Goal: Transaction & Acquisition: Book appointment/travel/reservation

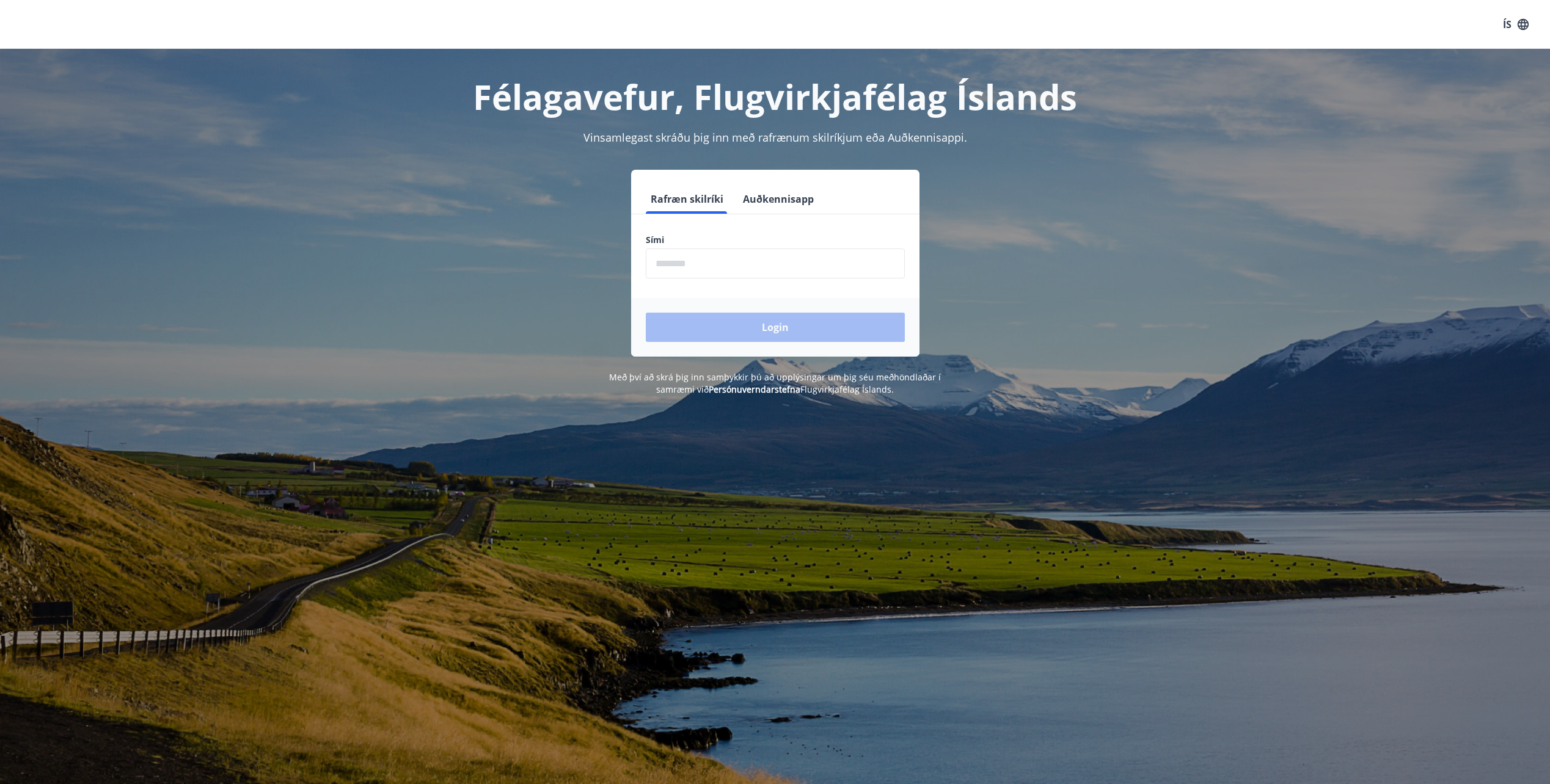
click at [777, 201] on button "Auðkennisapp" at bounding box center [779, 199] width 81 height 29
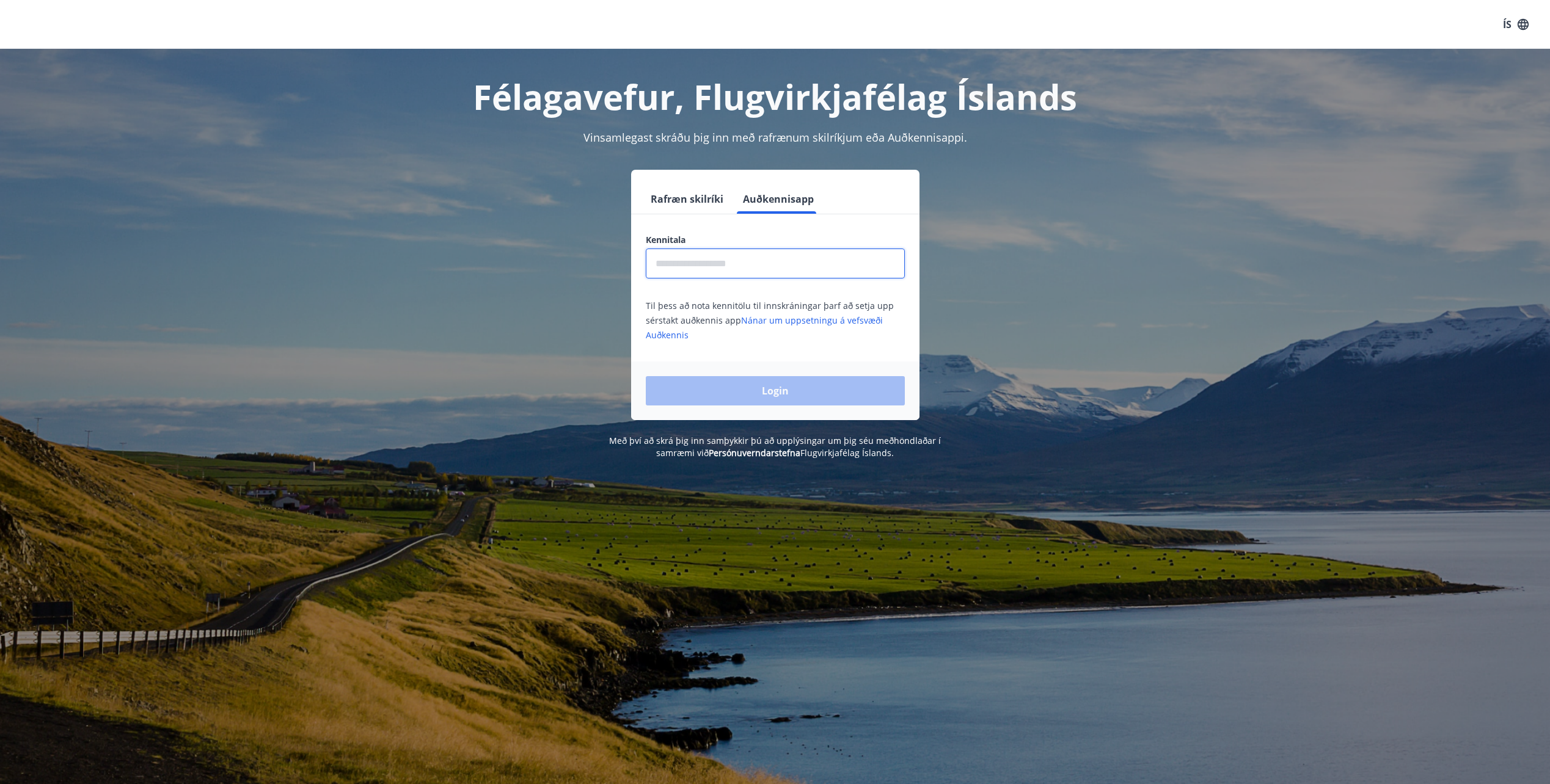
click at [764, 268] on input "text" at bounding box center [775, 263] width 259 height 30
drag, startPoint x: 755, startPoint y: 267, endPoint x: 549, endPoint y: 261, distance: 206.1
click at [549, 261] on div "**********" at bounding box center [775, 295] width 850 height 250
type input "**********"
click at [734, 394] on button "Login" at bounding box center [775, 390] width 259 height 29
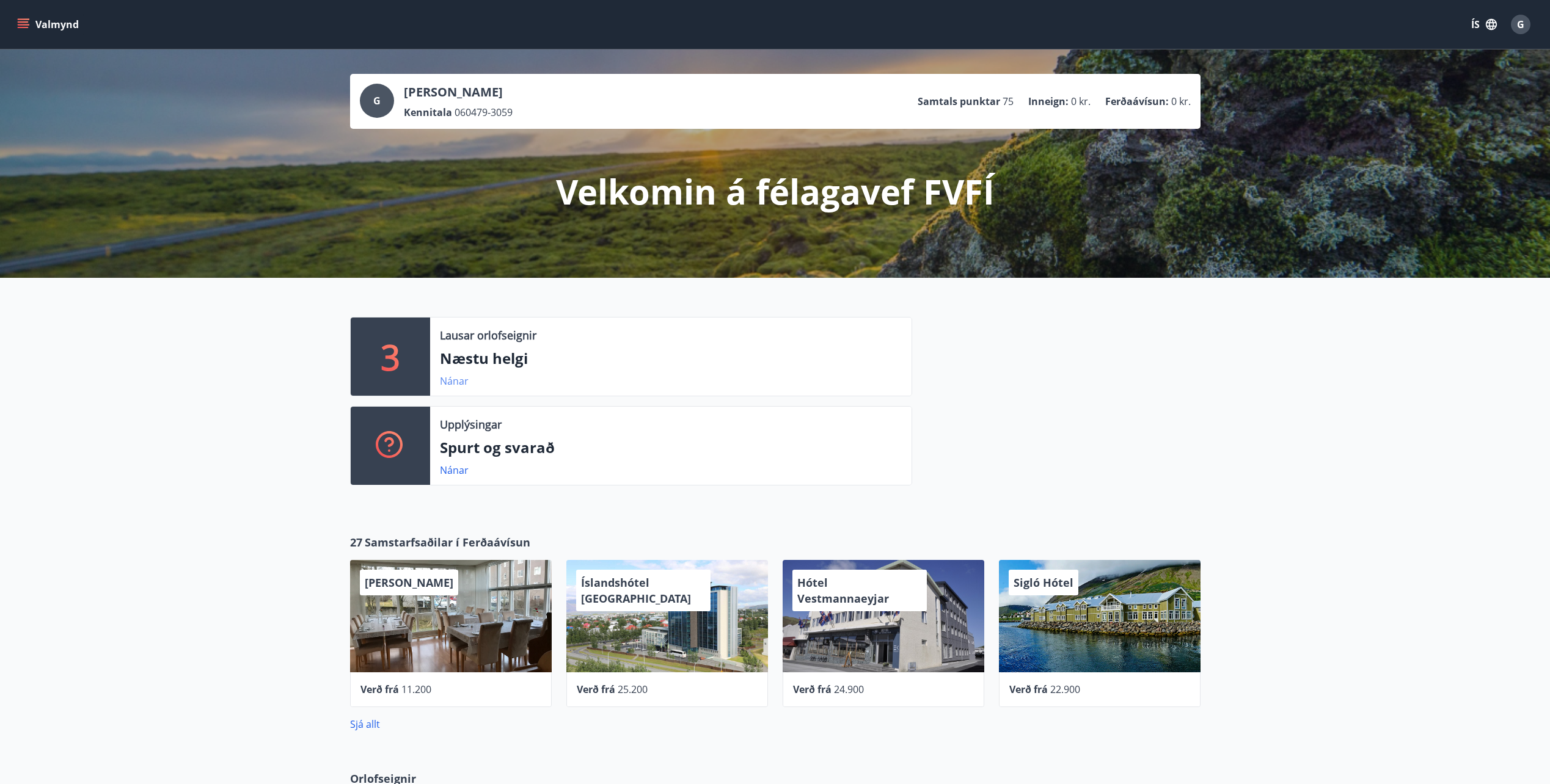
click at [456, 379] on link "Nánar" at bounding box center [454, 381] width 29 height 14
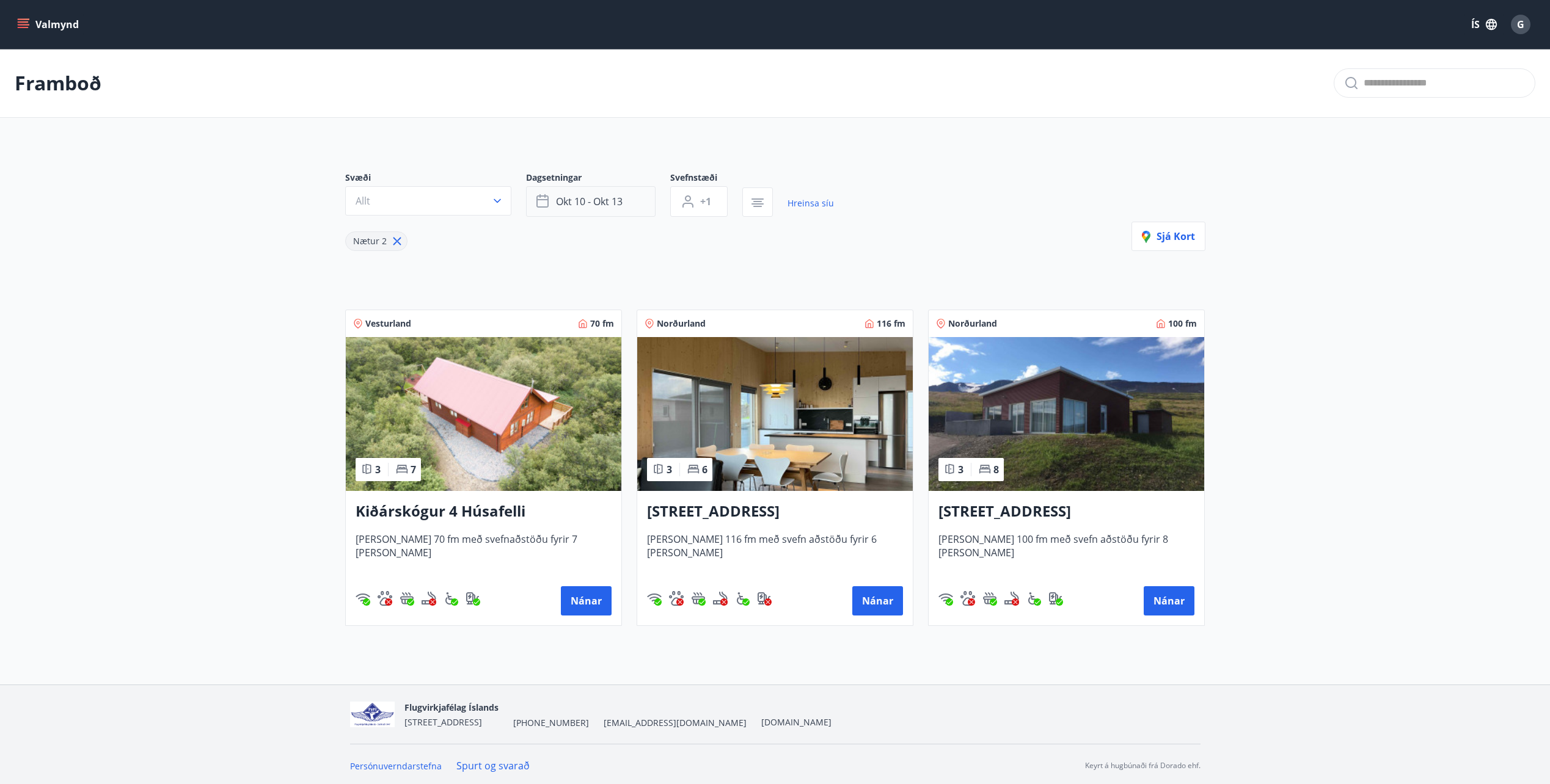
click at [578, 198] on span "okt 10 - okt 13" at bounding box center [589, 202] width 67 height 14
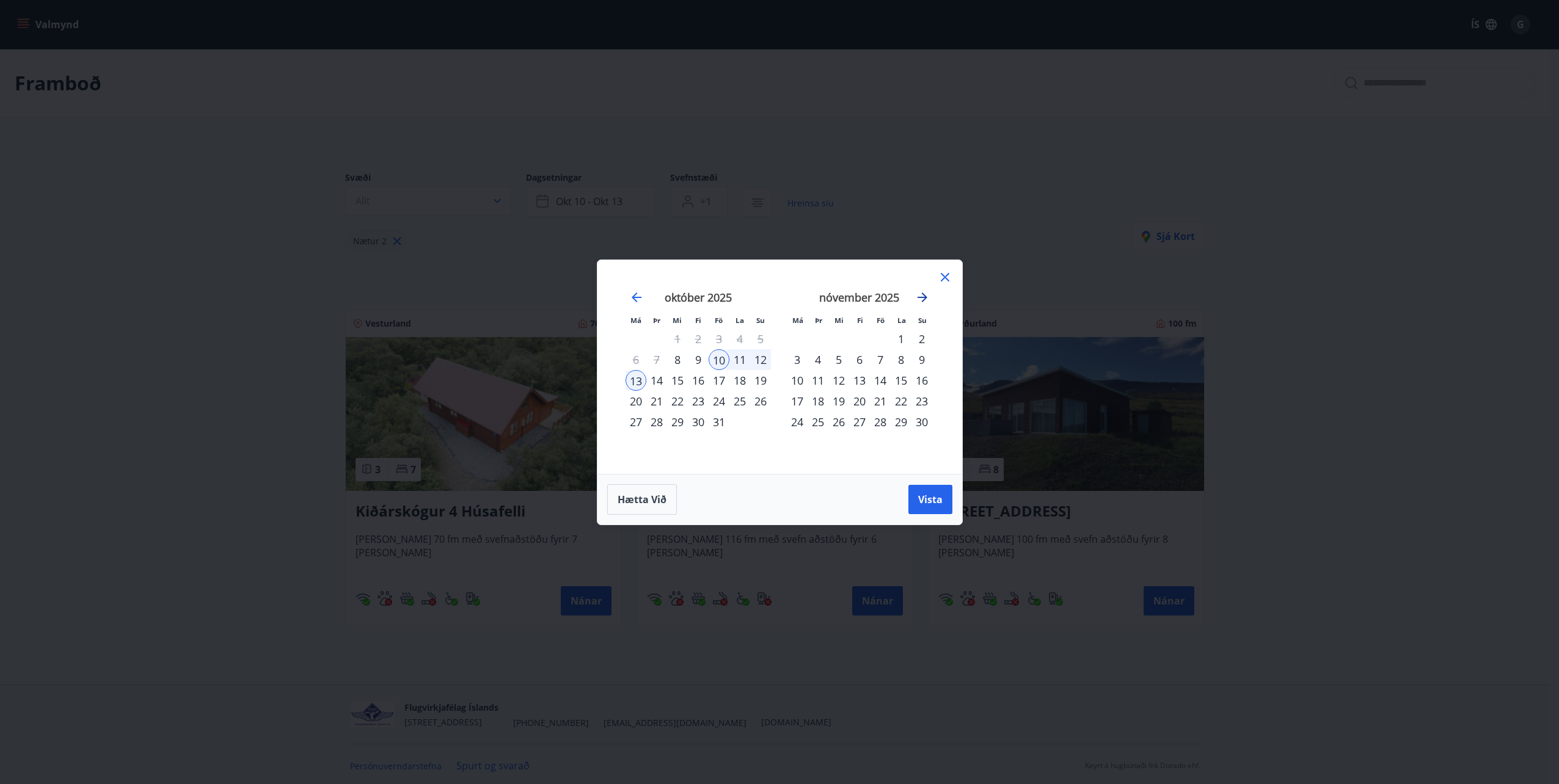
click at [925, 298] on icon "Move forward to switch to the next month." at bounding box center [922, 298] width 10 height 10
click at [878, 361] on div "6" at bounding box center [880, 359] width 21 height 21
click at [798, 377] on div "9" at bounding box center [797, 381] width 21 height 21
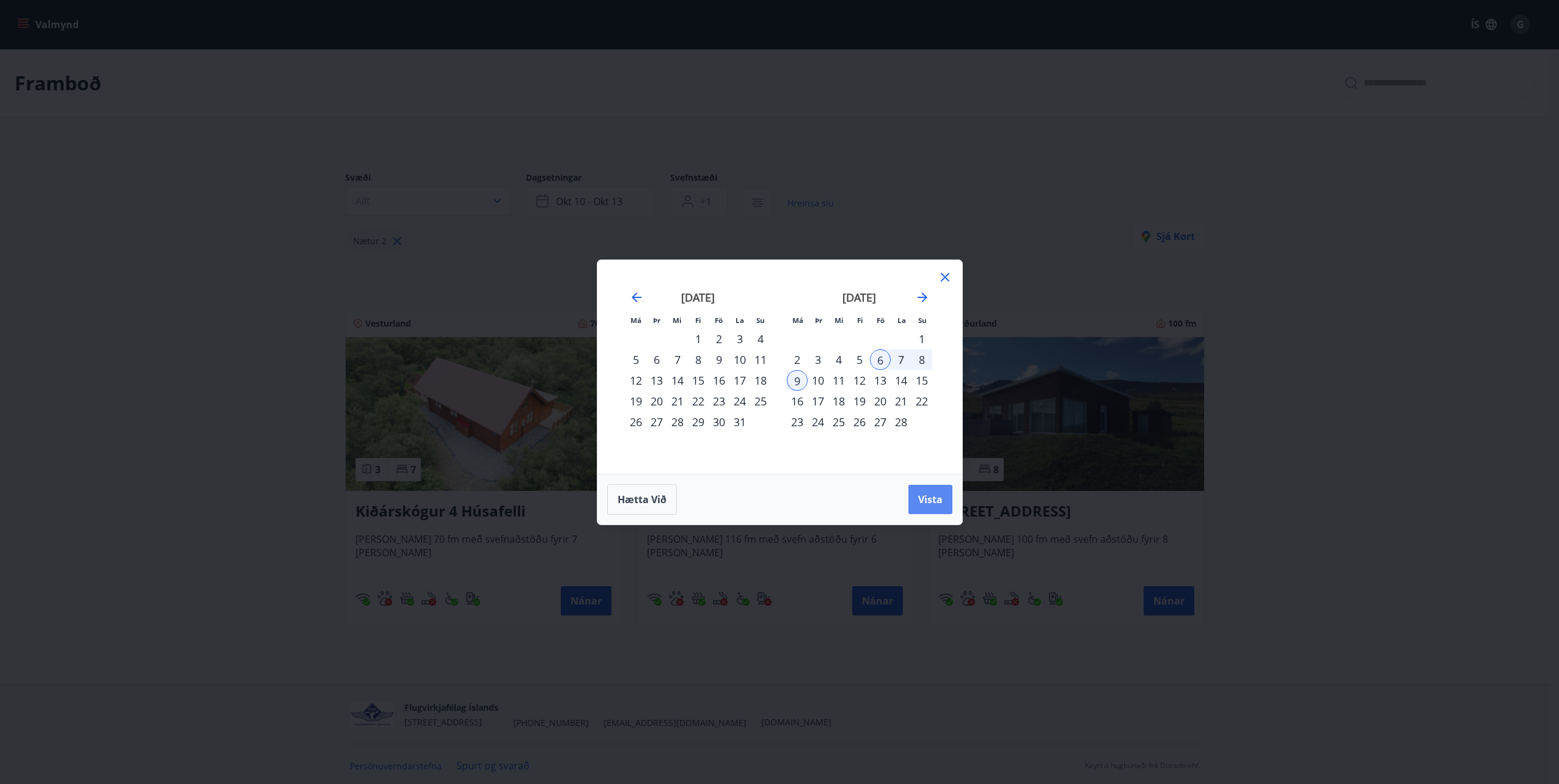
click at [927, 501] on span "Vista" at bounding box center [930, 500] width 25 height 14
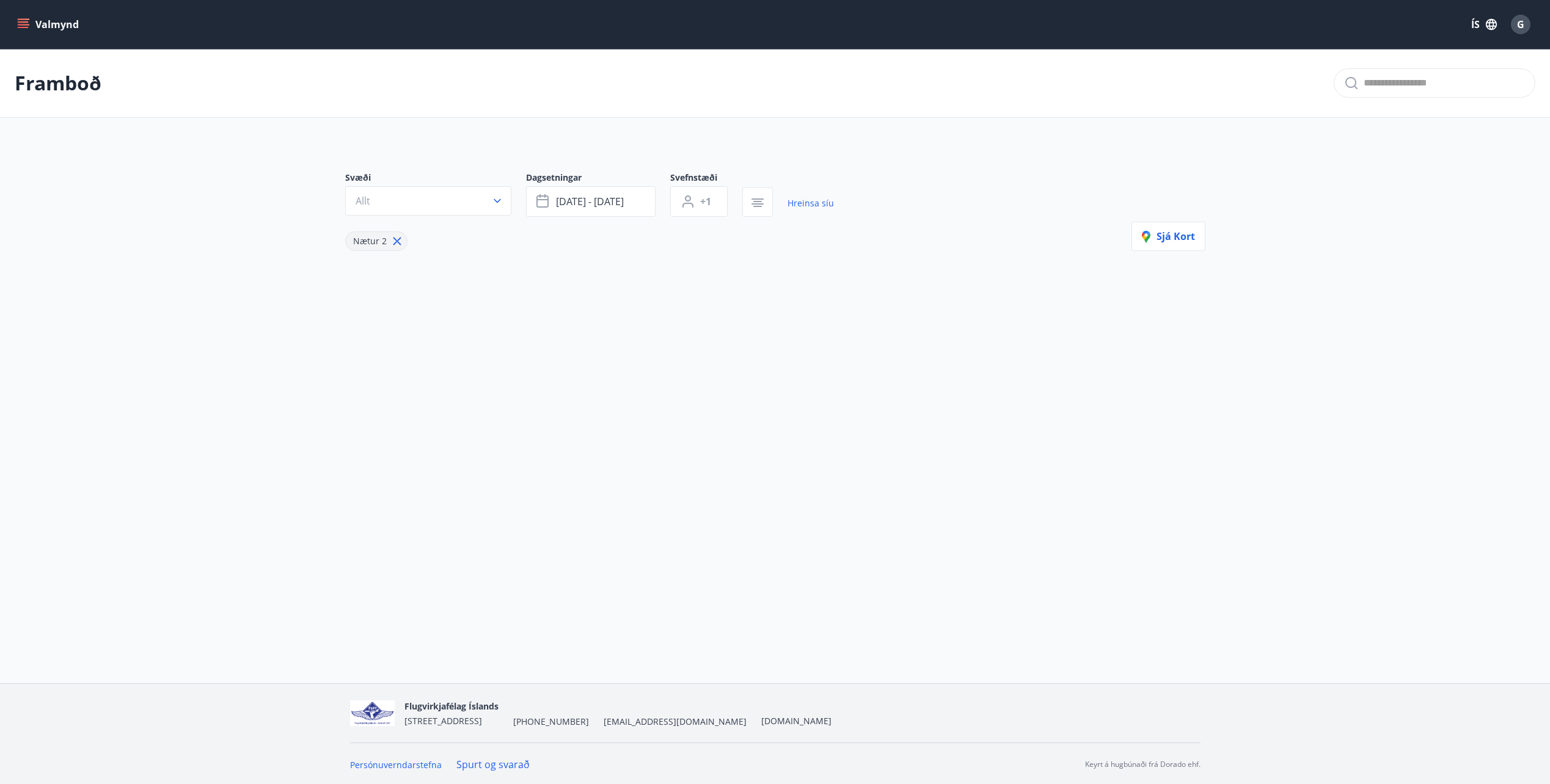
click at [399, 242] on icon at bounding box center [397, 241] width 14 height 14
type input "*"
click at [91, 88] on p "Framboð" at bounding box center [58, 83] width 86 height 27
click at [24, 16] on button "Valmynd" at bounding box center [49, 25] width 69 height 22
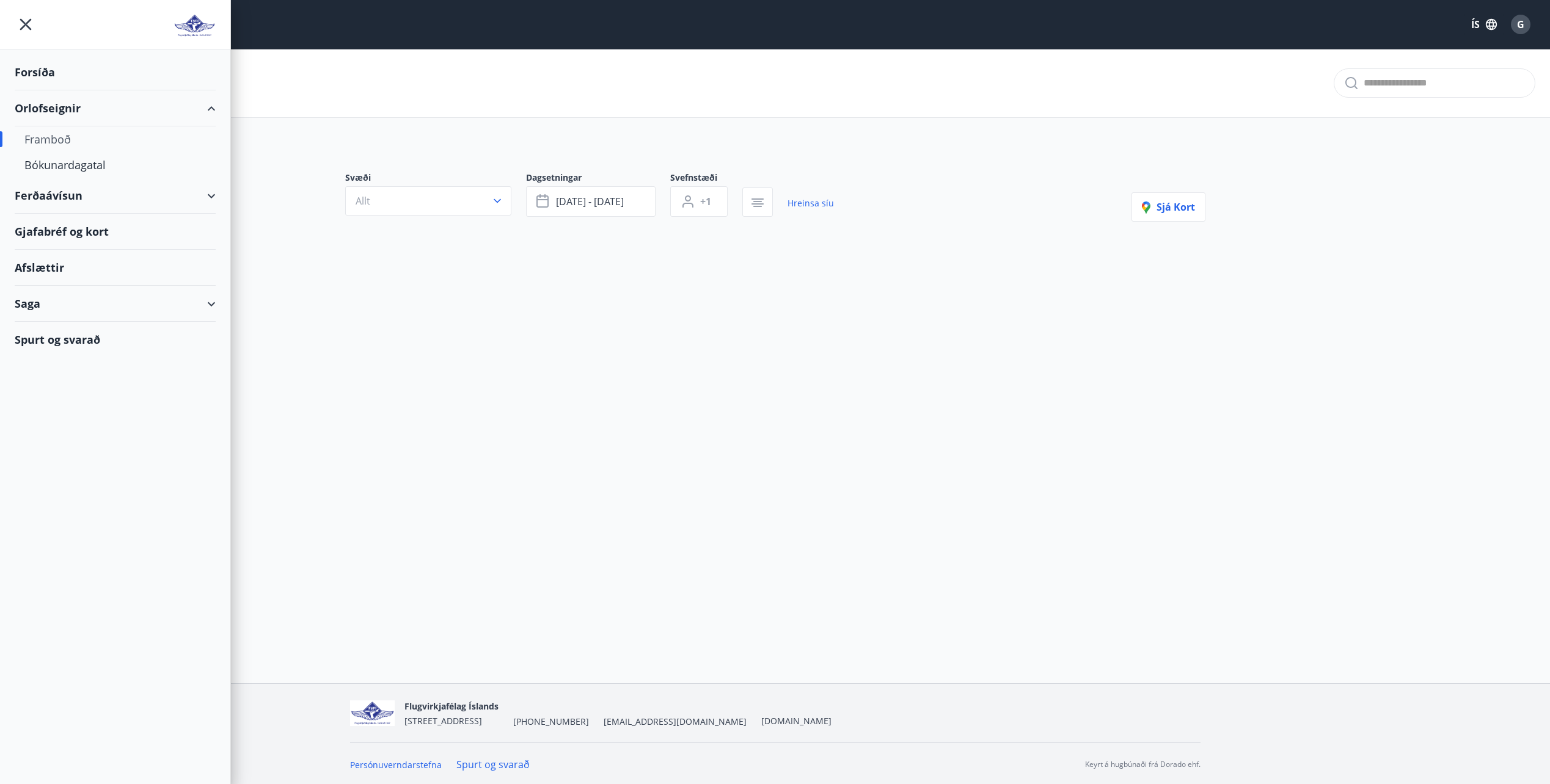
click at [73, 147] on div "Framboð" at bounding box center [115, 139] width 181 height 25
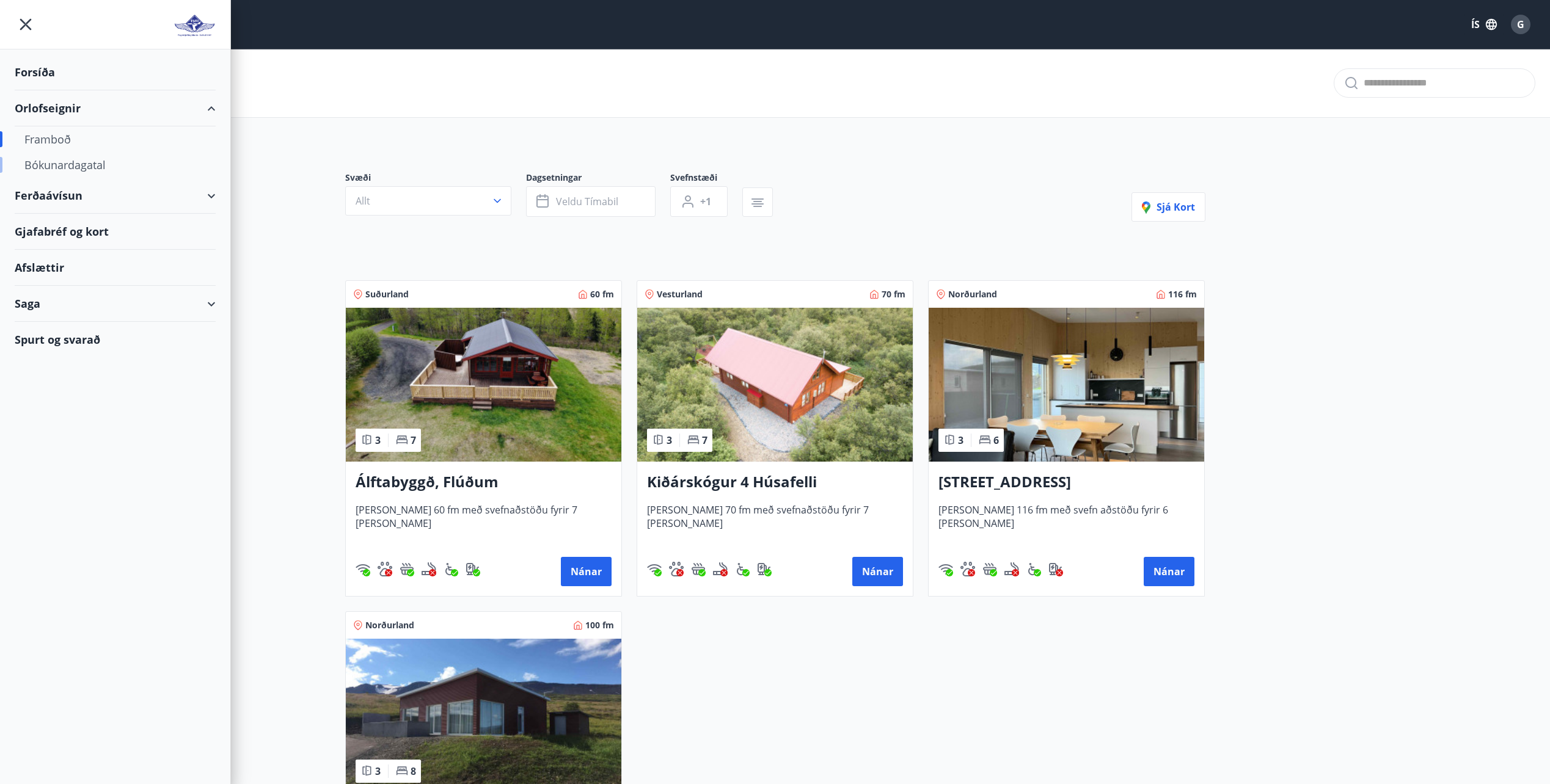
click at [75, 165] on div "Bókunardagatal" at bounding box center [115, 165] width 181 height 25
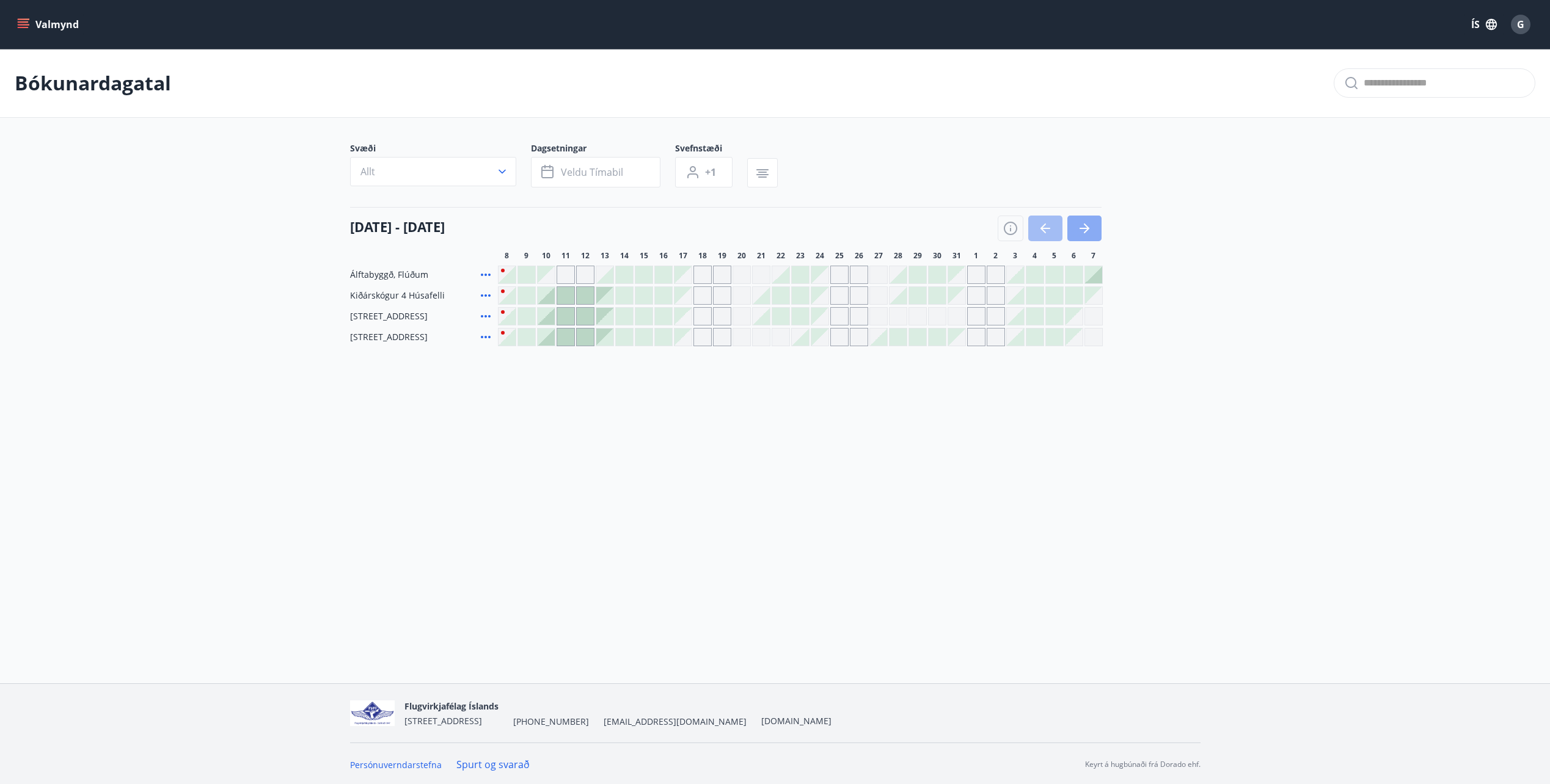
click at [1093, 230] on button "button" at bounding box center [1085, 228] width 34 height 25
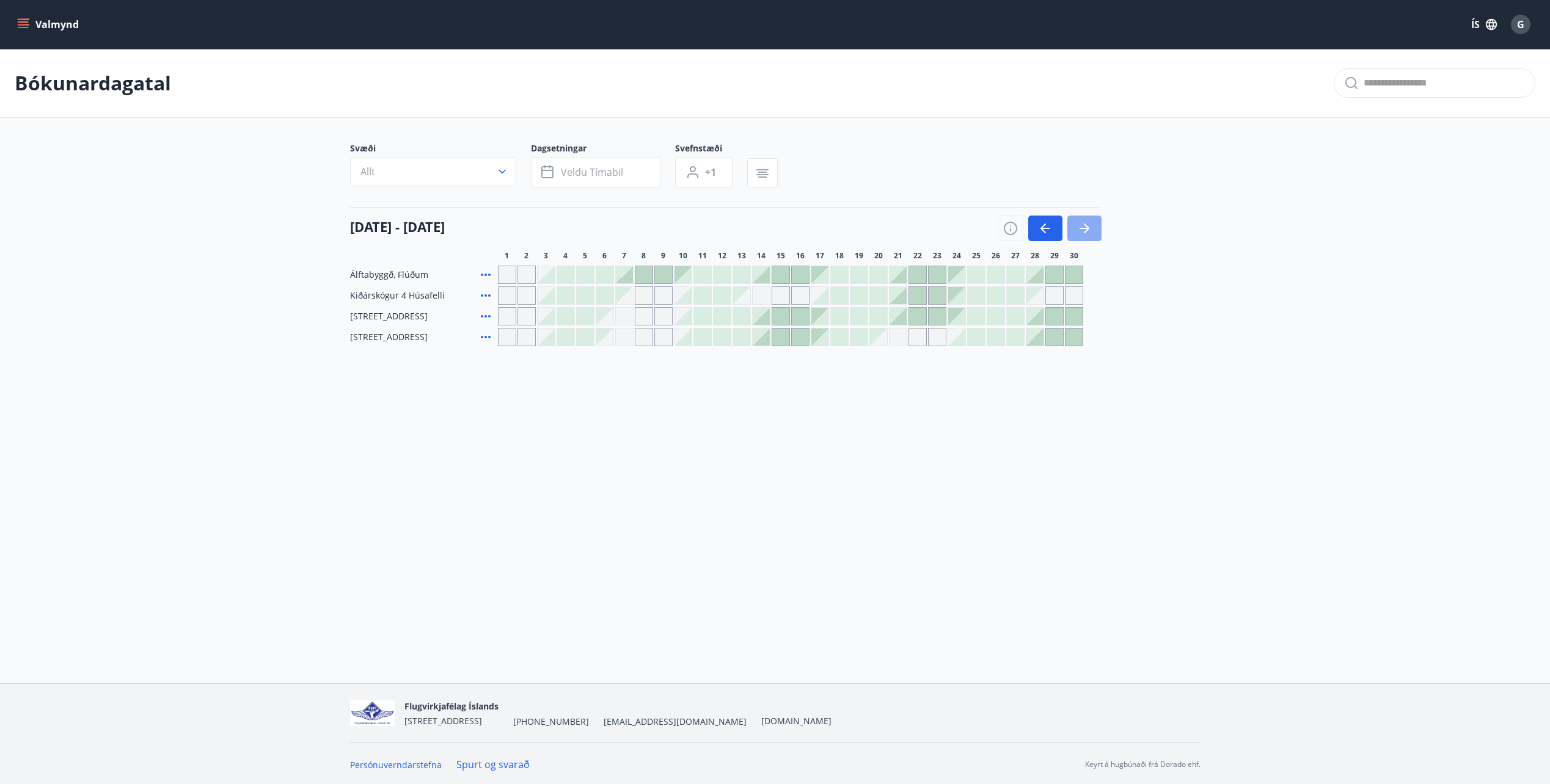
click at [1093, 230] on button "button" at bounding box center [1085, 228] width 34 height 25
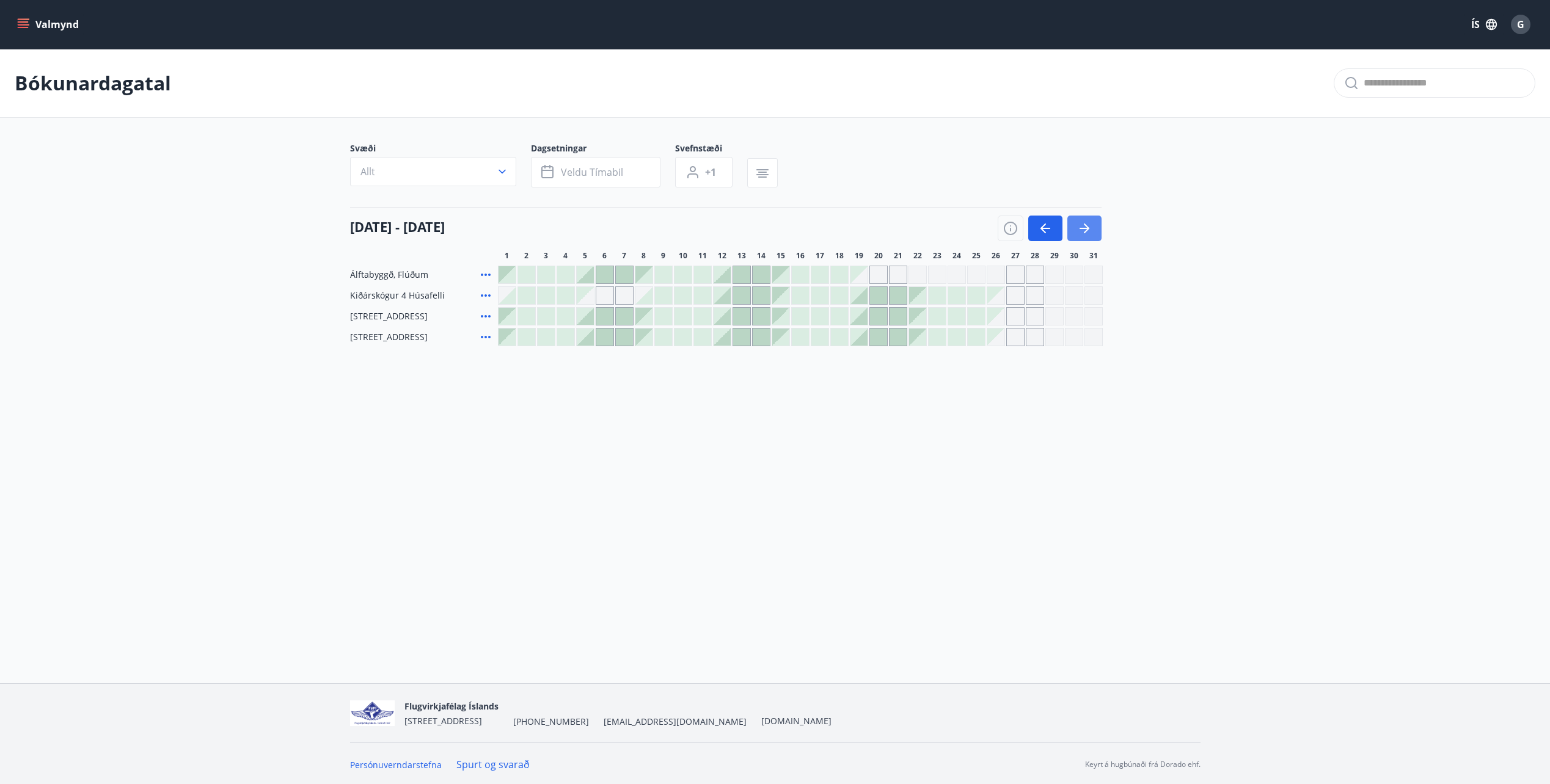
click at [1086, 229] on icon "button" at bounding box center [1084, 228] width 10 height 1
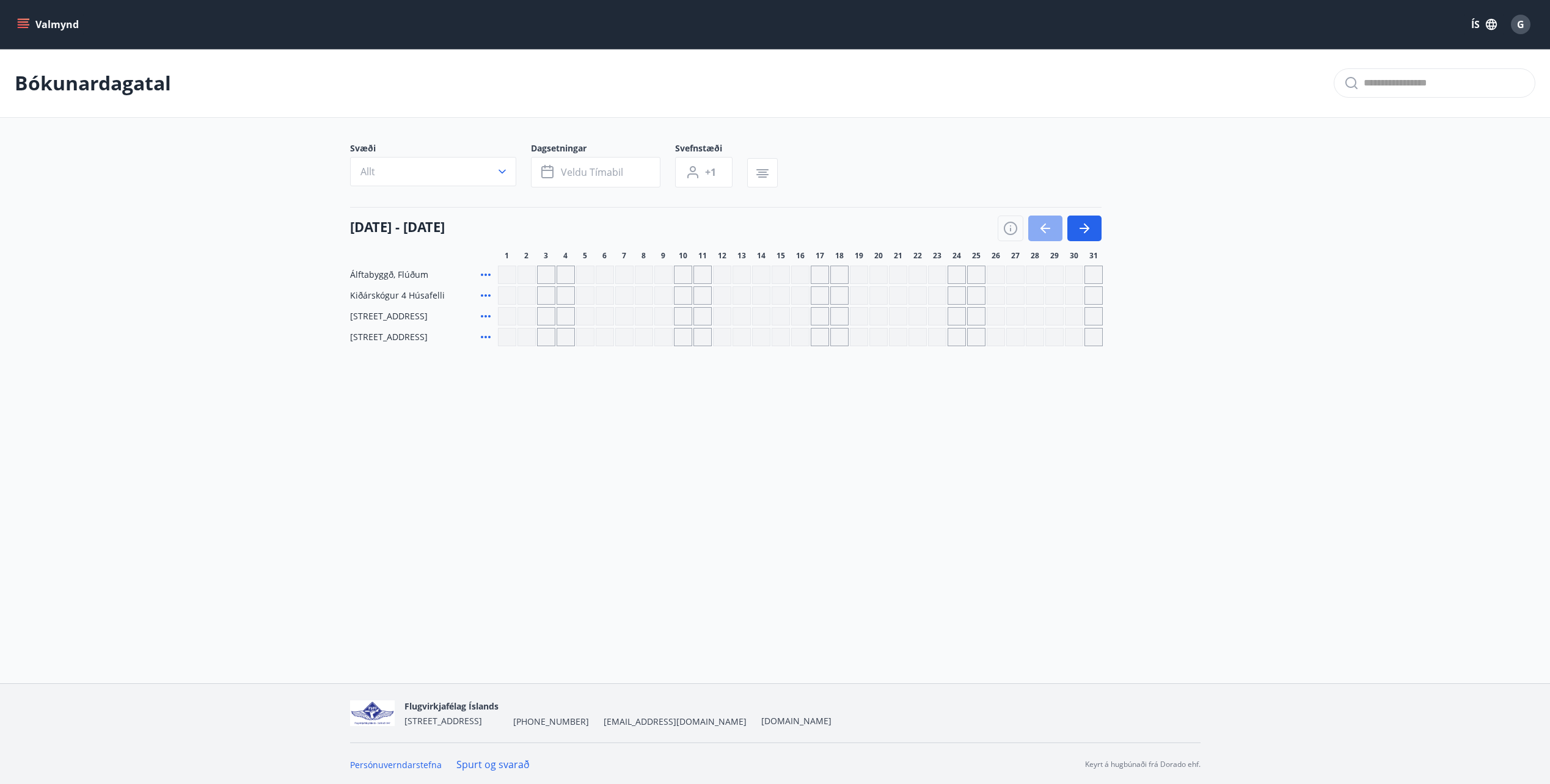
click at [1049, 228] on icon "button" at bounding box center [1045, 228] width 10 height 1
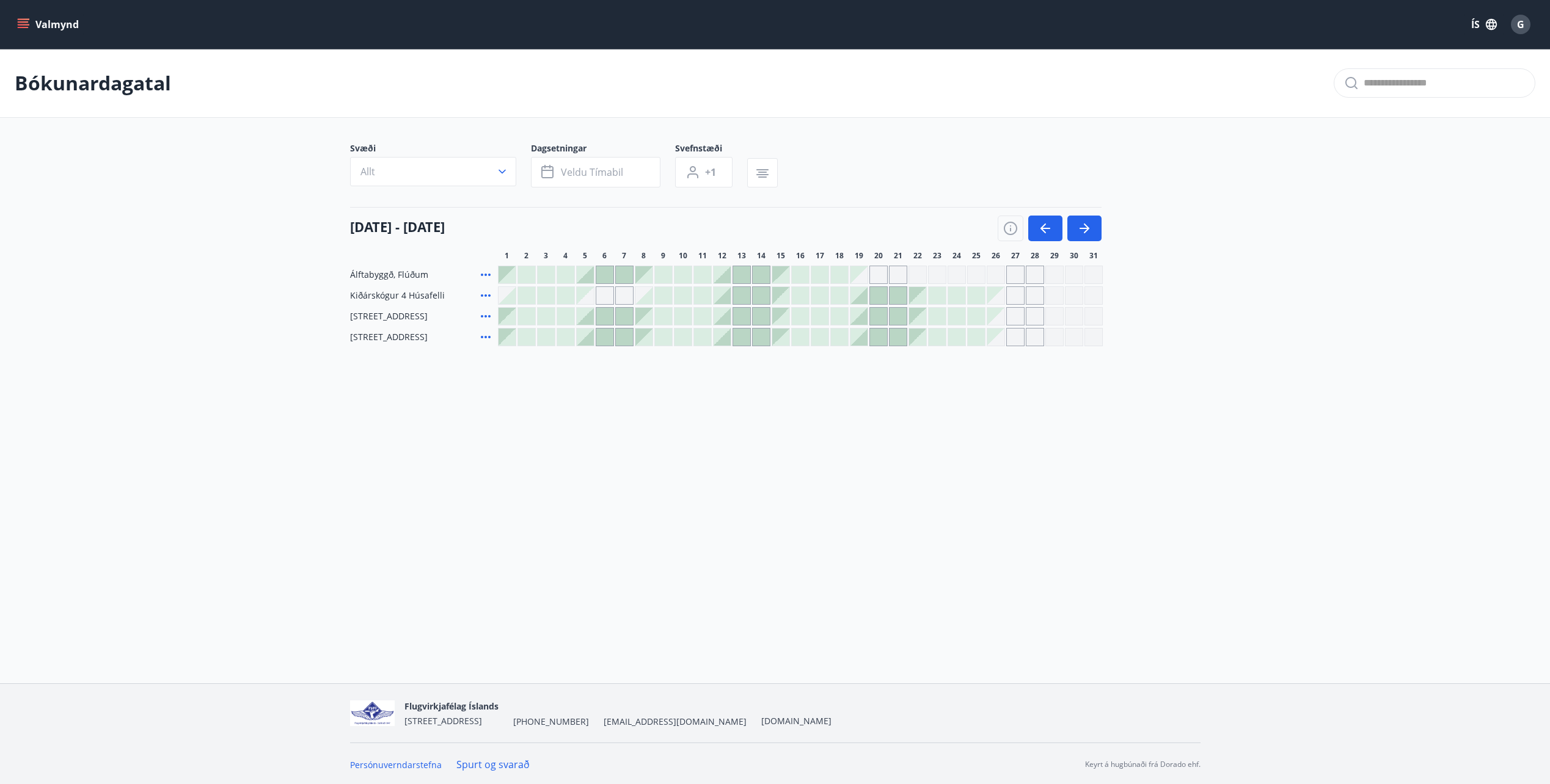
click at [891, 293] on div at bounding box center [897, 295] width 17 height 17
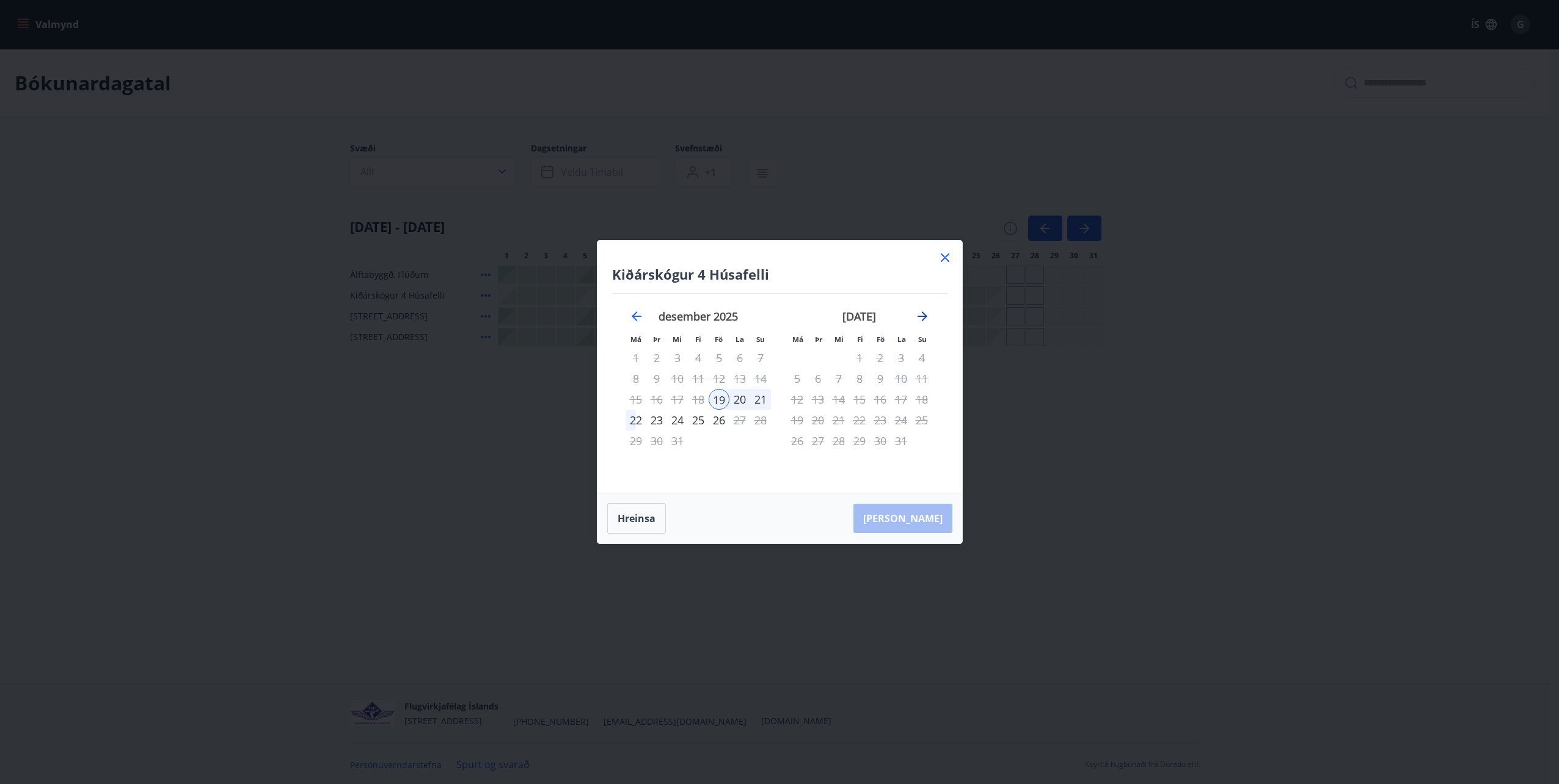
click at [919, 315] on icon "Move forward to switch to the next month." at bounding box center [922, 316] width 14 height 14
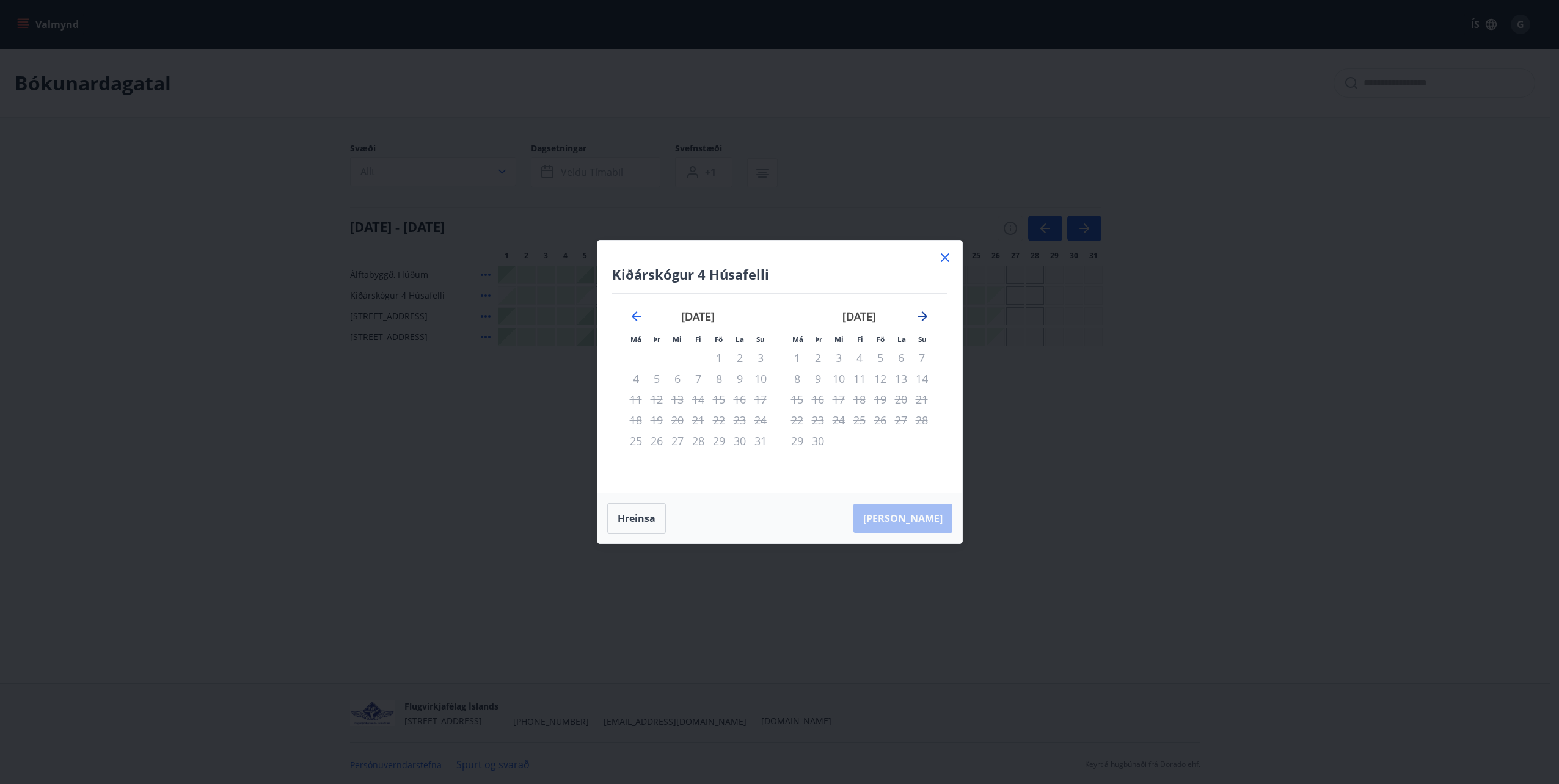
click at [919, 315] on icon "Move forward to switch to the next month." at bounding box center [922, 316] width 14 height 14
drag, startPoint x: 945, startPoint y: 259, endPoint x: 797, endPoint y: 301, distance: 153.8
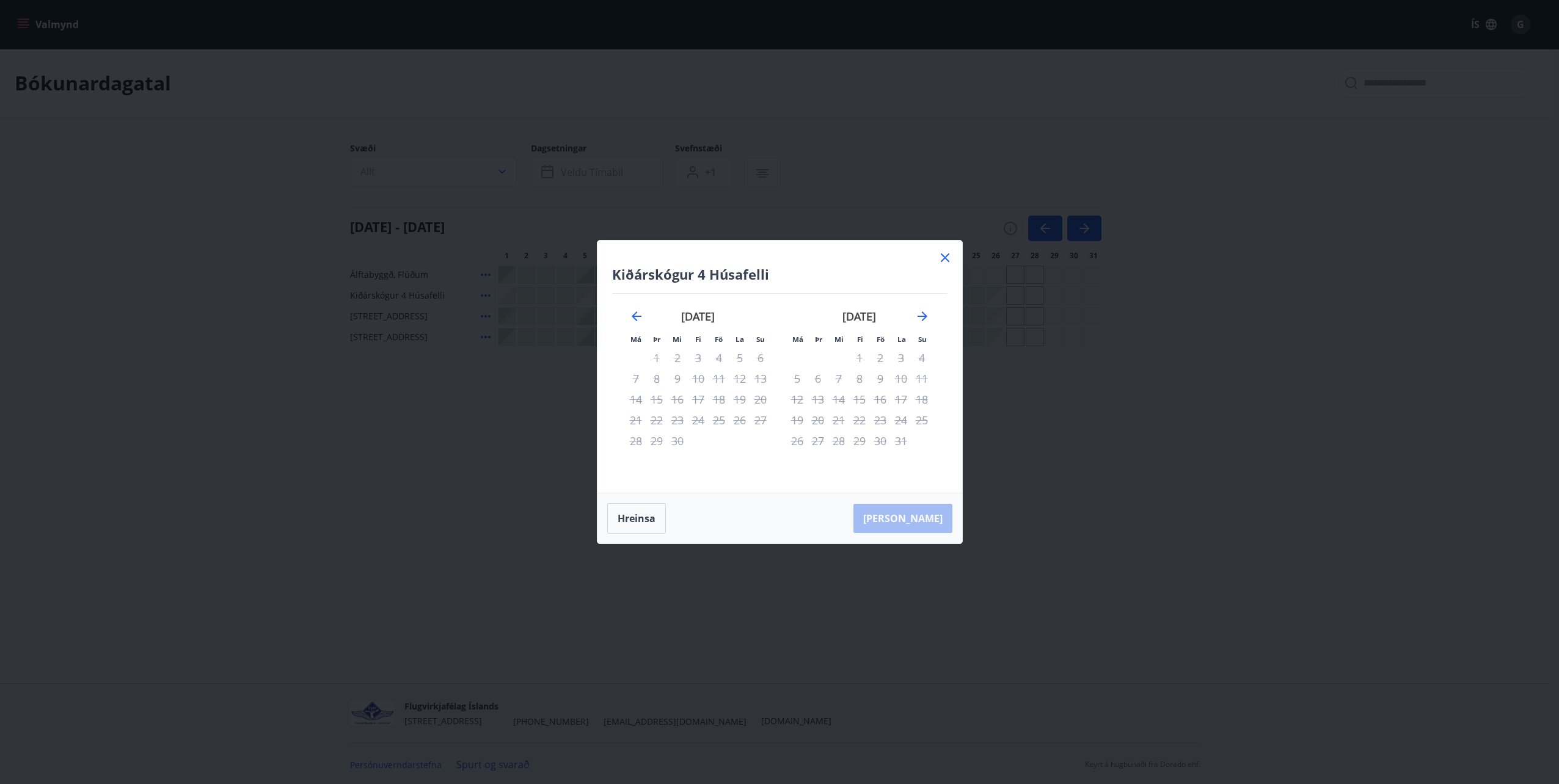
click at [945, 259] on icon at bounding box center [945, 257] width 14 height 14
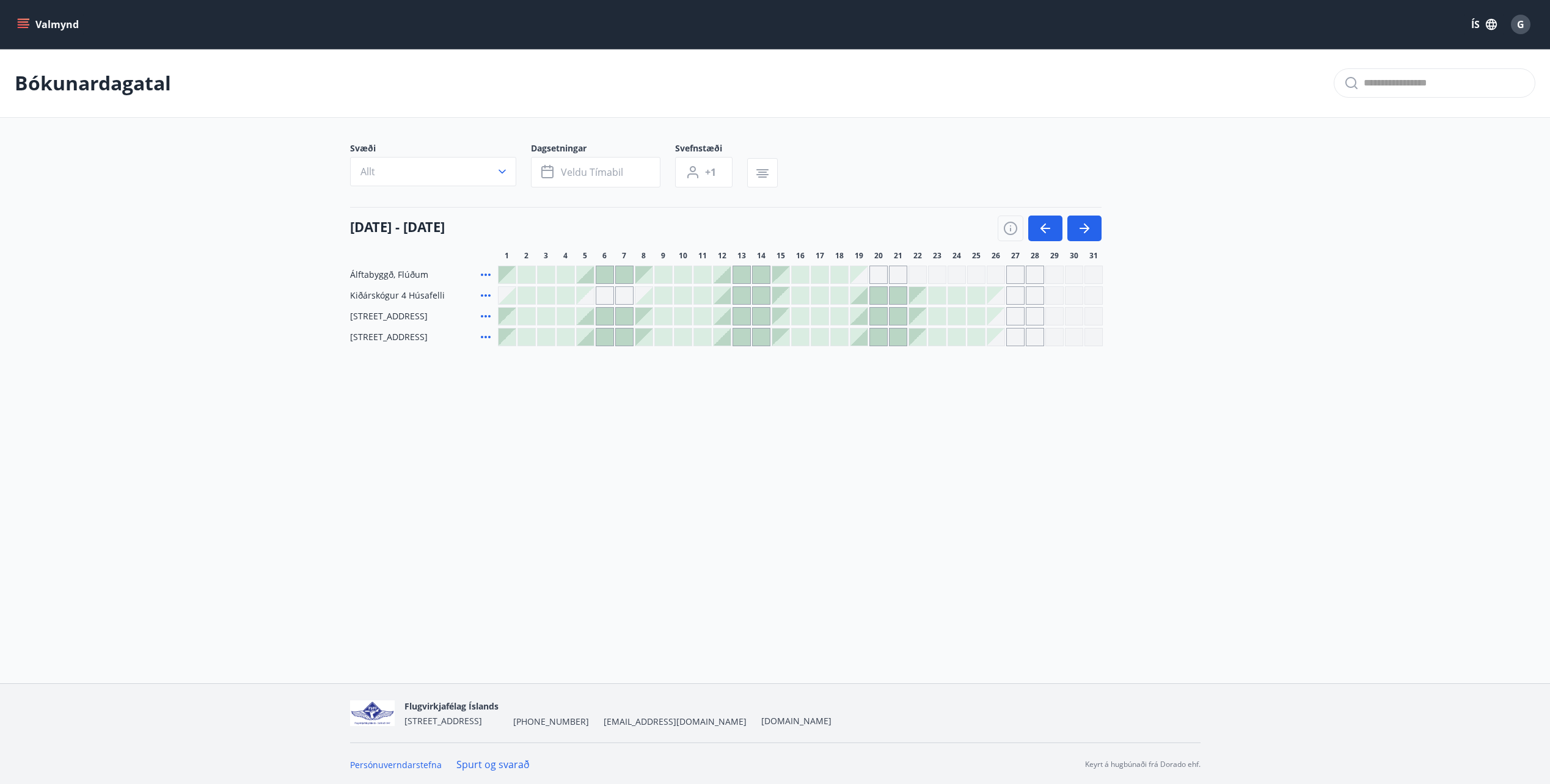
click at [19, 26] on icon "menu" at bounding box center [23, 25] width 12 height 12
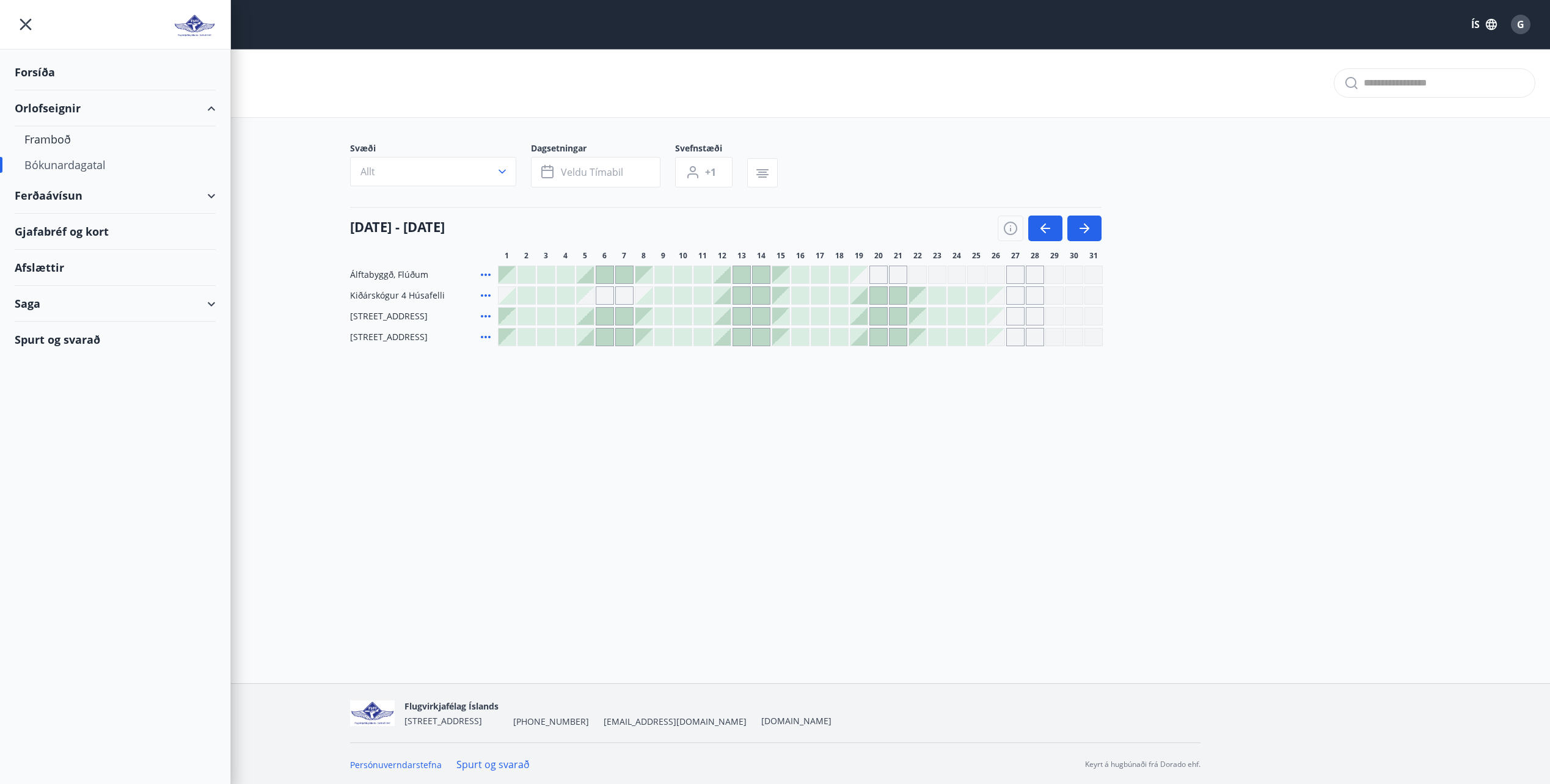
click at [86, 341] on div "Spurt og svarað" at bounding box center [115, 340] width 201 height 36
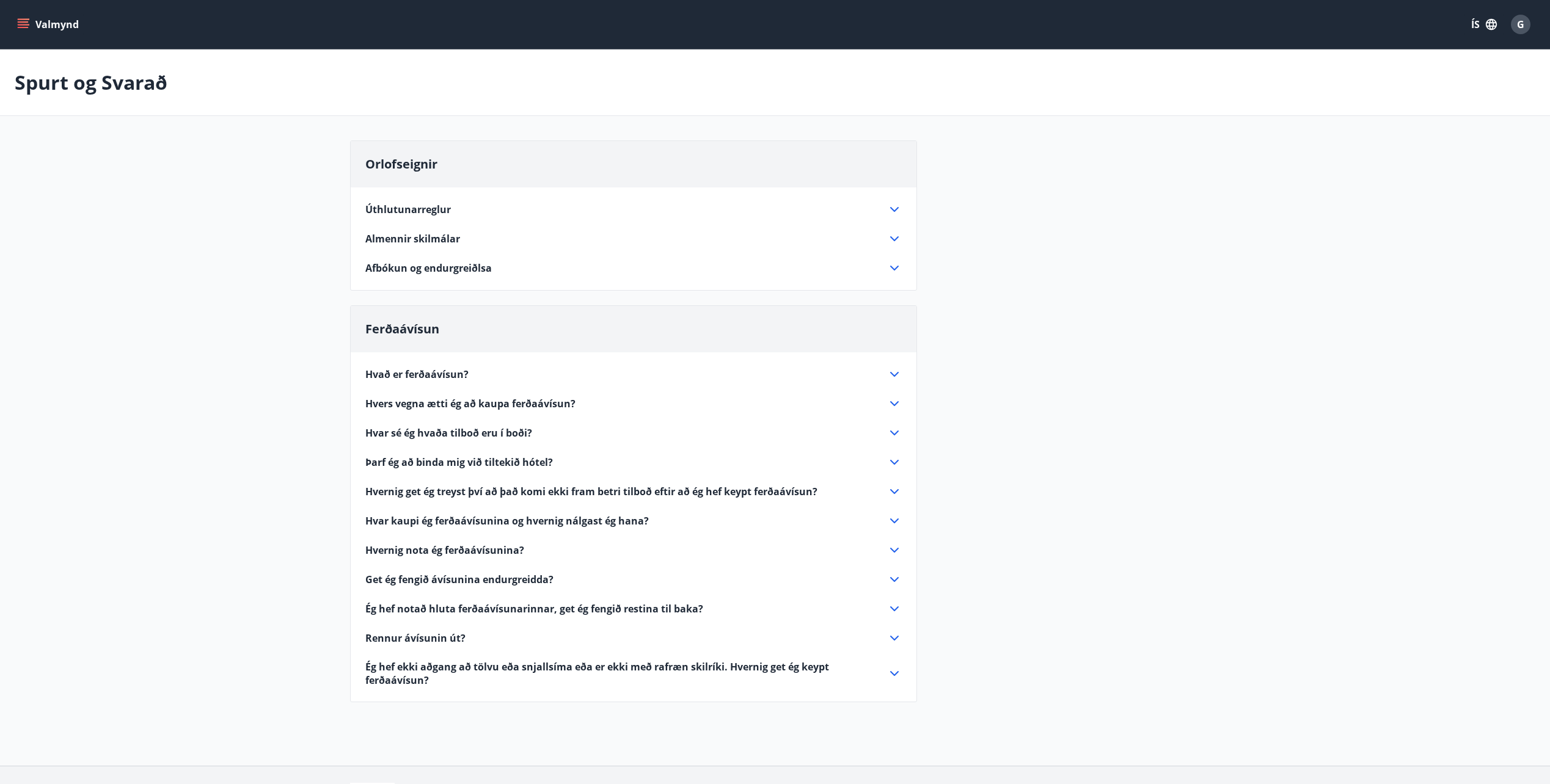
click at [883, 204] on div "Úthlutunarreglur" at bounding box center [626, 210] width 521 height 14
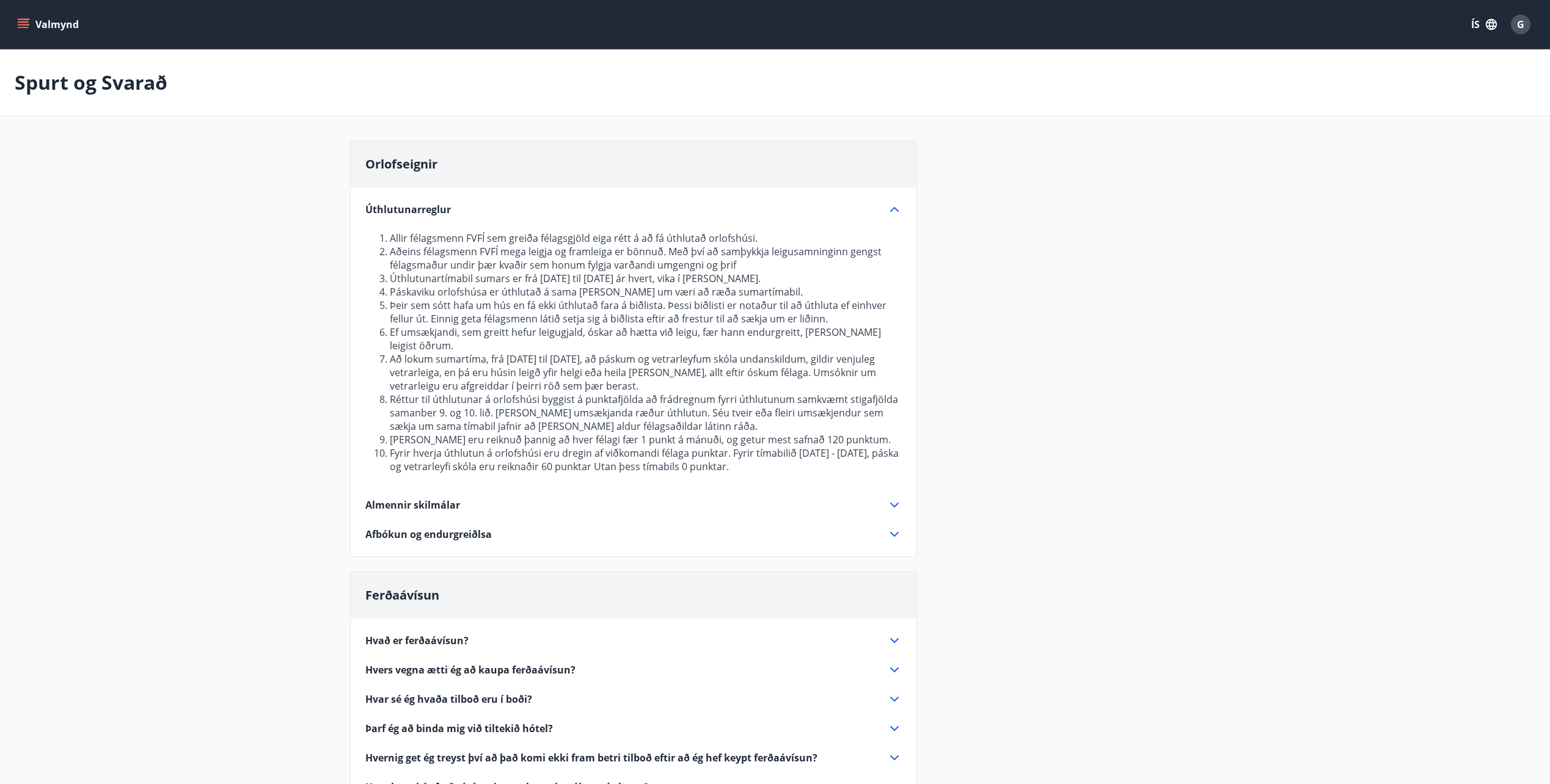
click at [889, 498] on icon at bounding box center [894, 505] width 14 height 14
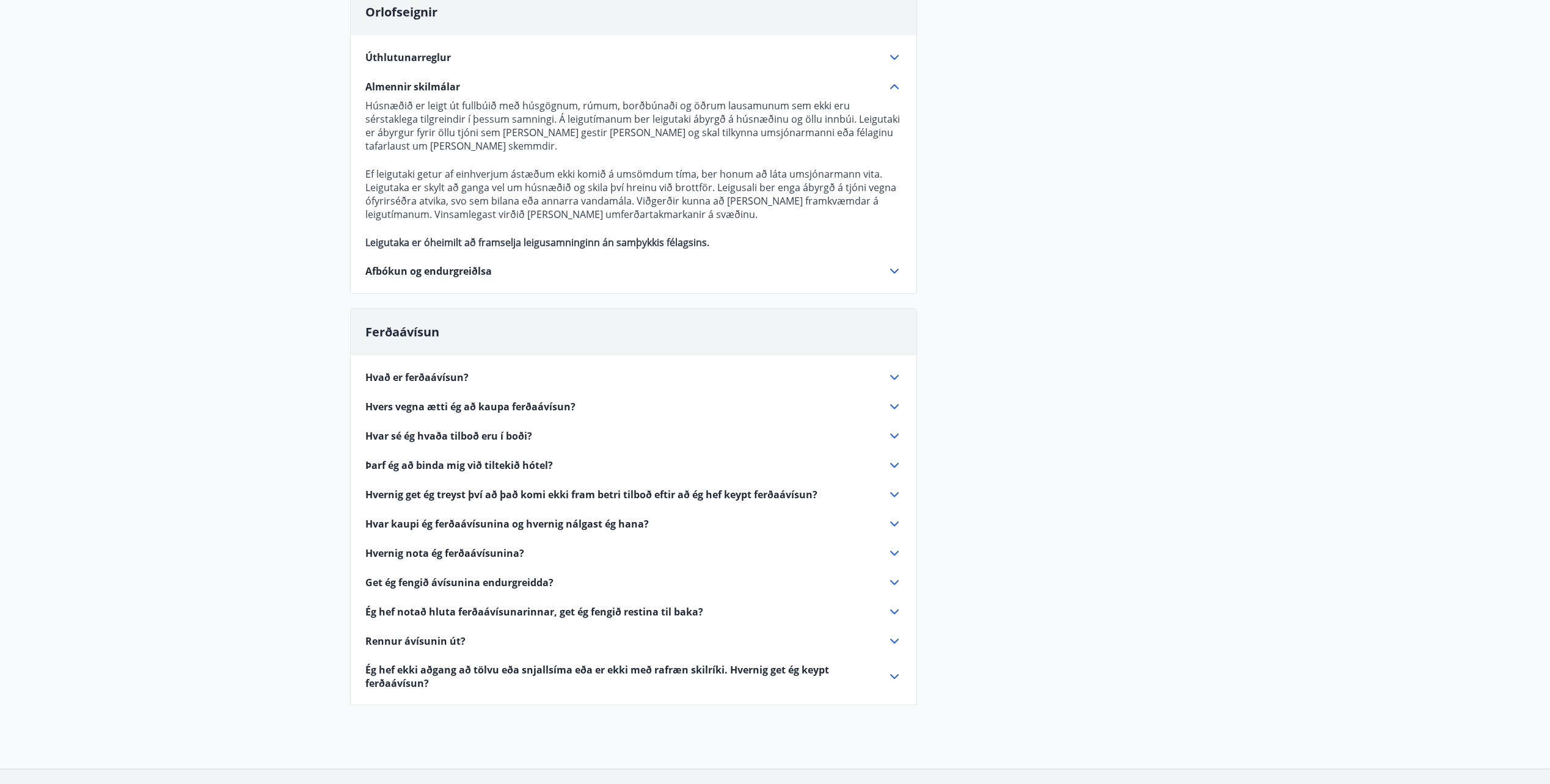
scroll to position [239, 0]
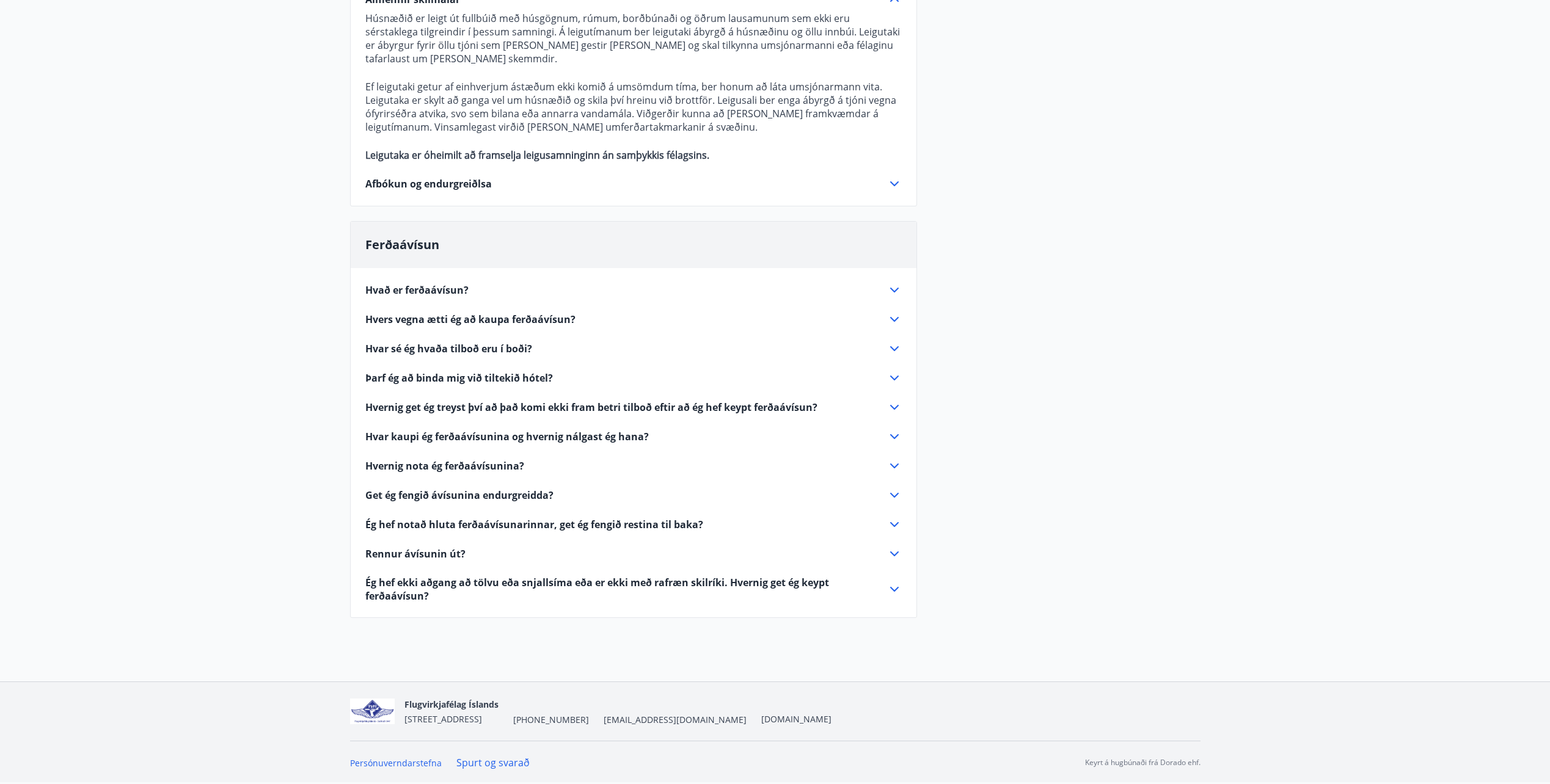
click at [889, 292] on icon at bounding box center [894, 289] width 14 height 14
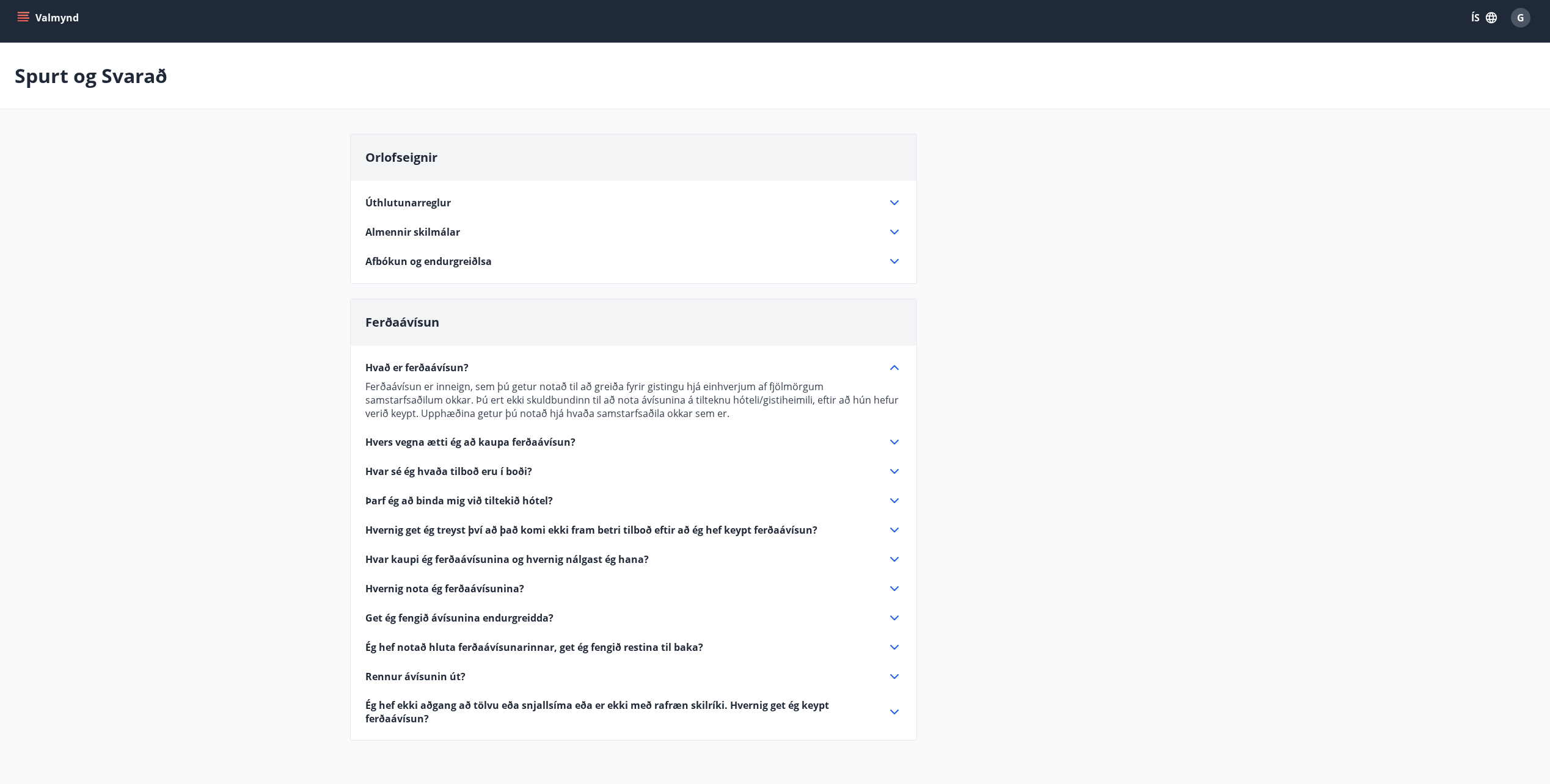
scroll to position [0, 0]
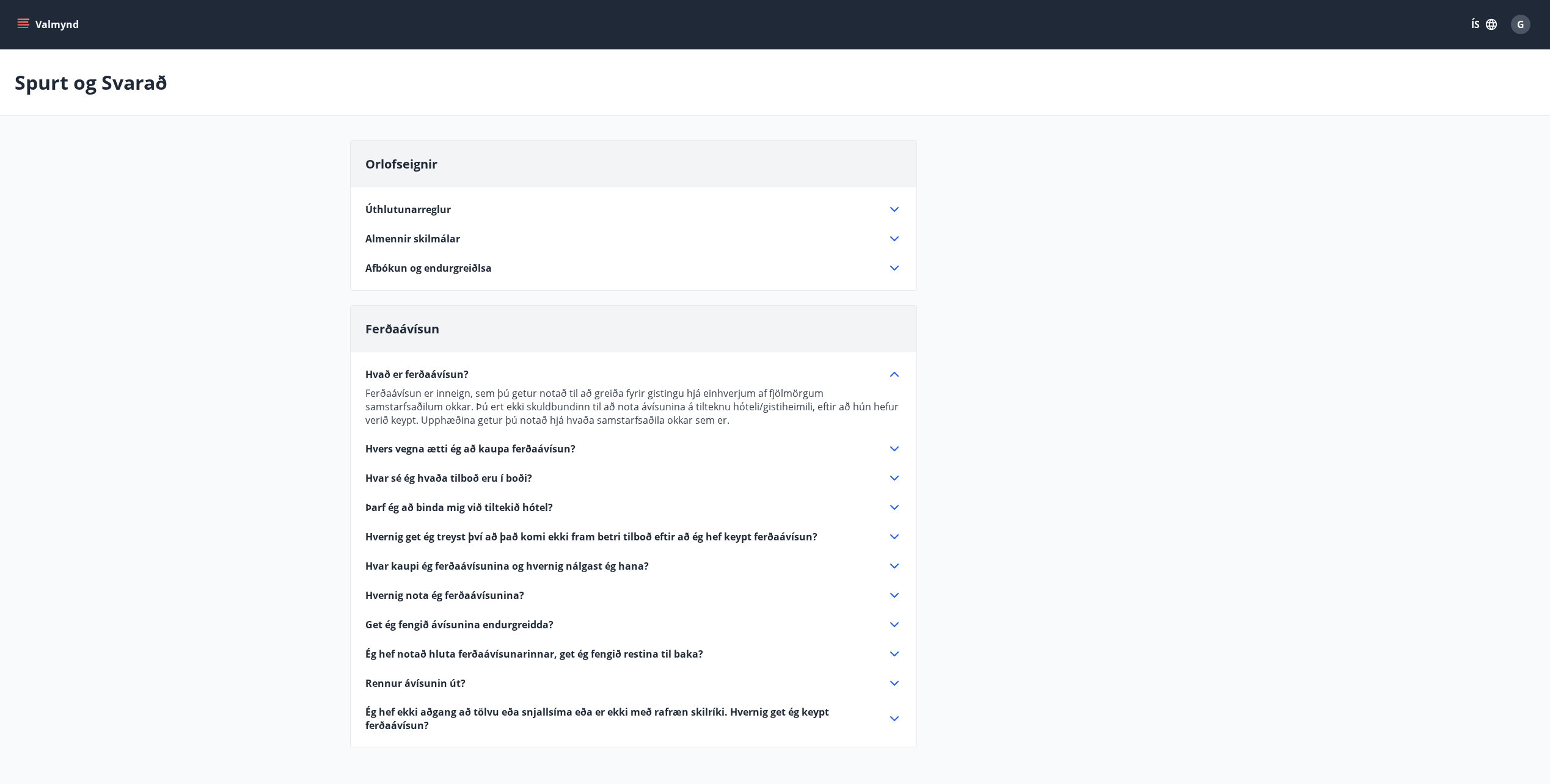
click at [23, 21] on icon "menu" at bounding box center [23, 25] width 12 height 12
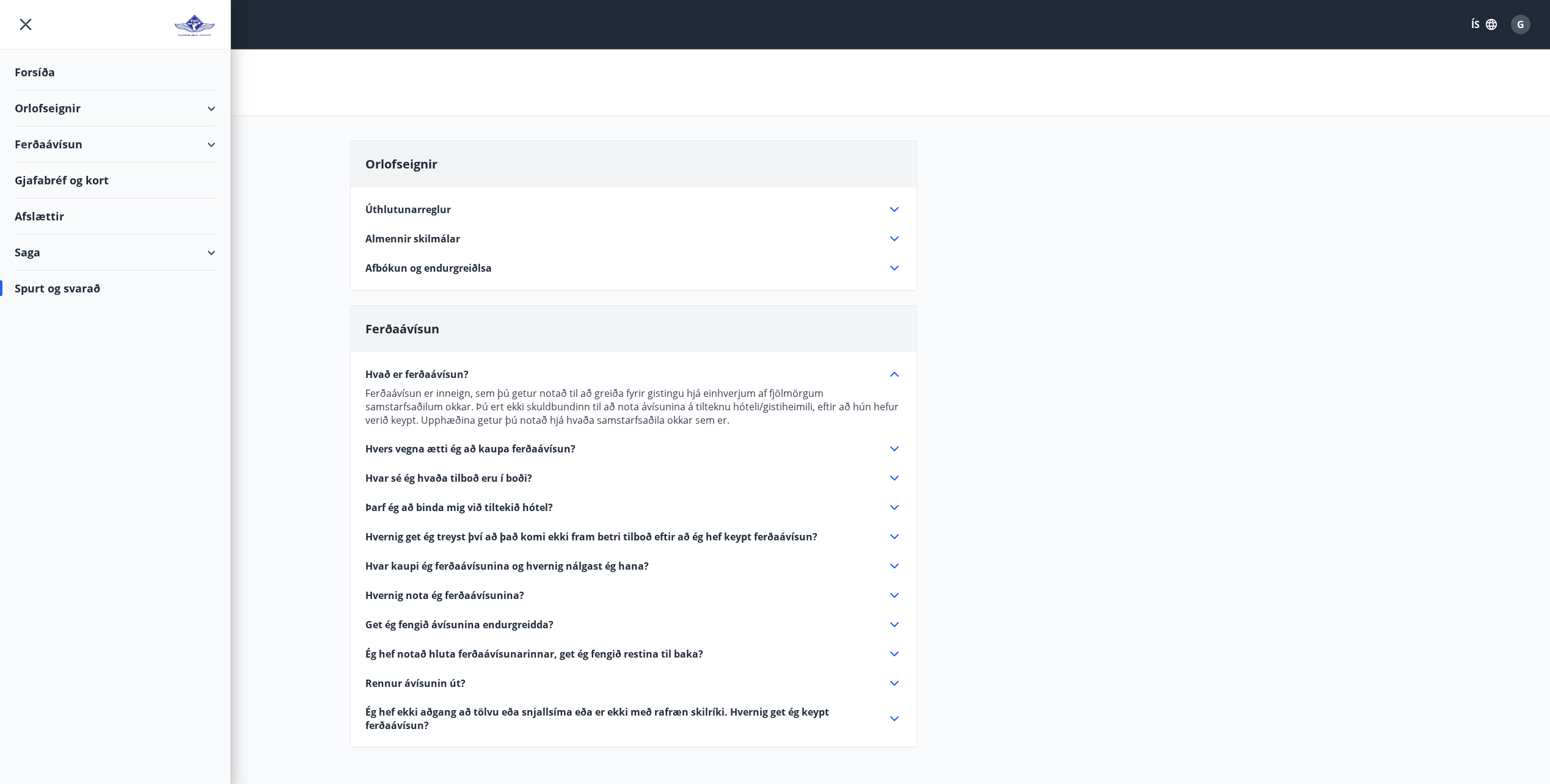
click at [73, 98] on div "Orlofseignir" at bounding box center [115, 108] width 201 height 36
click at [61, 141] on div "Framboð" at bounding box center [115, 139] width 181 height 25
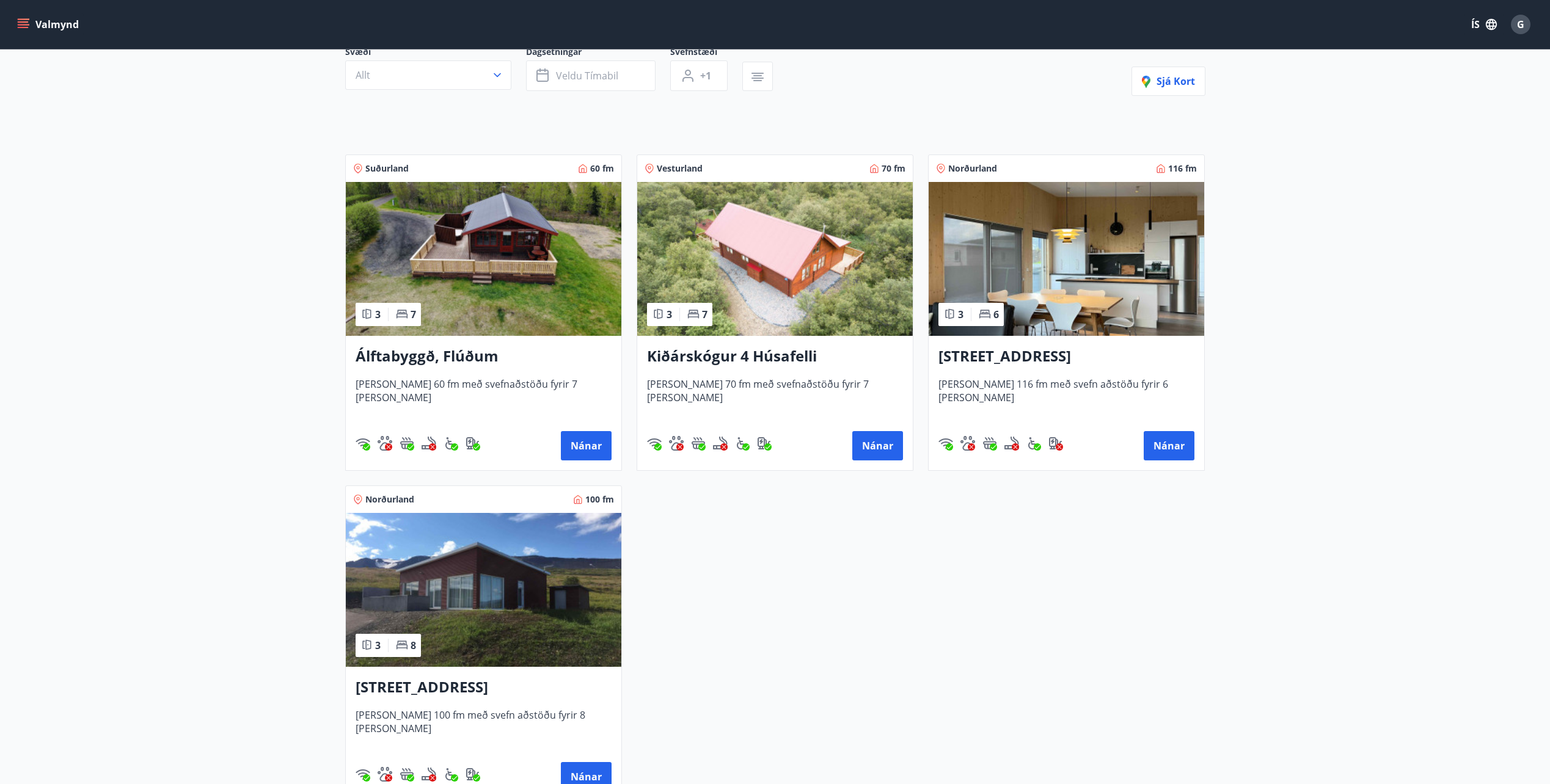
scroll to position [121, 0]
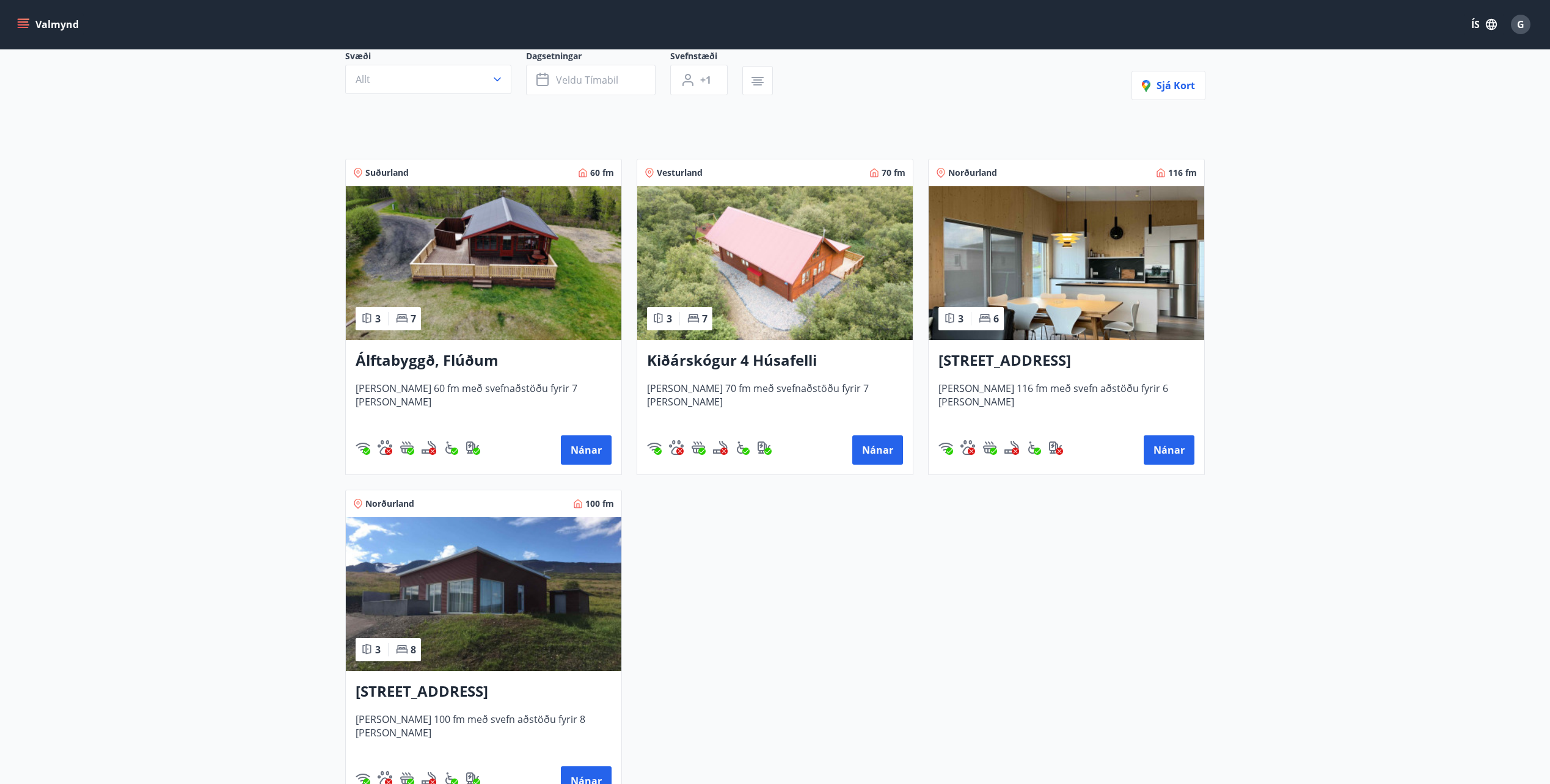
click at [783, 276] on img at bounding box center [775, 263] width 276 height 154
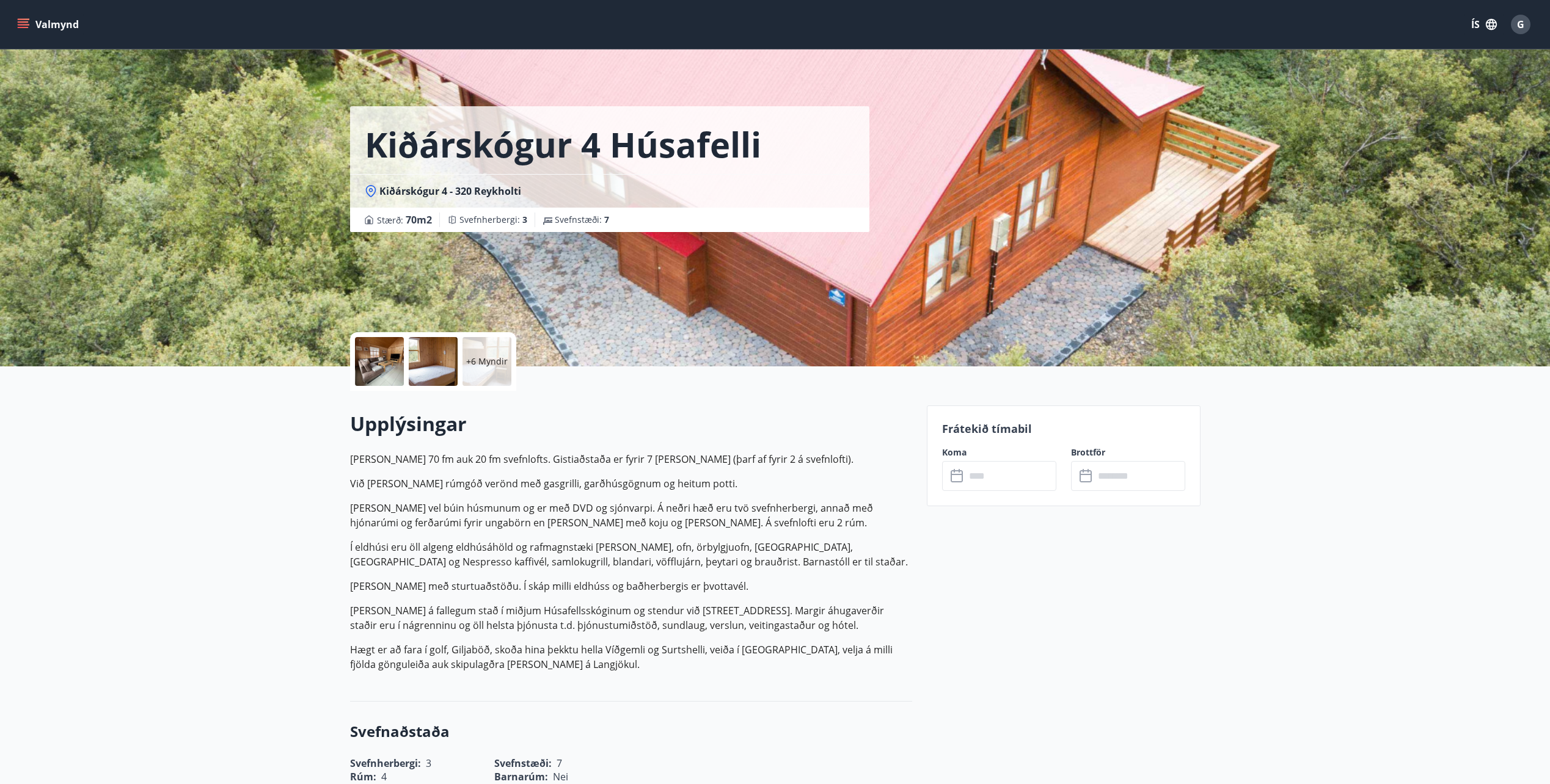
click at [491, 379] on div "+6 Myndir" at bounding box center [486, 361] width 49 height 49
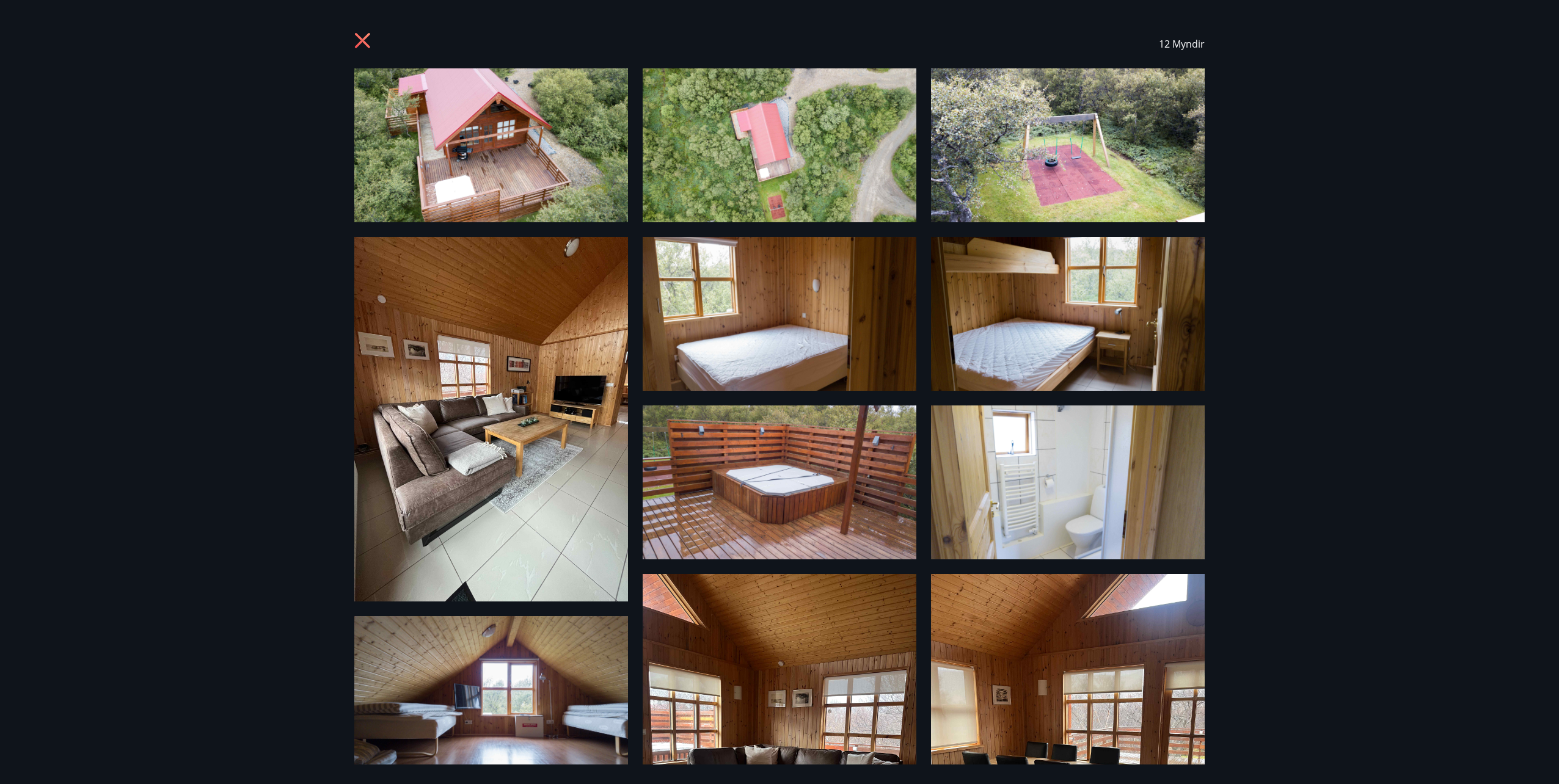
click at [558, 390] on img at bounding box center [491, 419] width 274 height 365
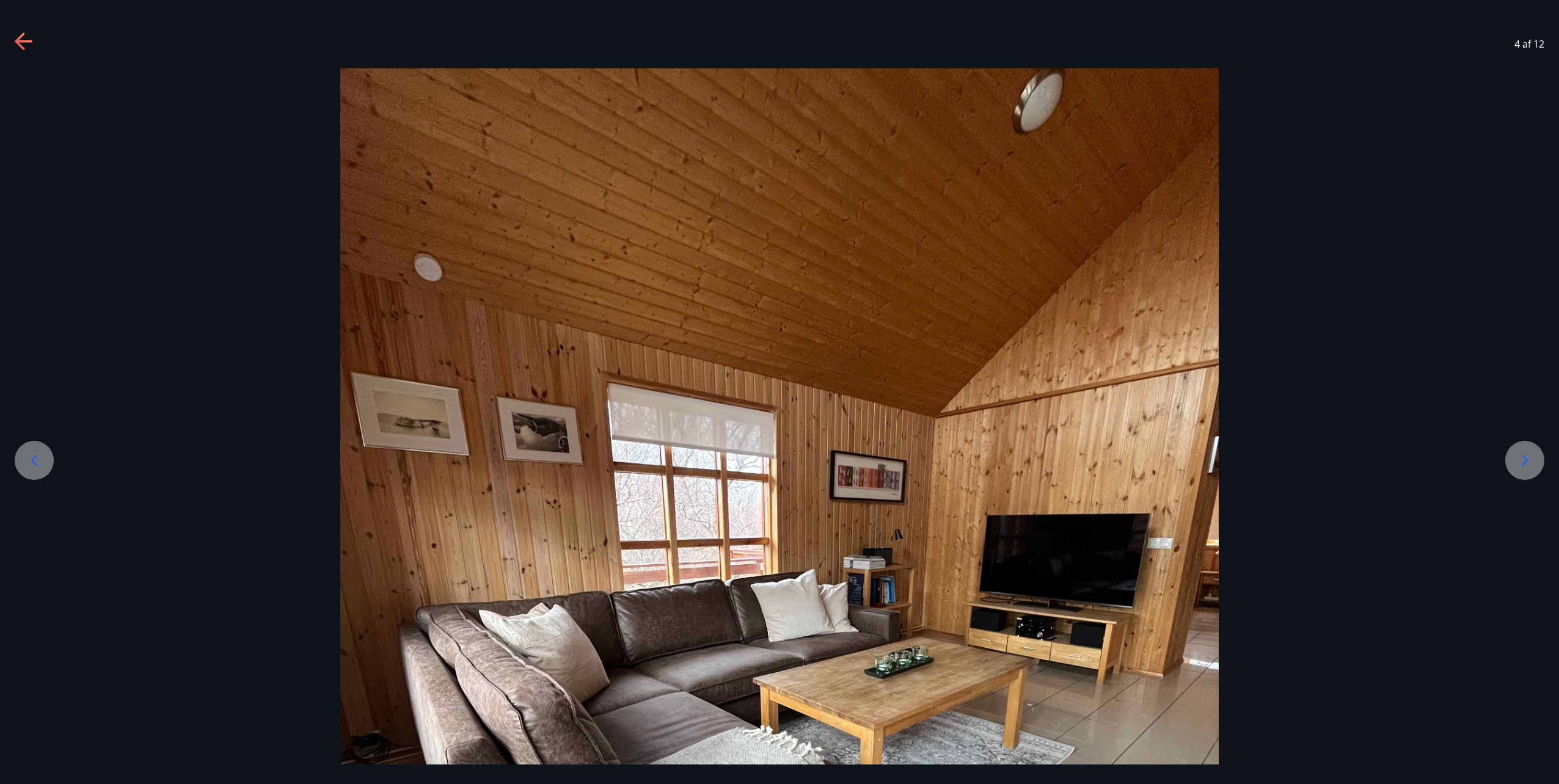
scroll to position [183, 0]
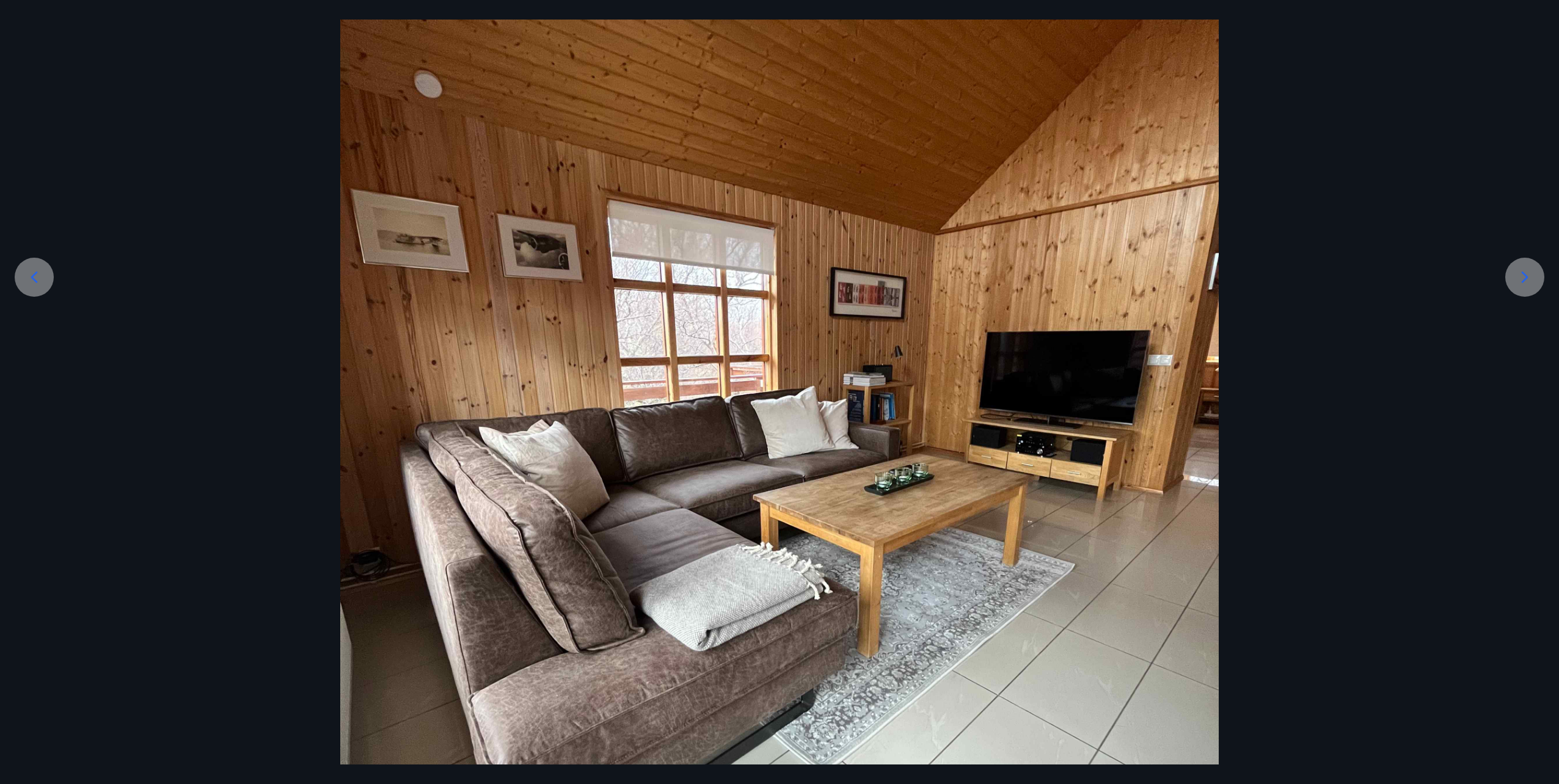
click at [1529, 276] on icon at bounding box center [1525, 277] width 19 height 19
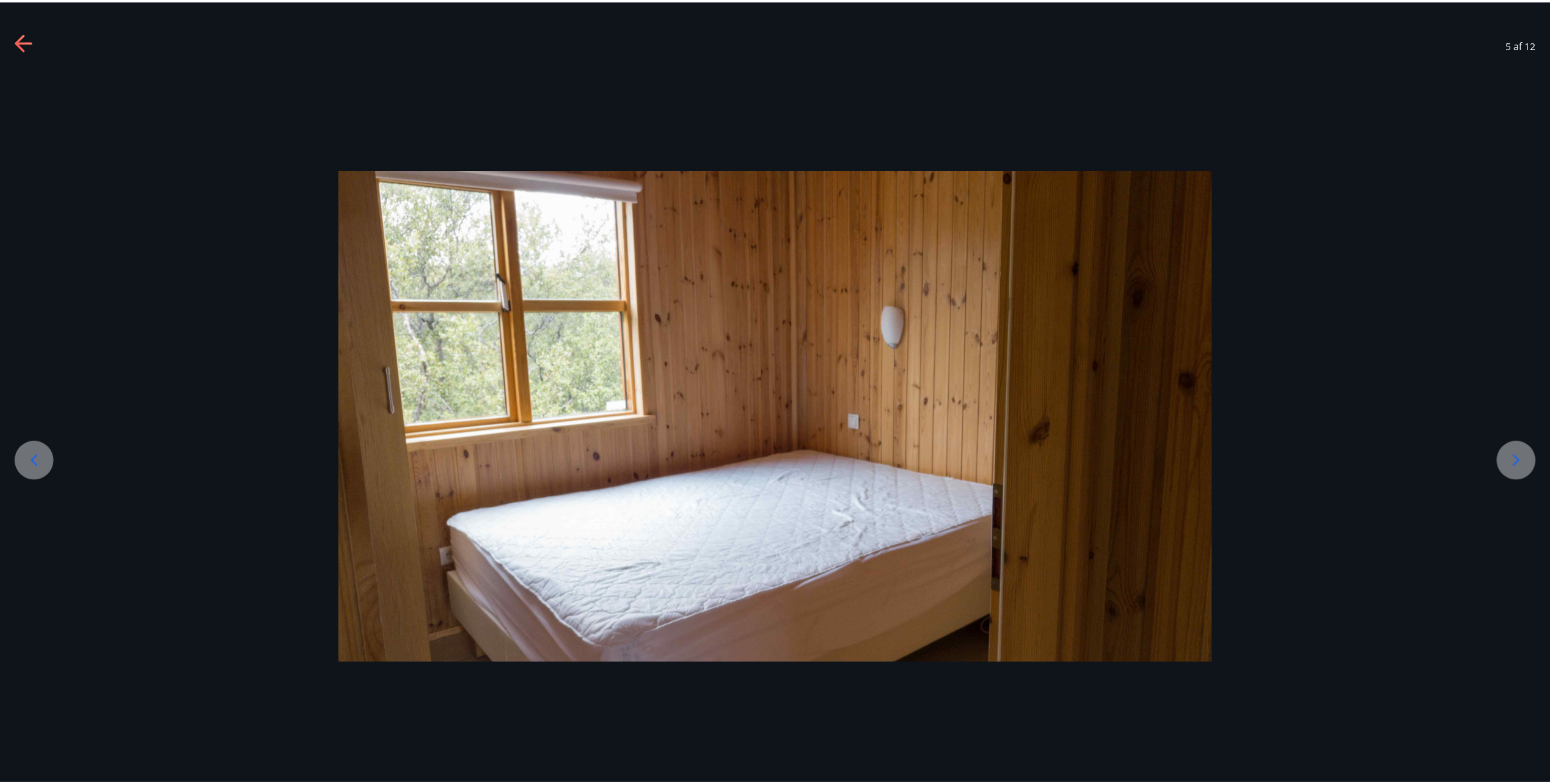
scroll to position [0, 0]
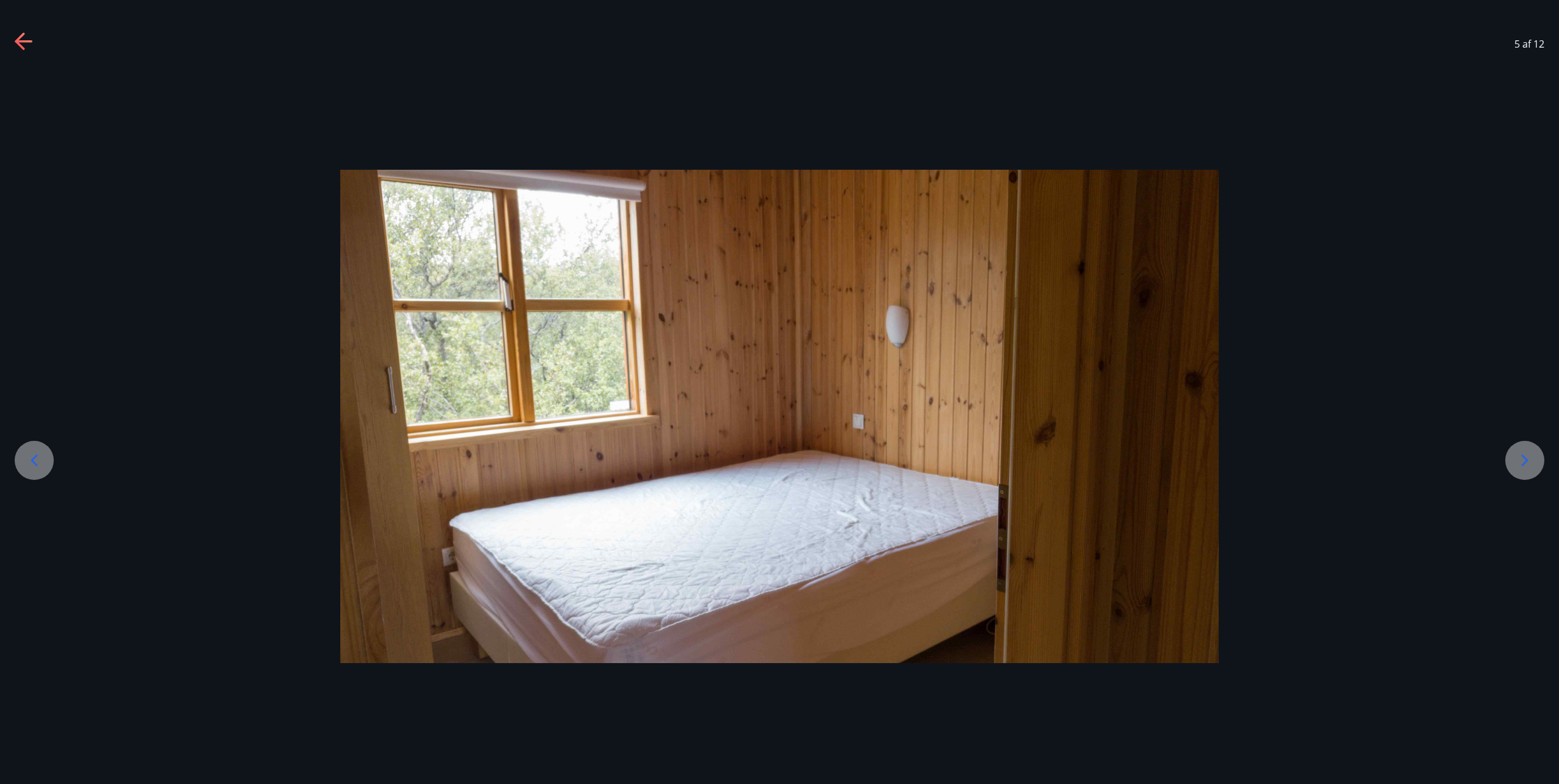
click at [1526, 449] on div at bounding box center [1525, 460] width 39 height 39
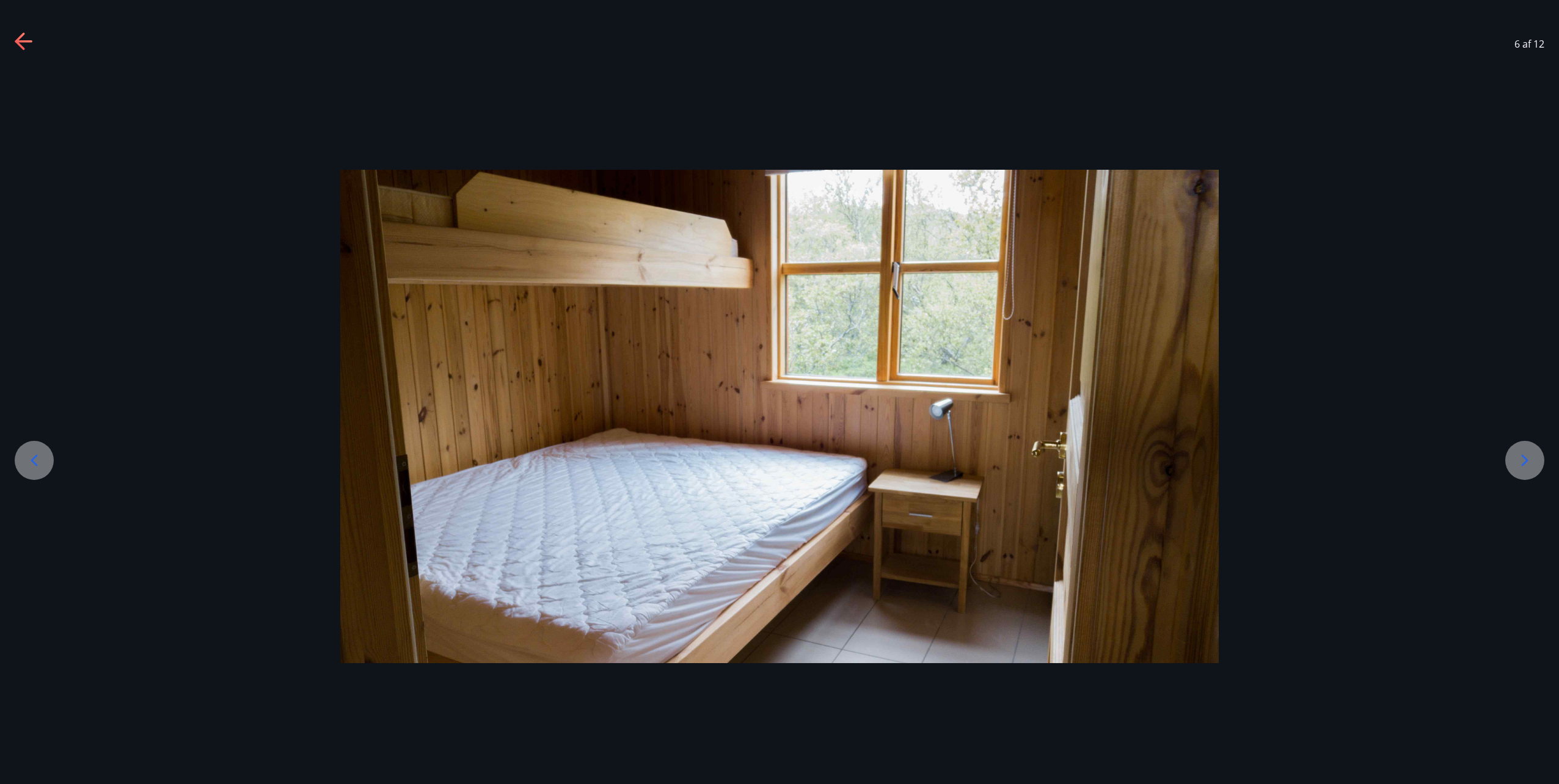
click at [1526, 449] on div at bounding box center [1525, 460] width 39 height 39
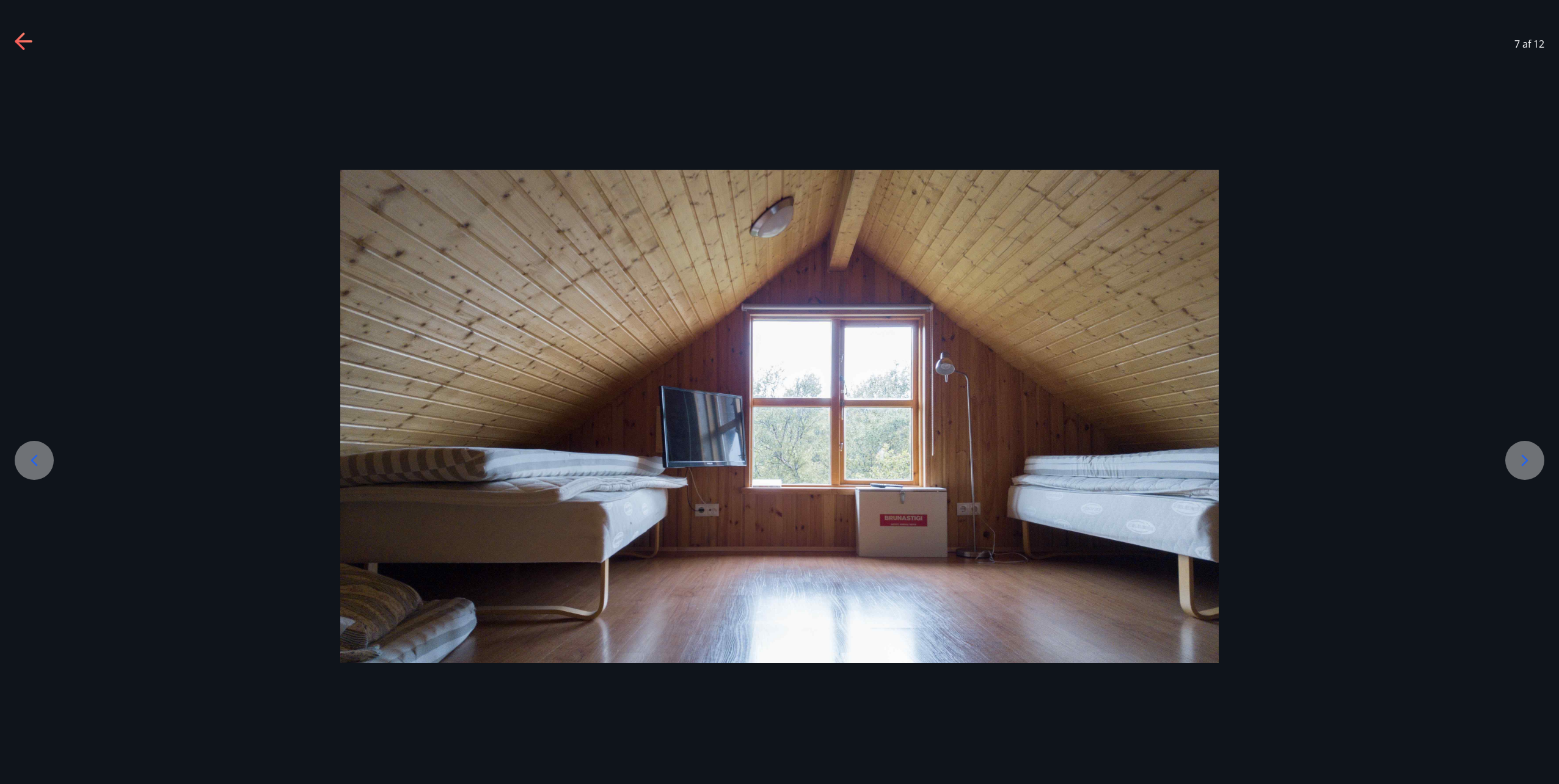
click at [1526, 449] on div at bounding box center [1525, 460] width 39 height 39
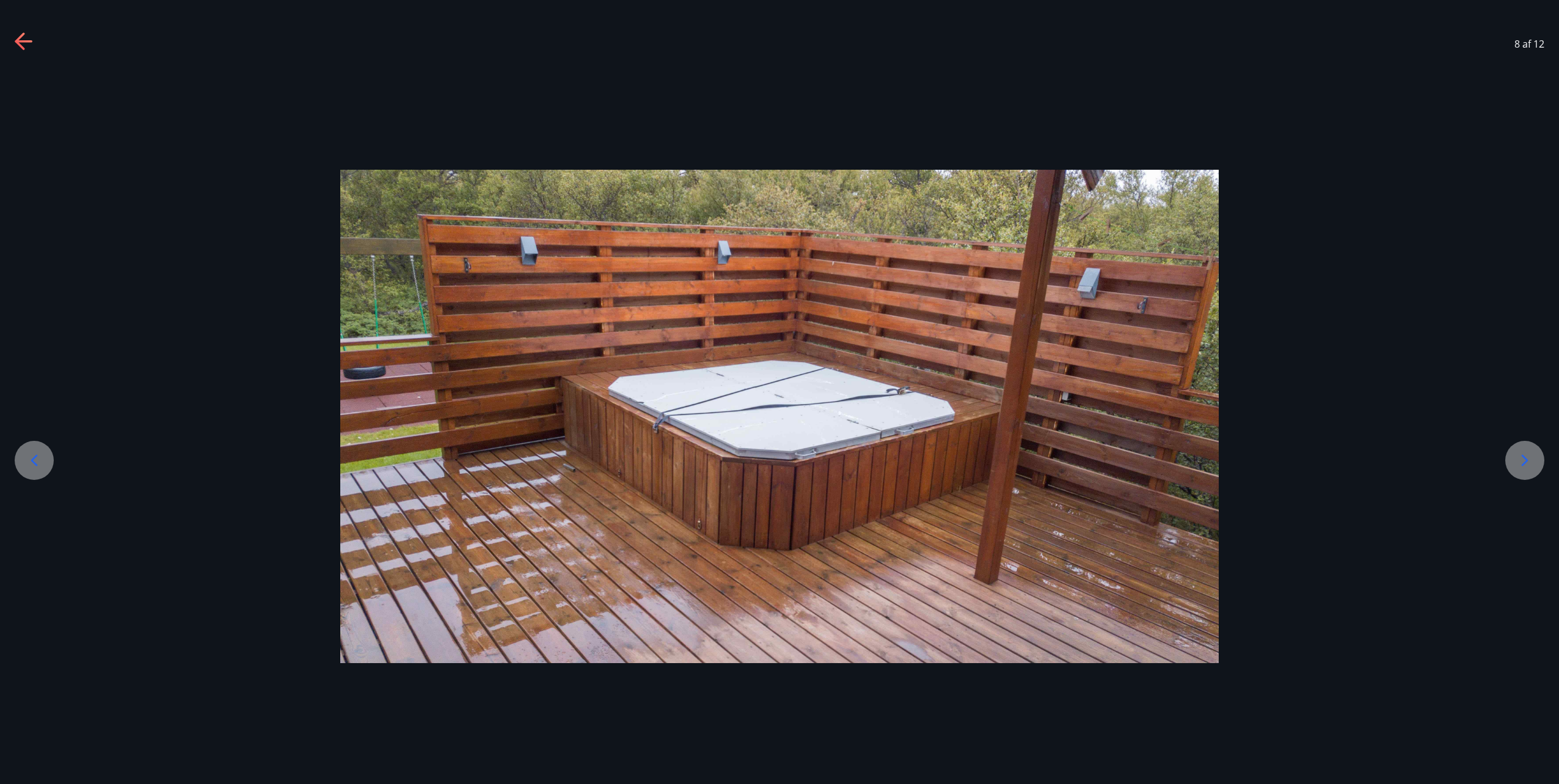
click at [1526, 449] on div at bounding box center [1525, 460] width 39 height 39
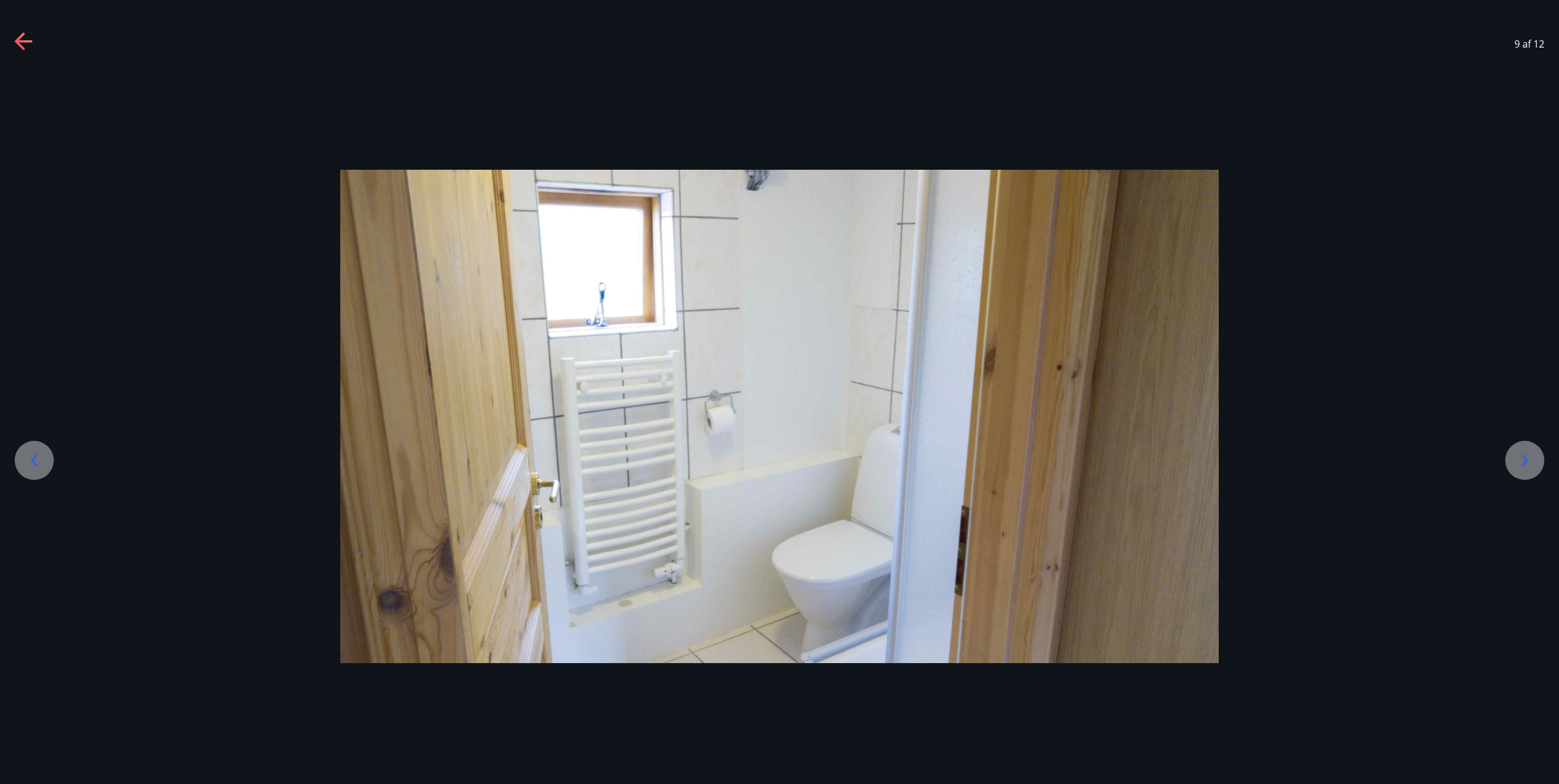
click at [1526, 449] on div at bounding box center [1525, 460] width 39 height 39
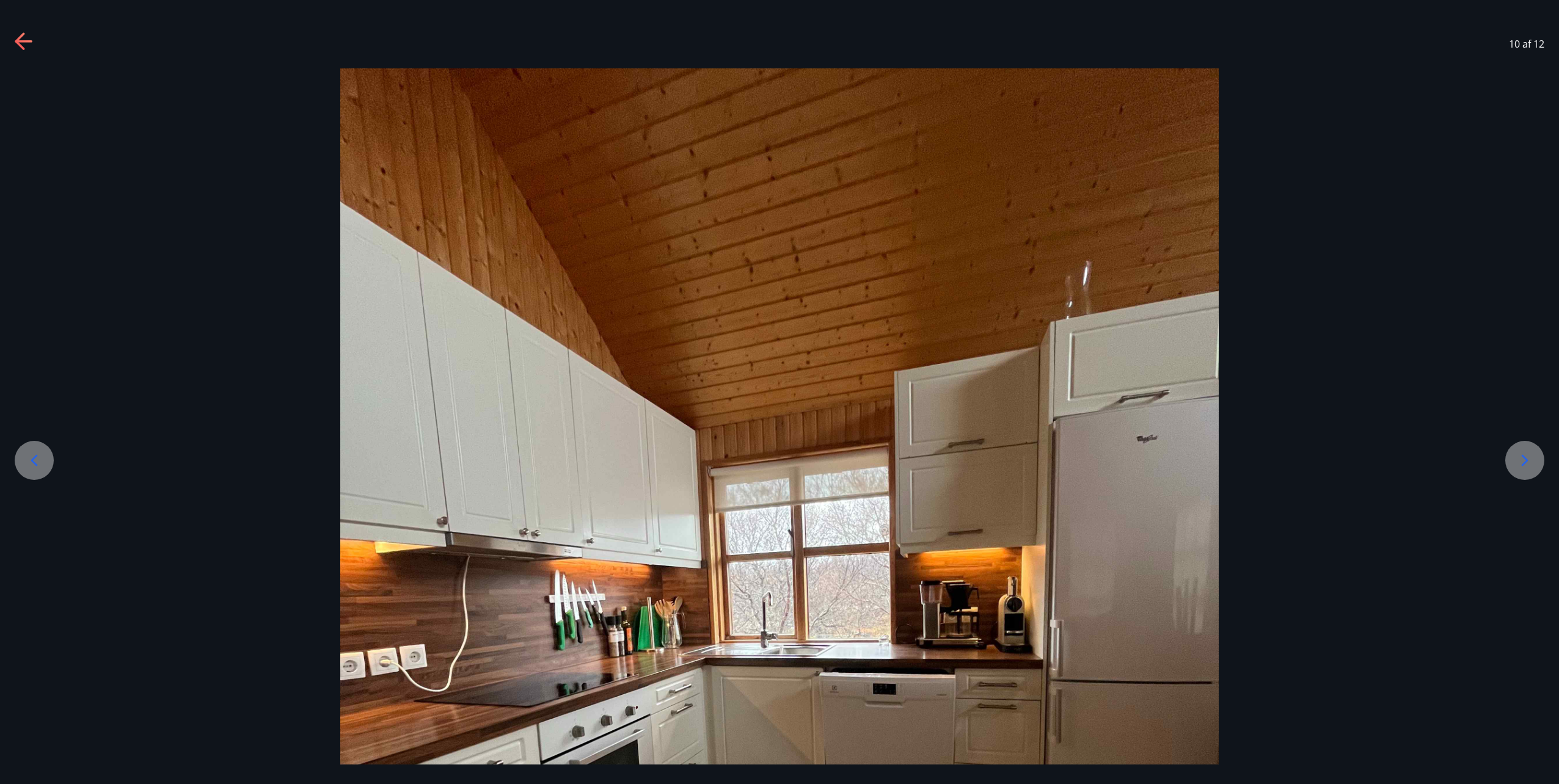
click at [1526, 449] on div at bounding box center [1525, 460] width 39 height 39
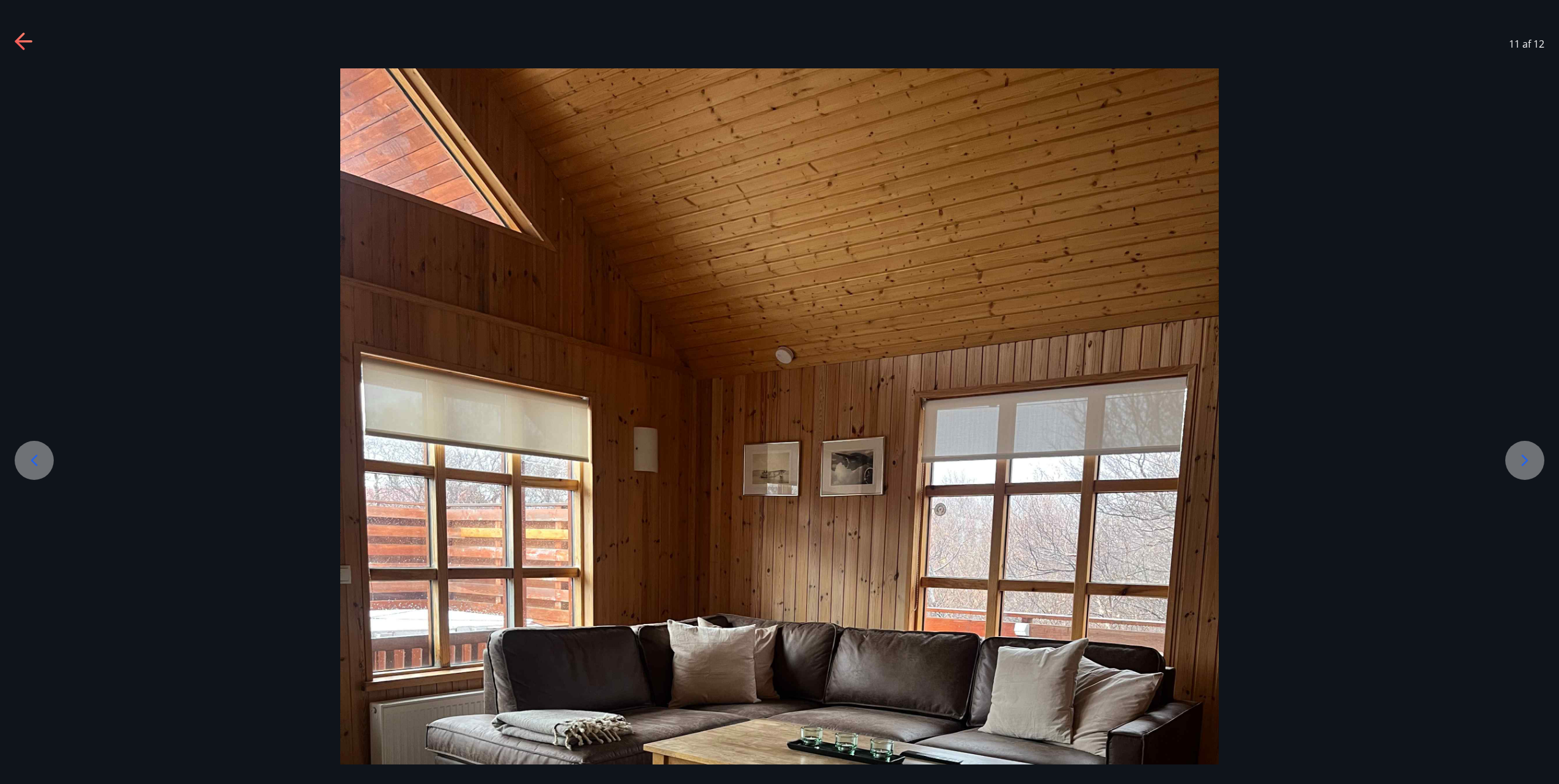
click at [1526, 449] on div at bounding box center [1525, 460] width 39 height 39
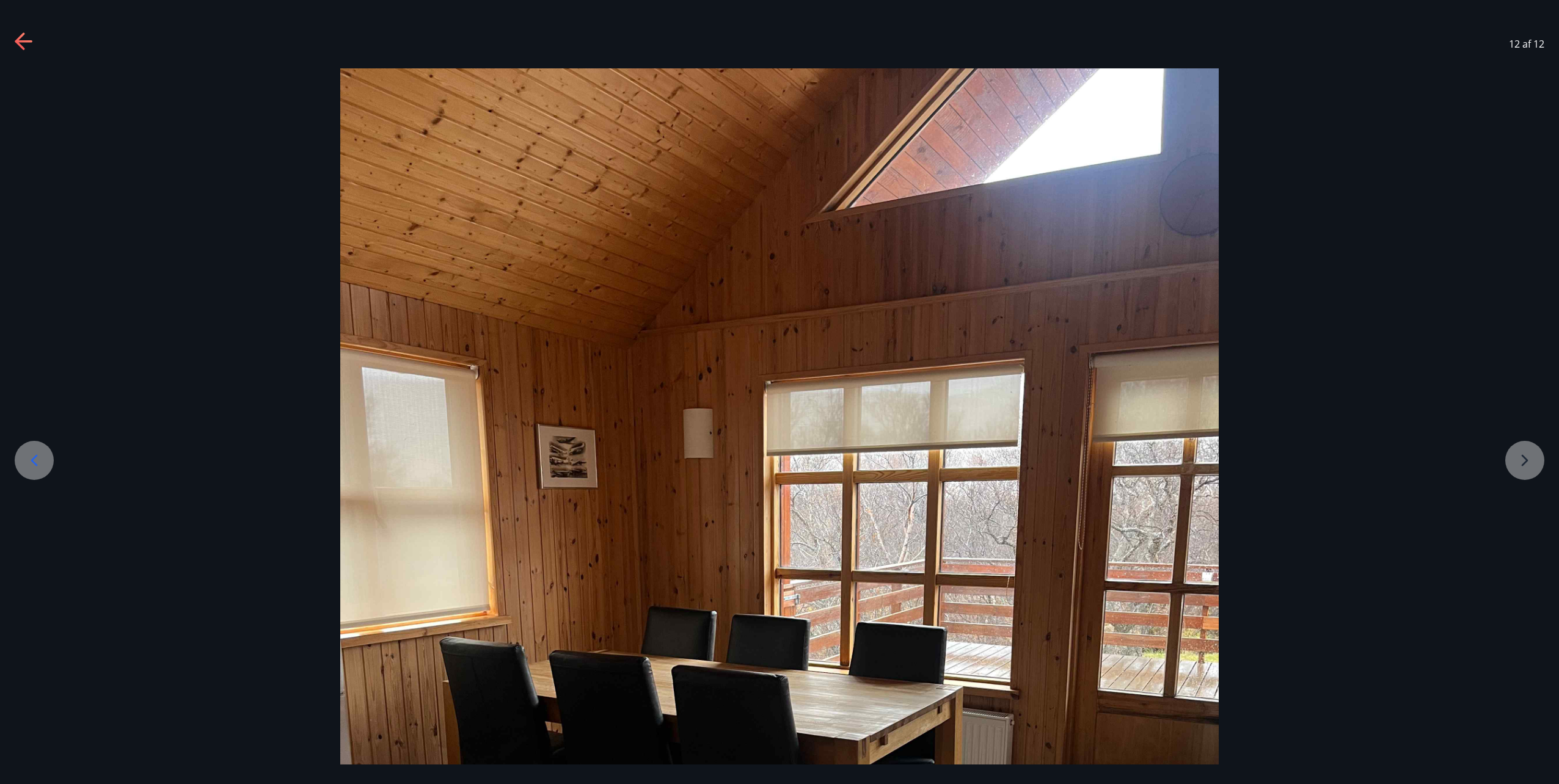
click at [1525, 471] on div at bounding box center [780, 654] width 1559 height 1171
click at [1516, 460] on div at bounding box center [780, 654] width 1559 height 1171
click at [21, 38] on icon at bounding box center [24, 42] width 19 height 19
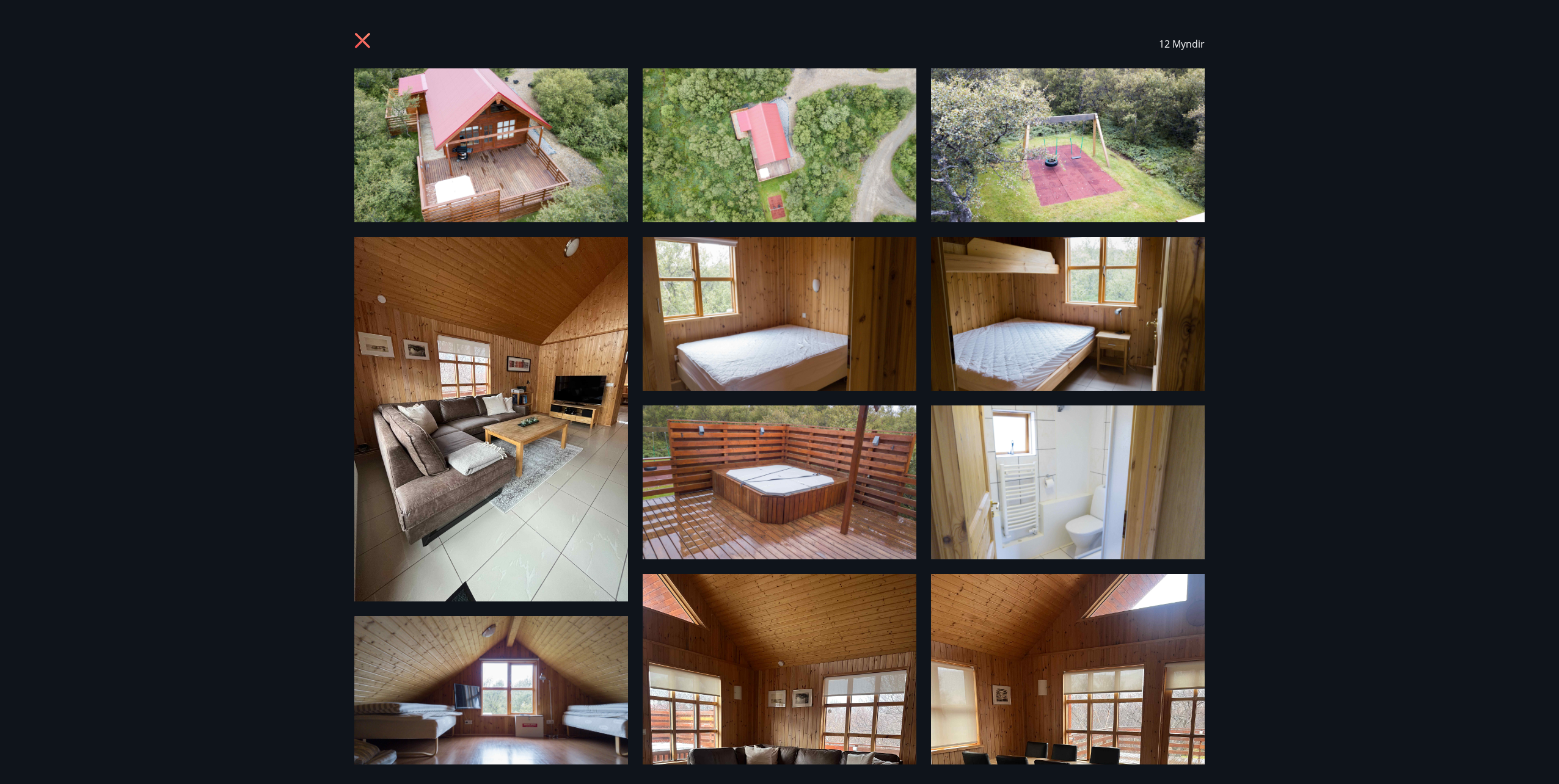
click at [349, 29] on div "12 Myndir" at bounding box center [780, 43] width 880 height 49
click at [360, 38] on icon at bounding box center [362, 40] width 15 height 15
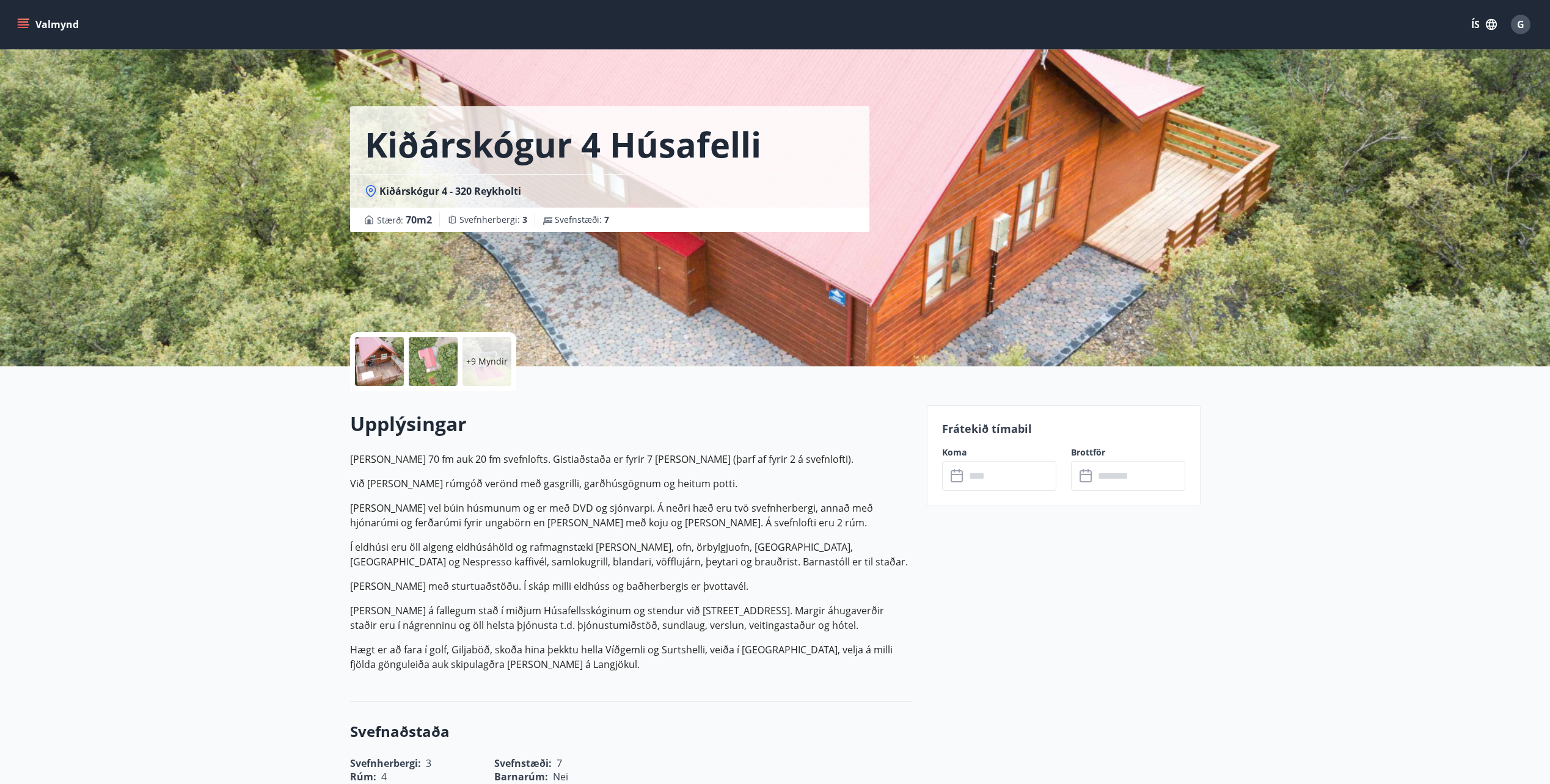
click at [14, 19] on div "Valmynd ÍS G" at bounding box center [775, 24] width 1550 height 49
click at [17, 9] on div "Valmynd ÍS G" at bounding box center [775, 24] width 1550 height 49
click at [23, 29] on icon "menu" at bounding box center [23, 25] width 12 height 12
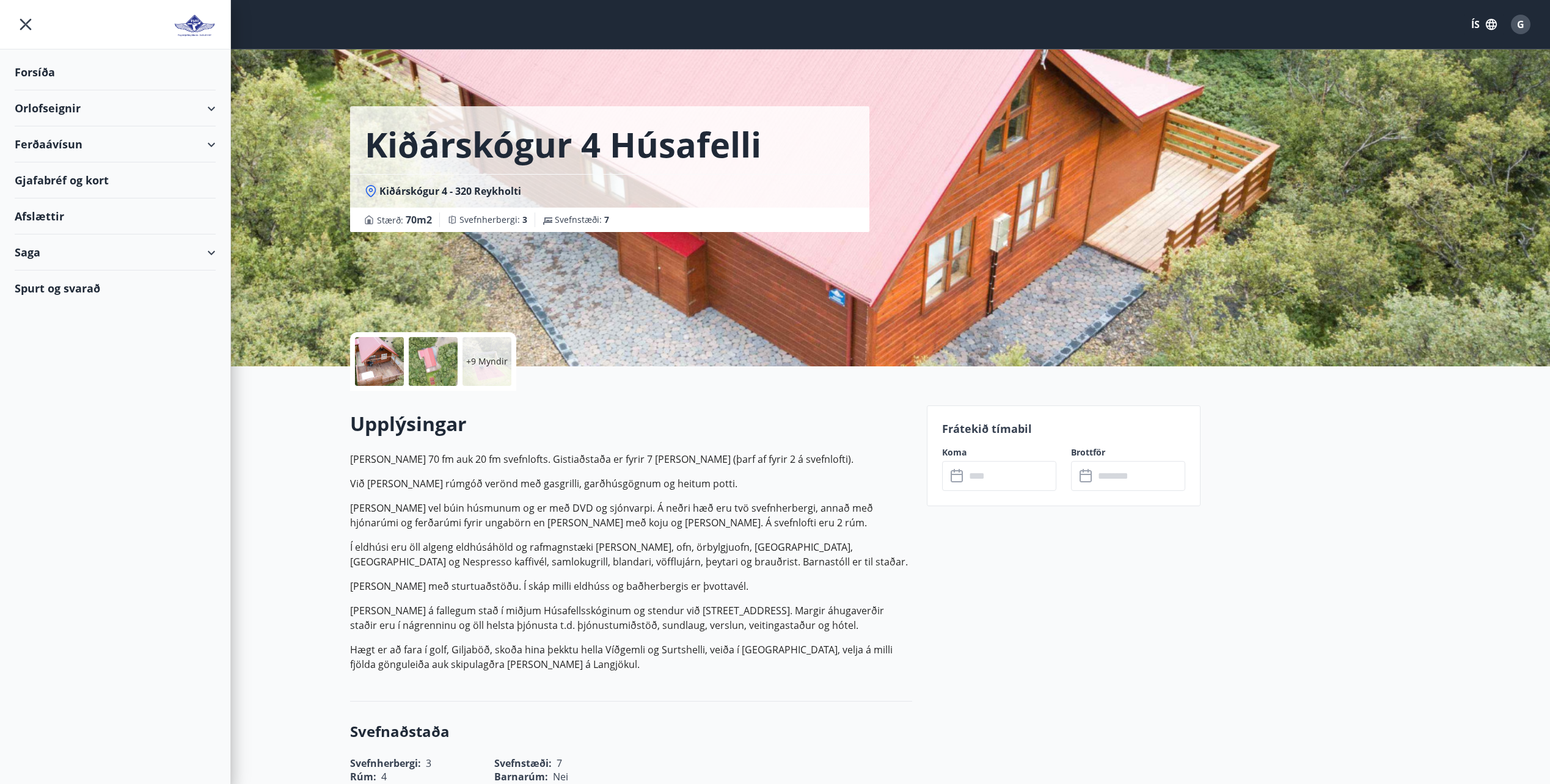
click at [40, 72] on div "Forsíða" at bounding box center [115, 72] width 201 height 36
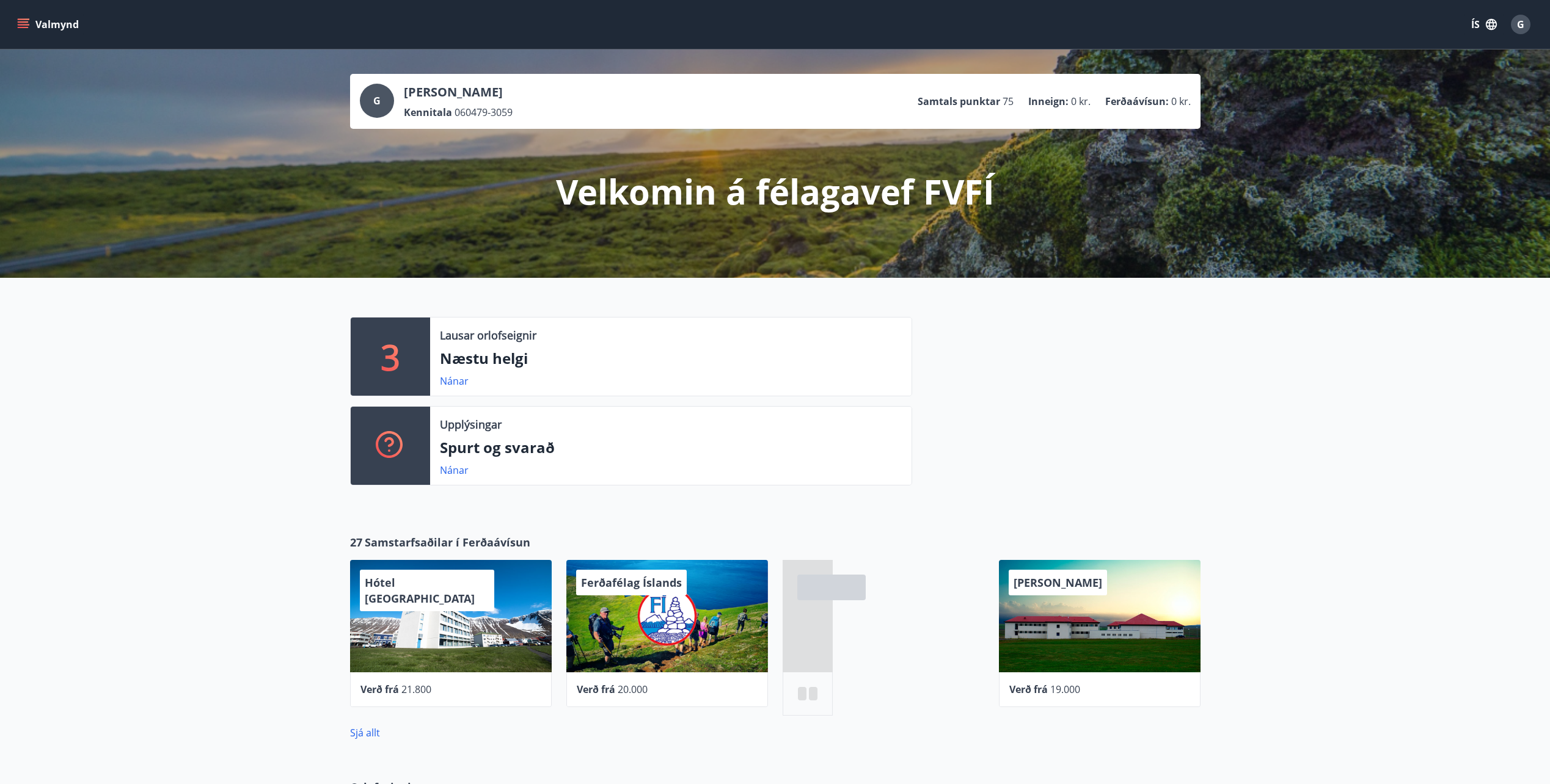
click at [404, 346] on div "3" at bounding box center [390, 357] width 80 height 78
click at [383, 353] on p "3" at bounding box center [390, 357] width 19 height 47
click at [447, 379] on link "Nánar" at bounding box center [454, 381] width 29 height 14
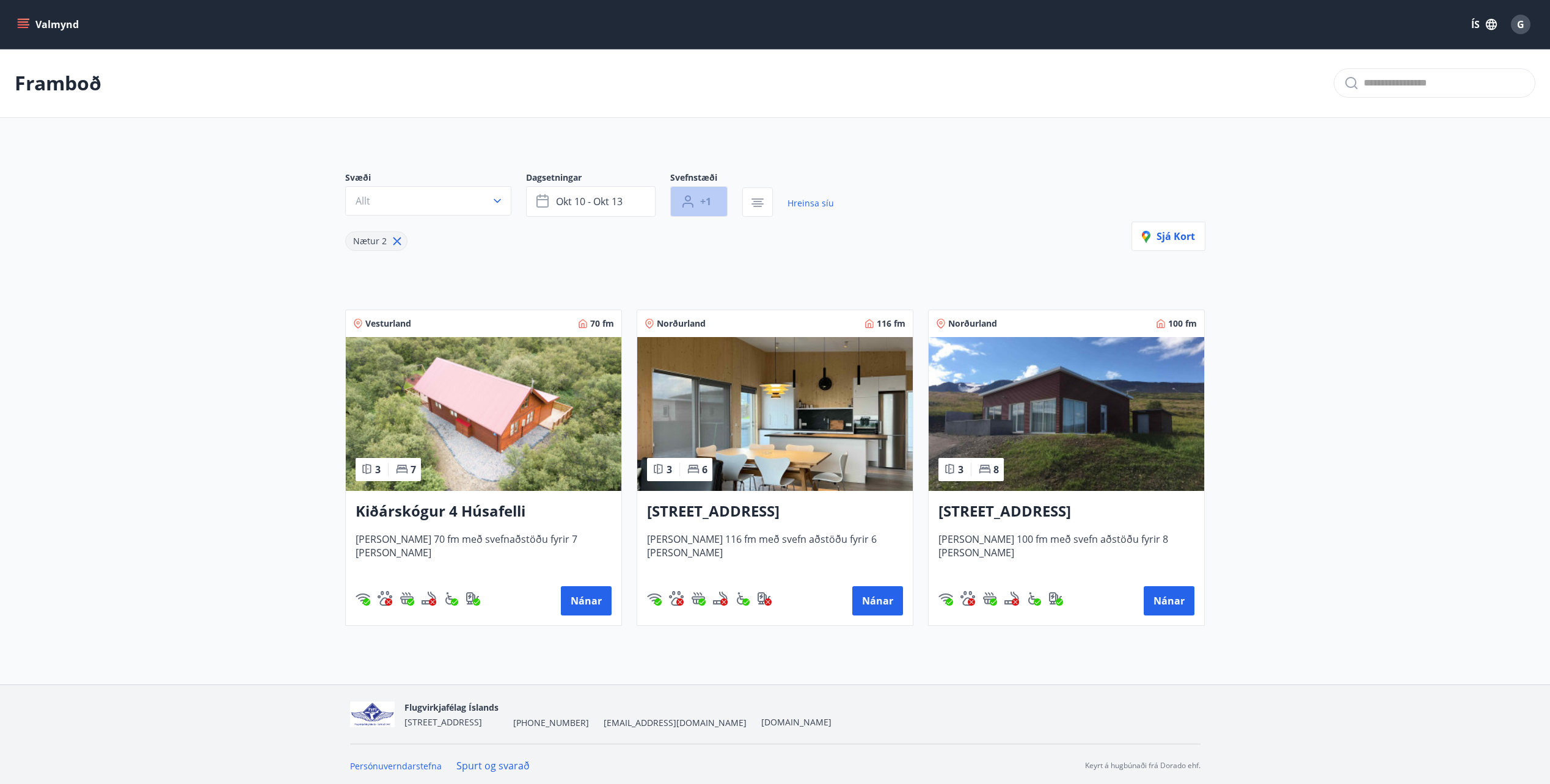
click at [707, 200] on span "+1" at bounding box center [705, 202] width 11 height 14
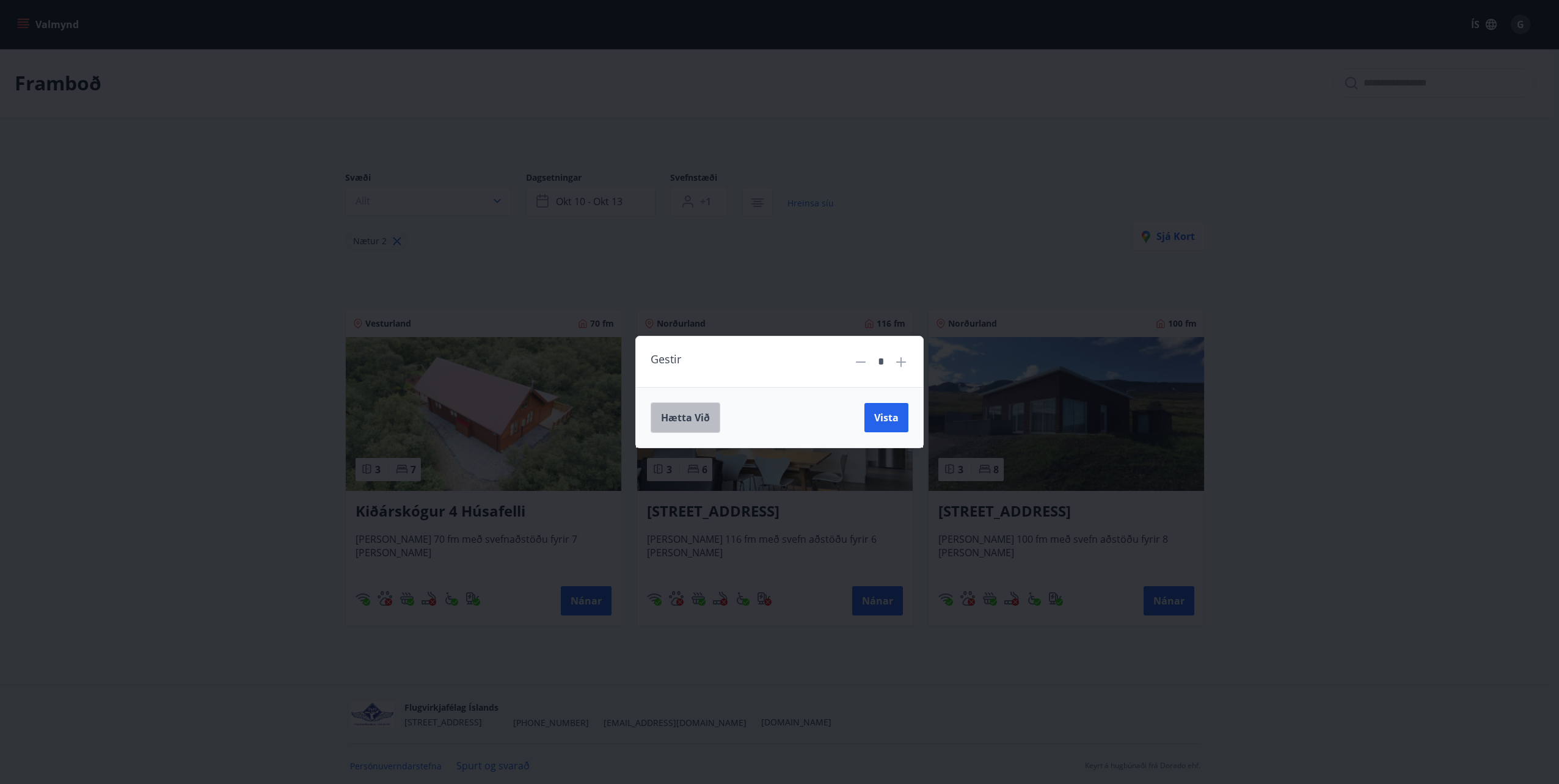
click at [677, 432] on button "Hætta við" at bounding box center [685, 418] width 70 height 31
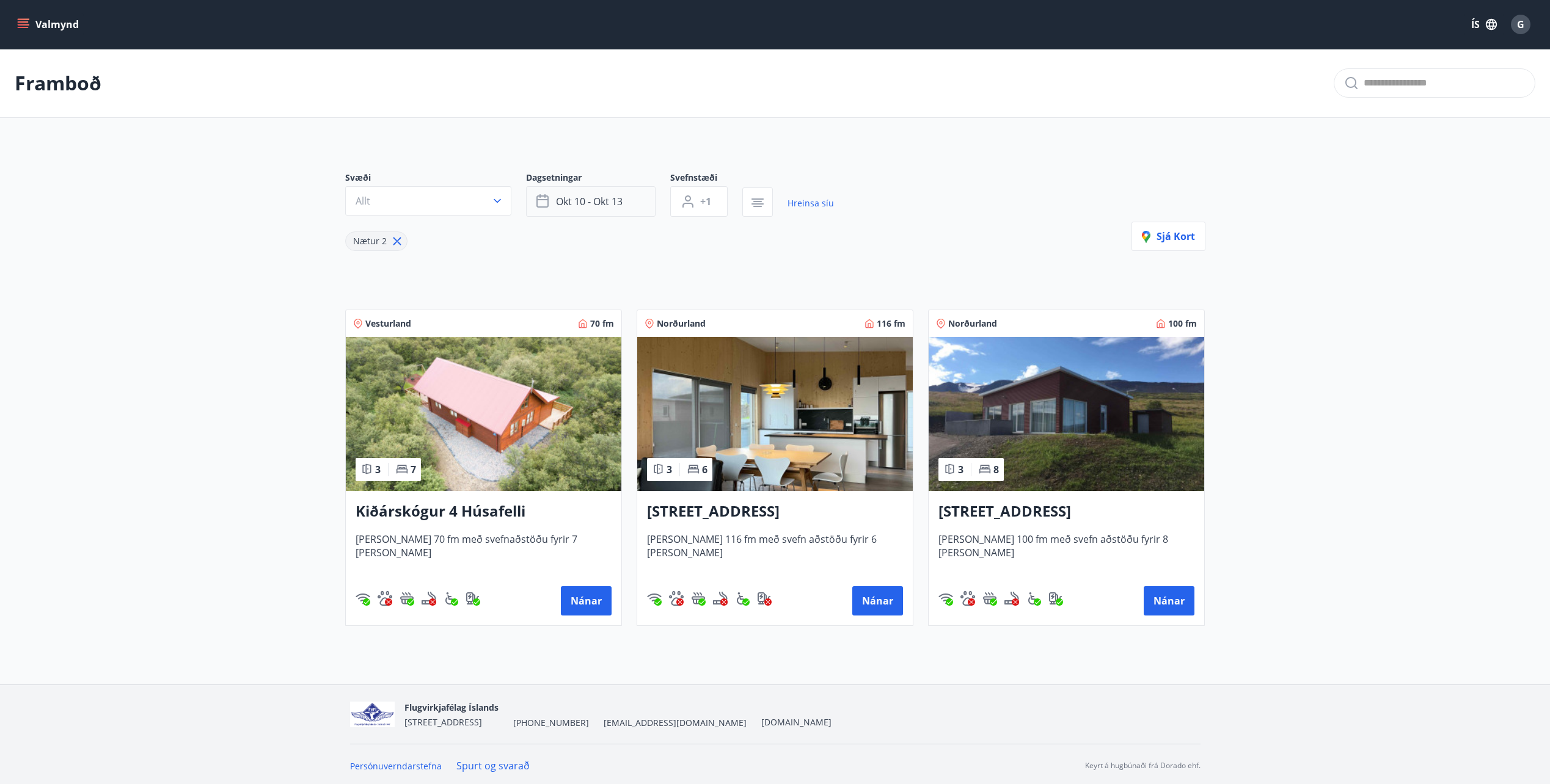
click at [622, 195] on span "okt 10 - okt 13" at bounding box center [589, 202] width 67 height 14
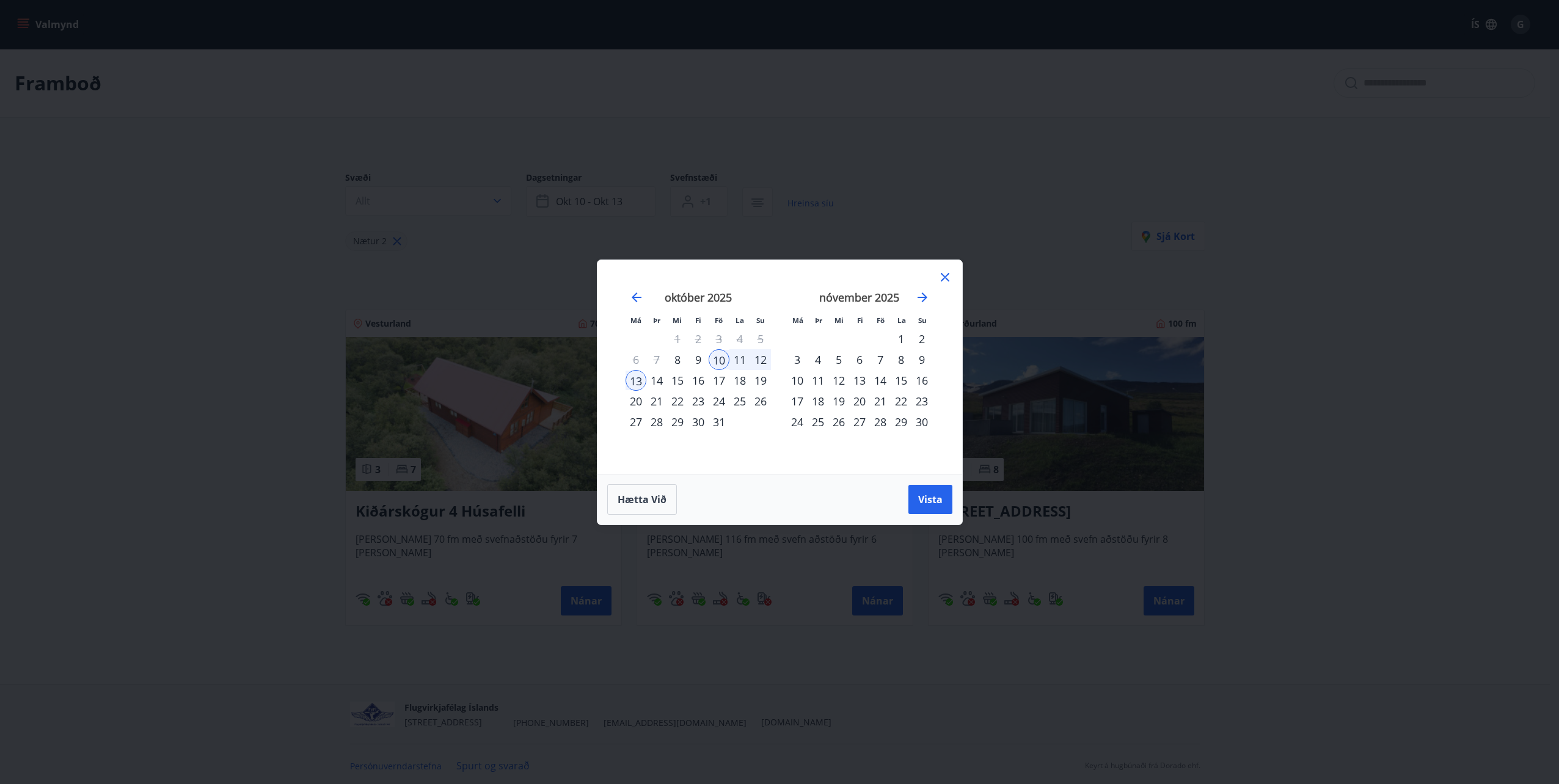
click at [722, 401] on div "24" at bounding box center [719, 401] width 21 height 21
click at [633, 423] on div "27" at bounding box center [636, 422] width 21 height 21
click at [937, 499] on span "Vista" at bounding box center [930, 500] width 25 height 14
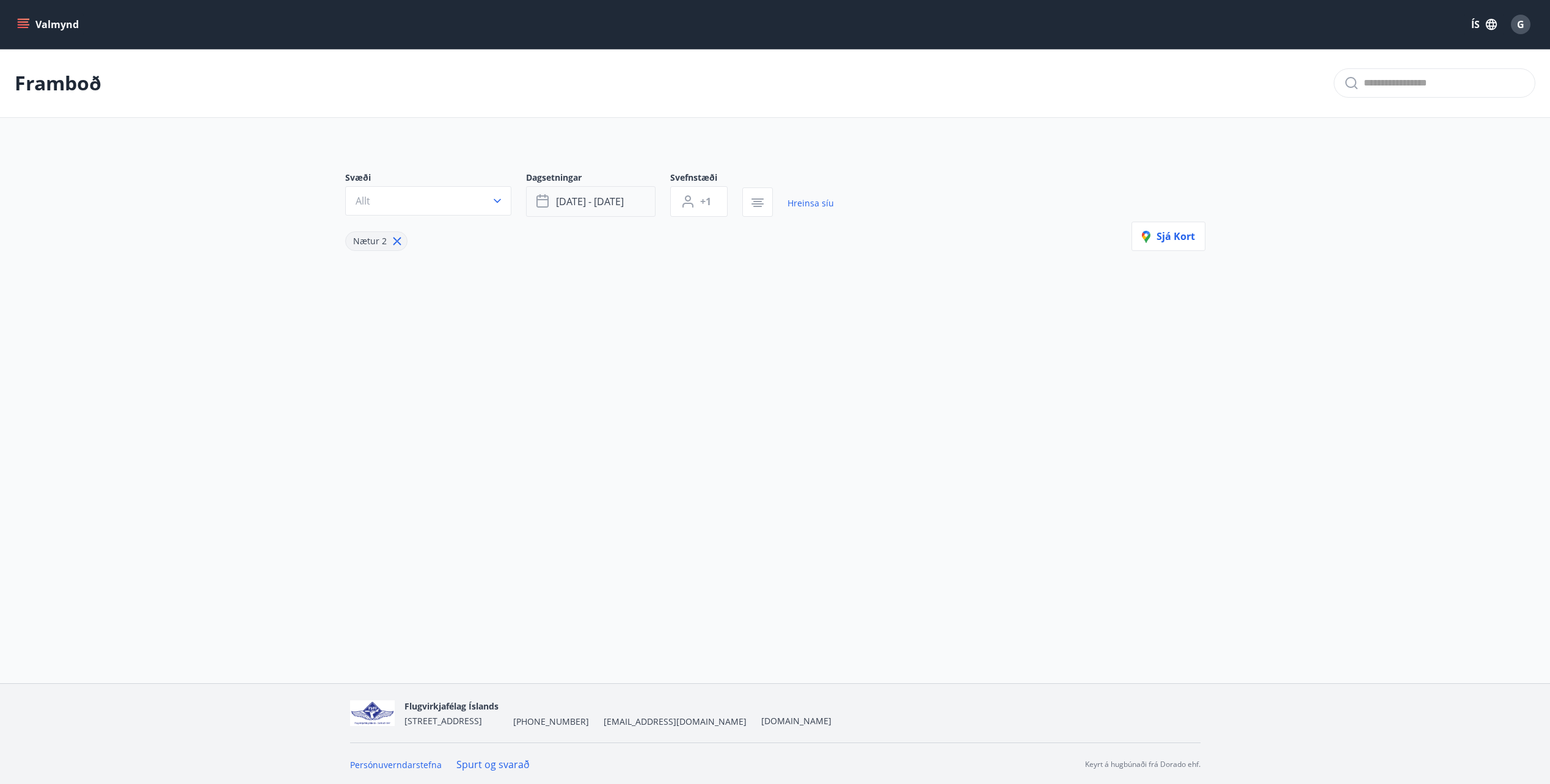
click at [633, 209] on button "[DATE] - [DATE]" at bounding box center [591, 202] width 130 height 31
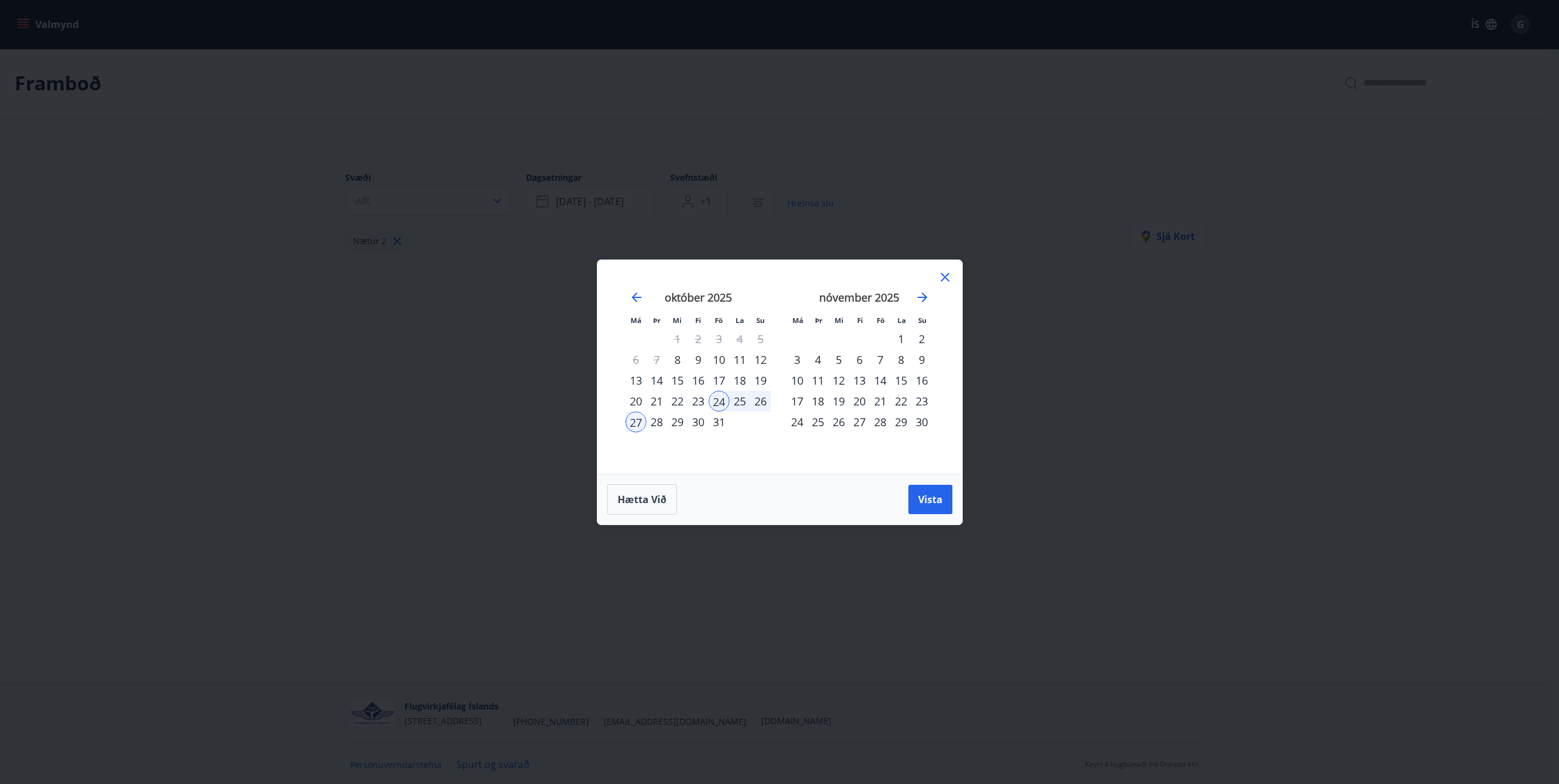
click at [766, 403] on div "26" at bounding box center [760, 401] width 21 height 21
click at [739, 403] on div "25" at bounding box center [740, 401] width 21 height 21
click at [759, 403] on div "26" at bounding box center [760, 401] width 21 height 21
click at [935, 491] on button "Vista" at bounding box center [930, 499] width 44 height 29
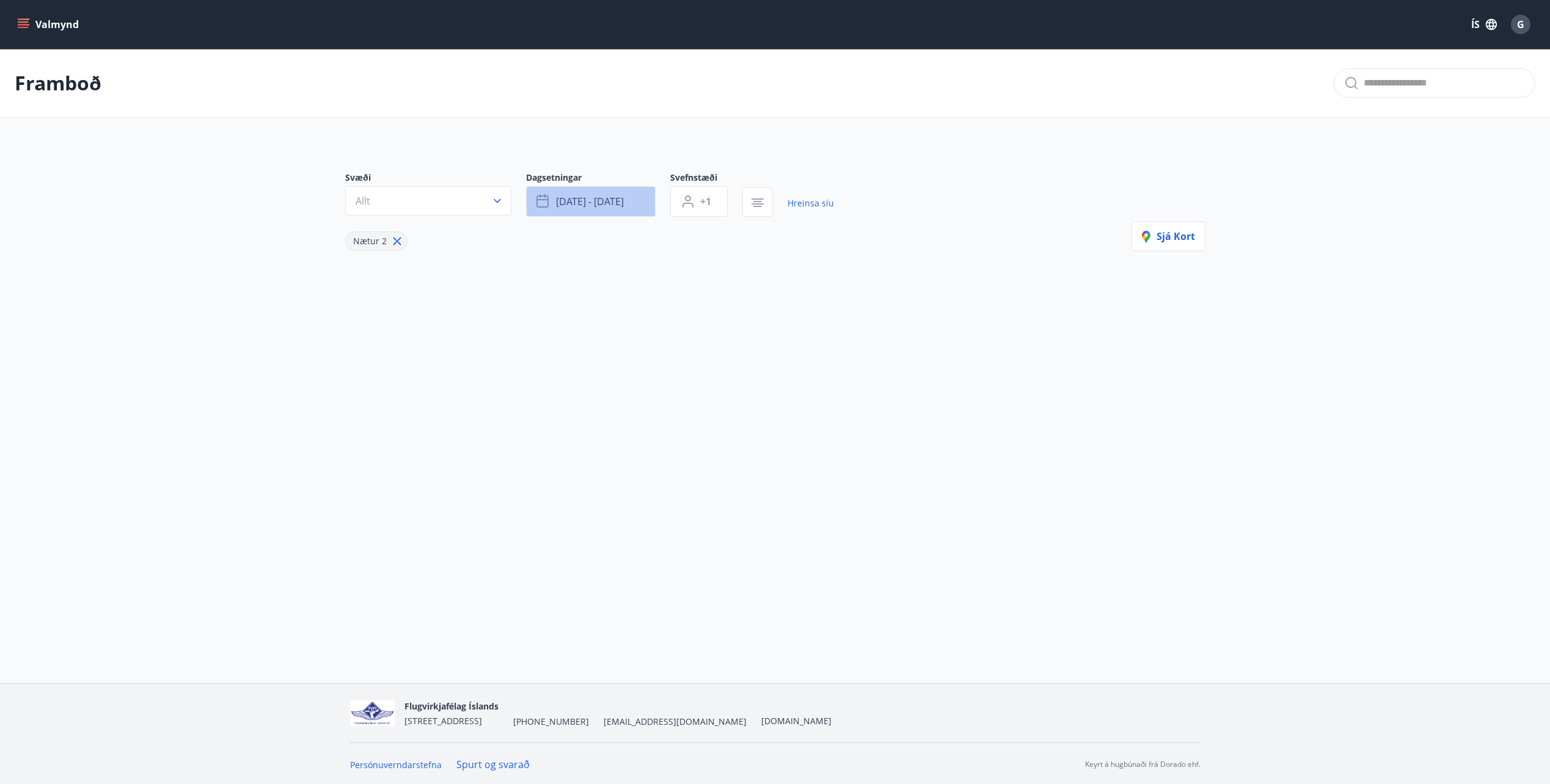
click at [625, 195] on button "[DATE] - [DATE]" at bounding box center [591, 202] width 130 height 31
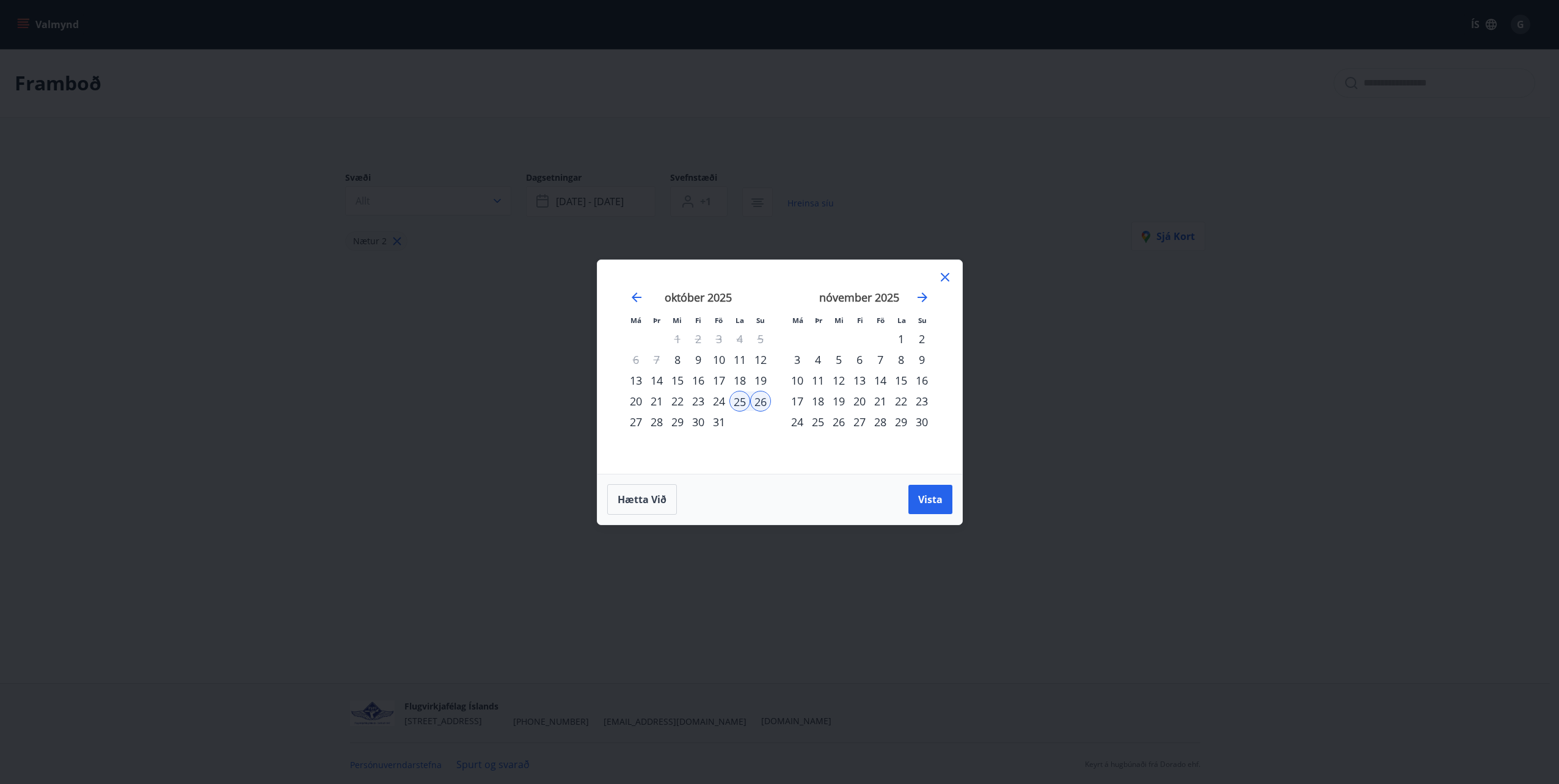
click at [899, 341] on div "1" at bounding box center [901, 339] width 21 height 21
click at [923, 342] on div "2" at bounding box center [922, 339] width 21 height 21
click at [935, 495] on span "Vista" at bounding box center [930, 500] width 25 height 14
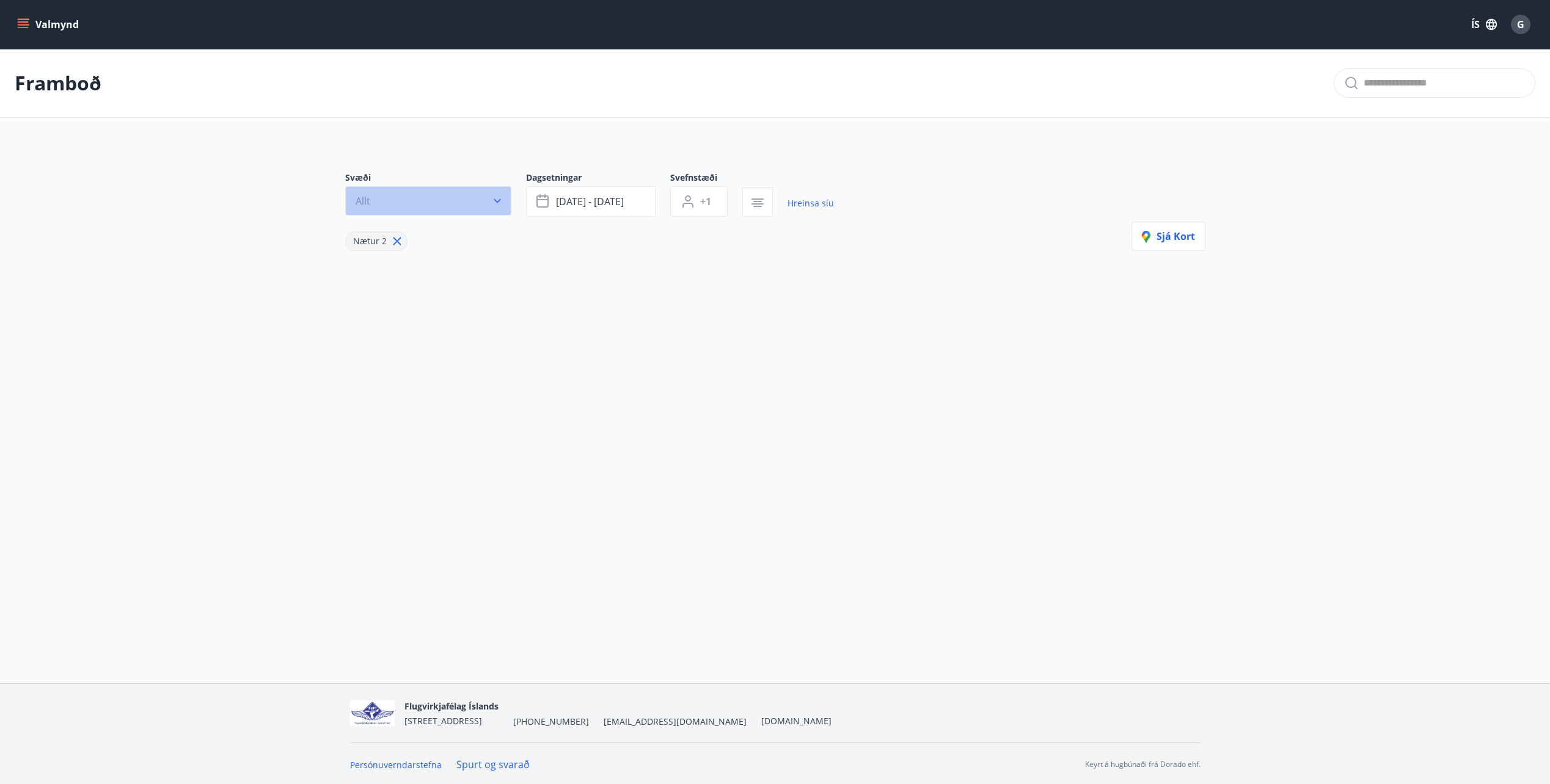
click at [477, 209] on button "Allt" at bounding box center [428, 201] width 166 height 29
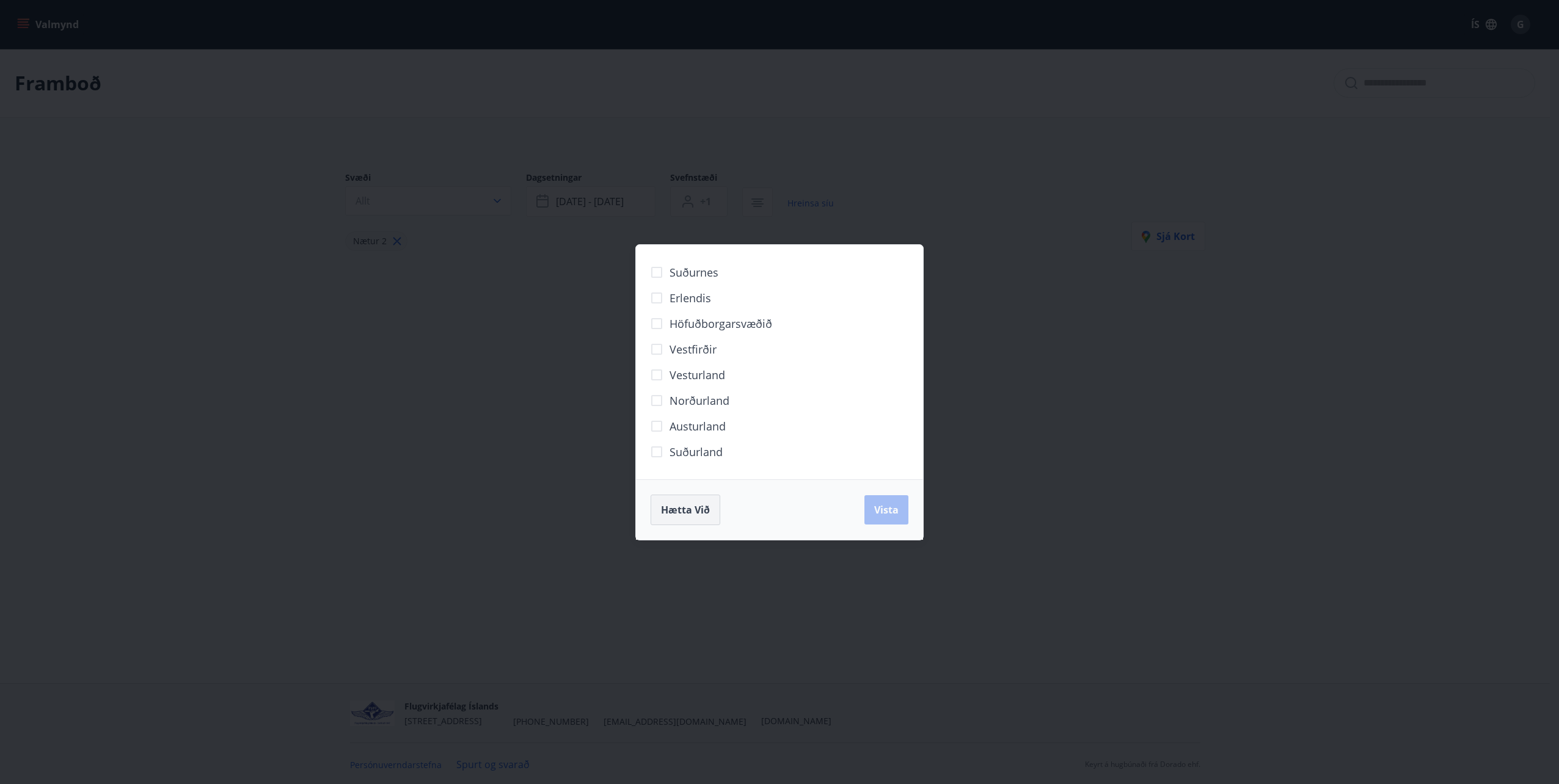
click at [717, 512] on button "Hætta við" at bounding box center [685, 510] width 70 height 31
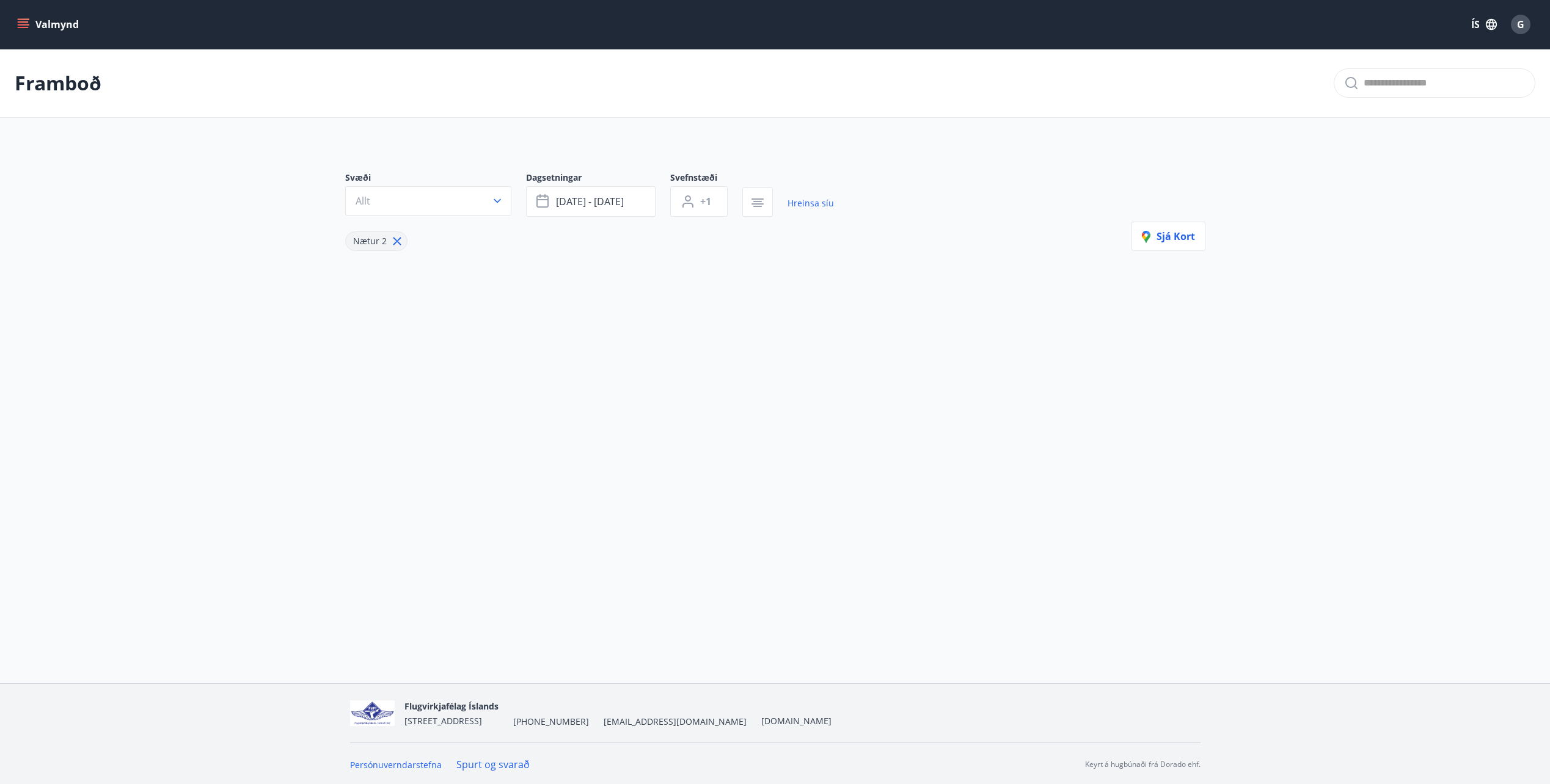
click at [399, 243] on icon at bounding box center [397, 241] width 14 height 14
type input "*"
click at [32, 22] on button "Valmynd" at bounding box center [49, 25] width 69 height 22
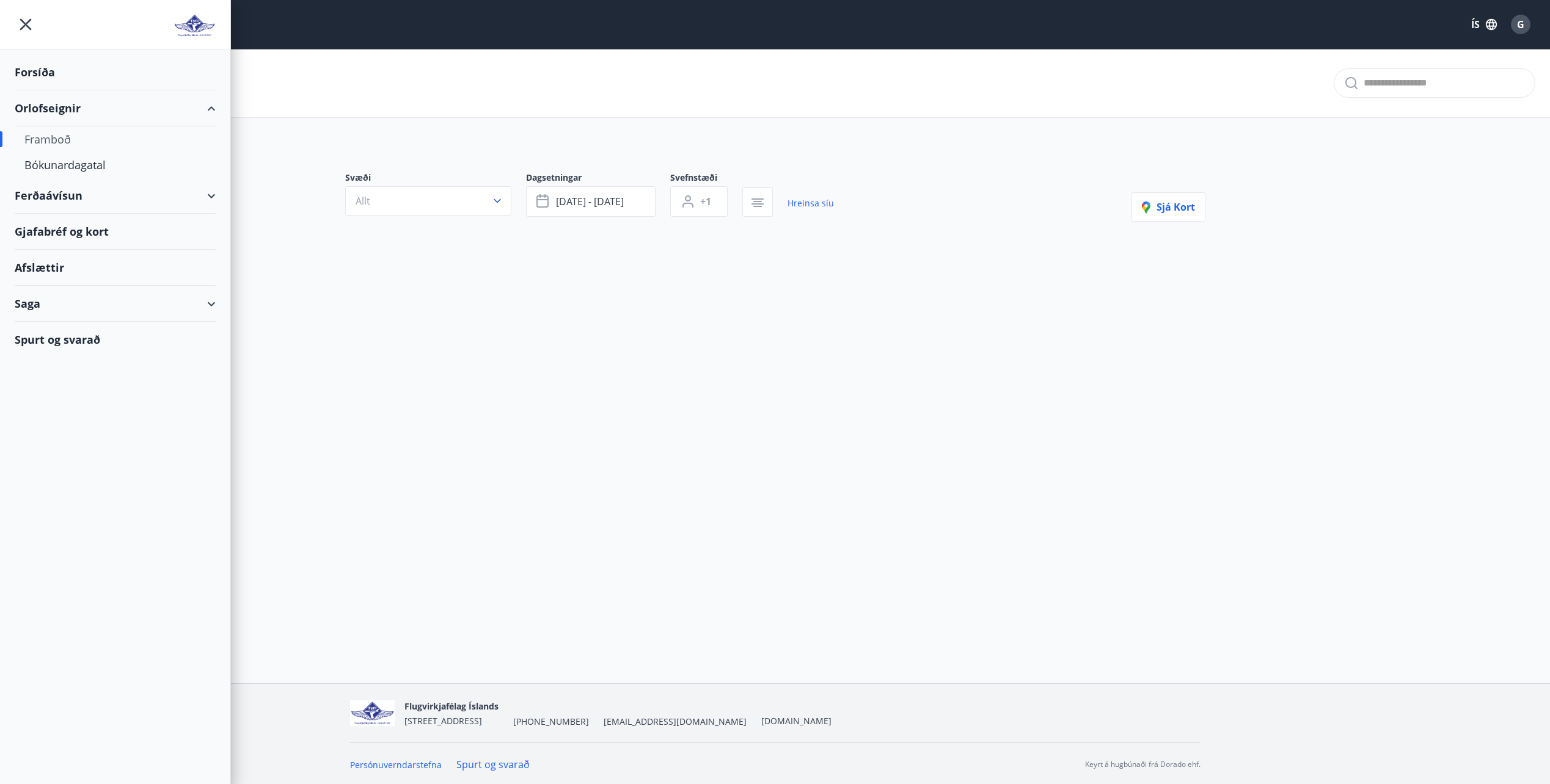
click at [78, 138] on div "Framboð" at bounding box center [115, 139] width 181 height 25
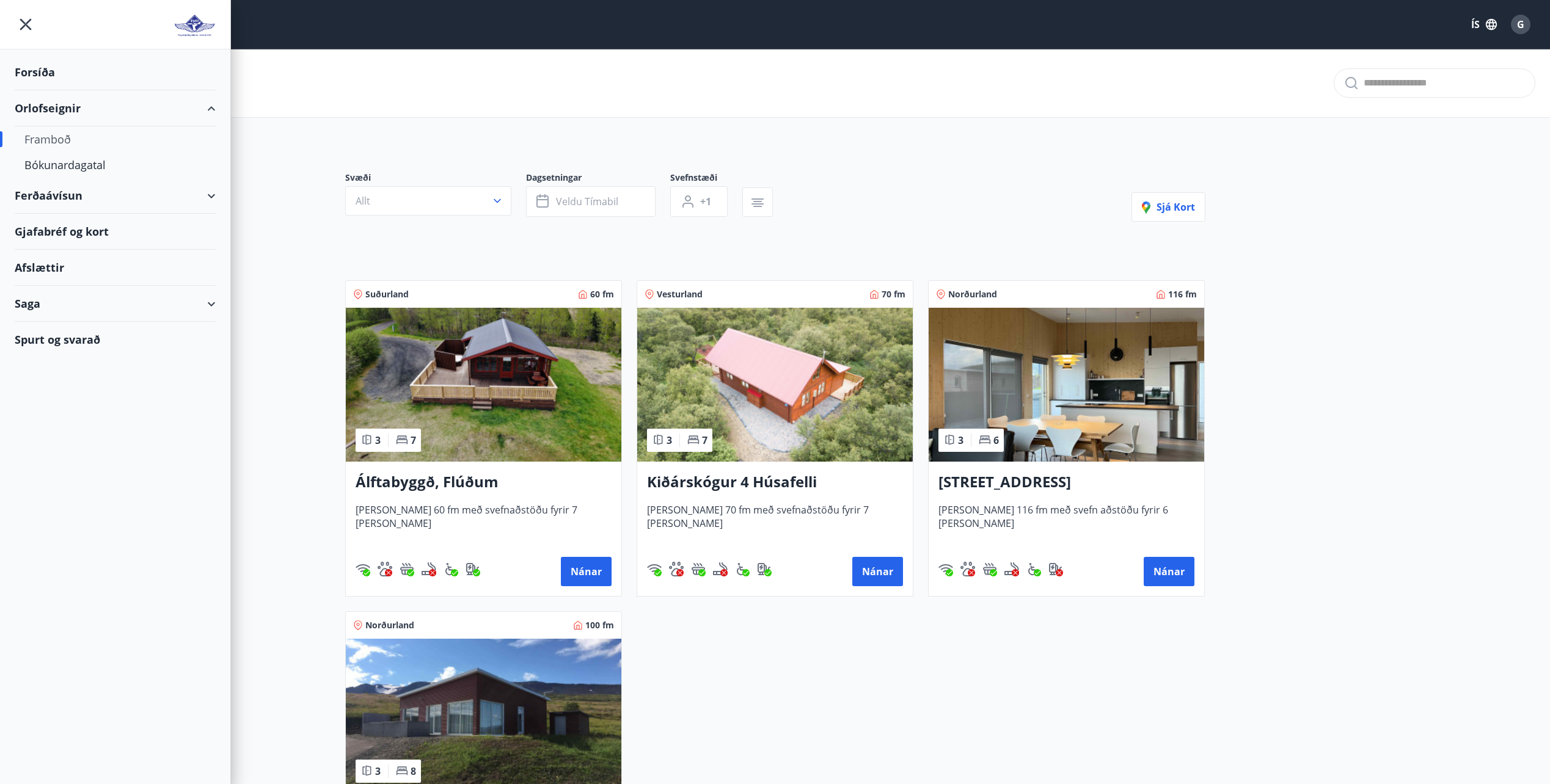
click at [40, 71] on div "Forsíða" at bounding box center [115, 72] width 201 height 36
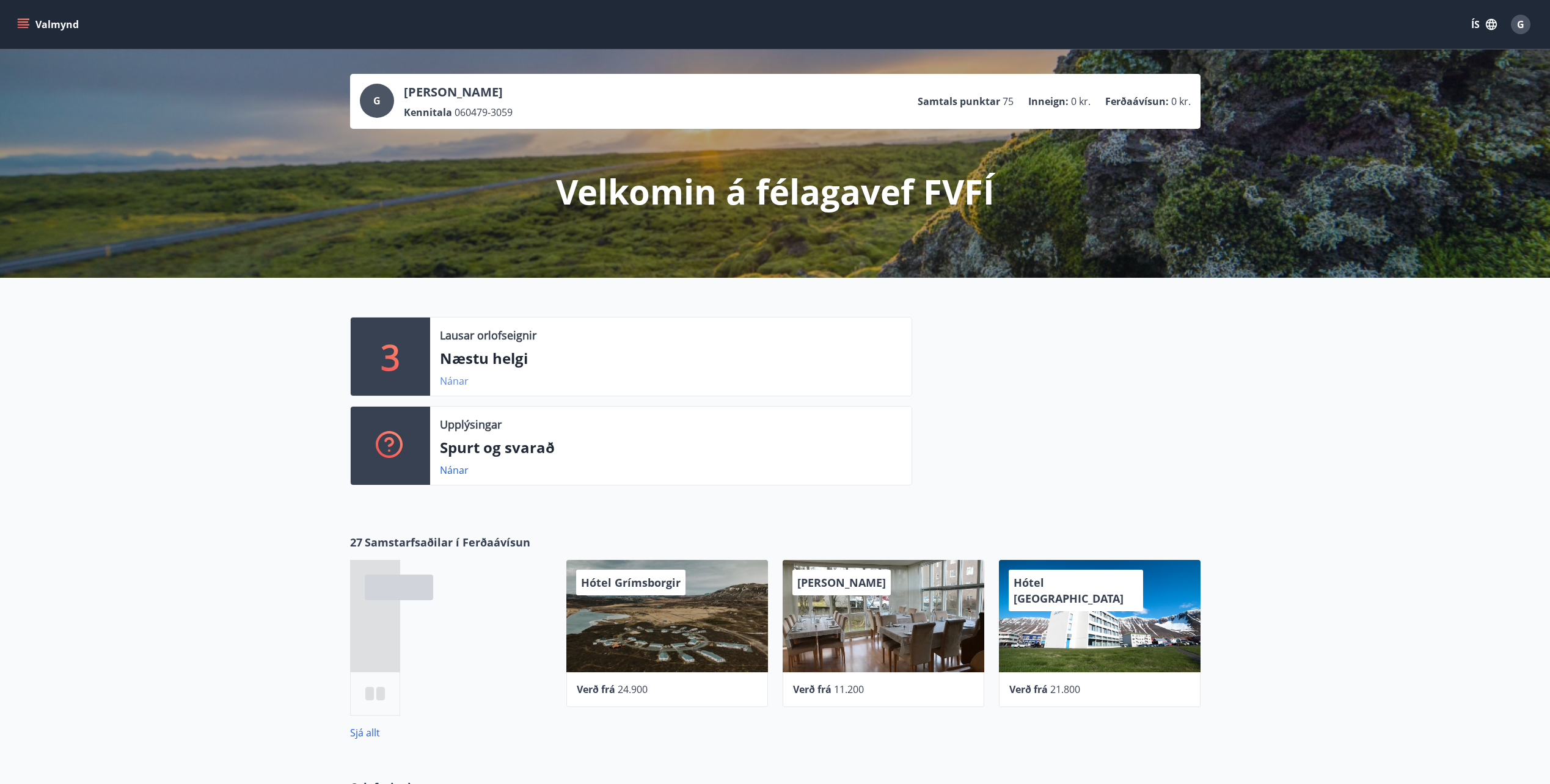
click at [453, 384] on link "Nánar" at bounding box center [454, 381] width 29 height 14
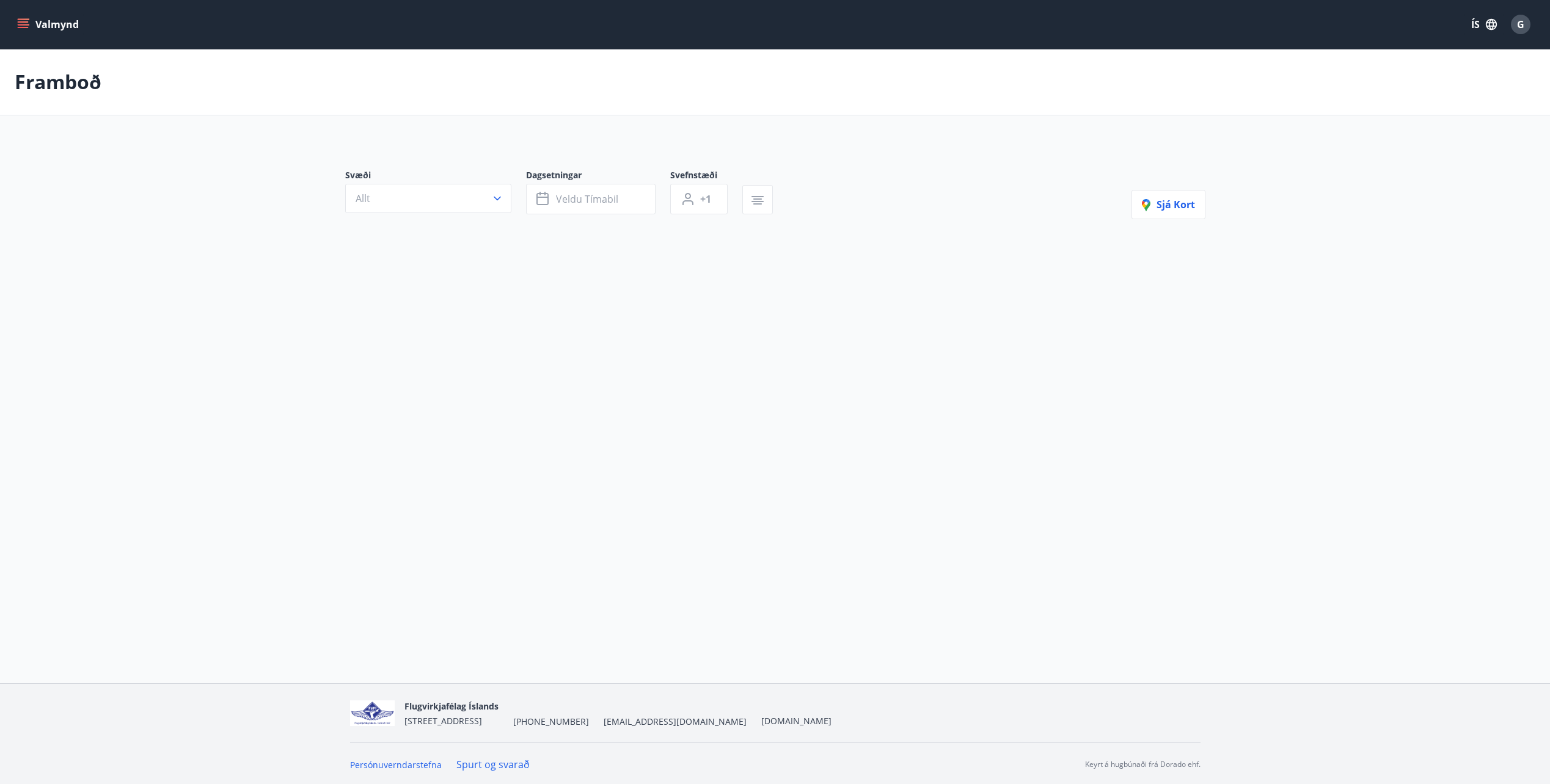
type input "*"
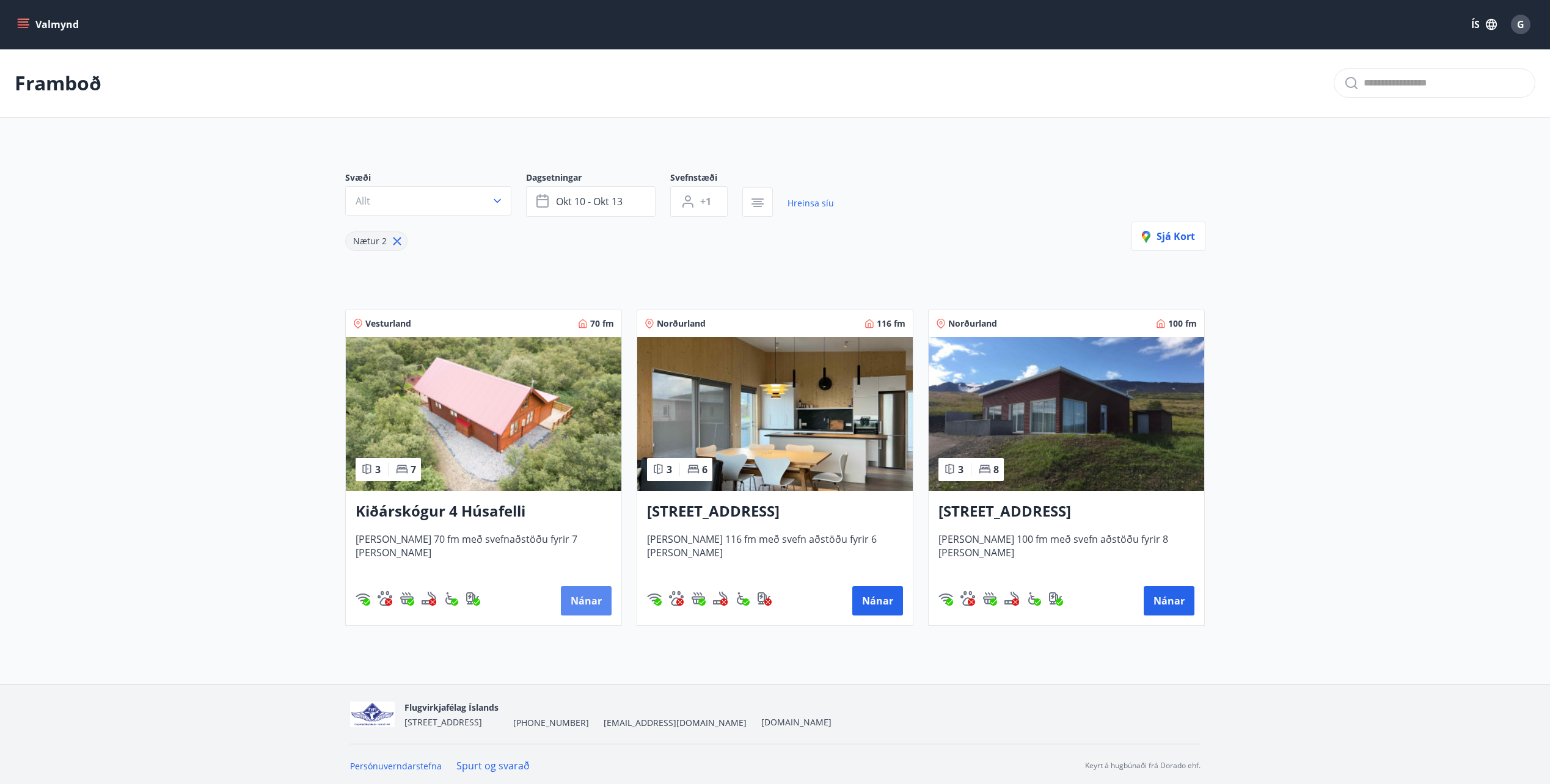
click at [592, 600] on button "Nánar" at bounding box center [586, 601] width 51 height 29
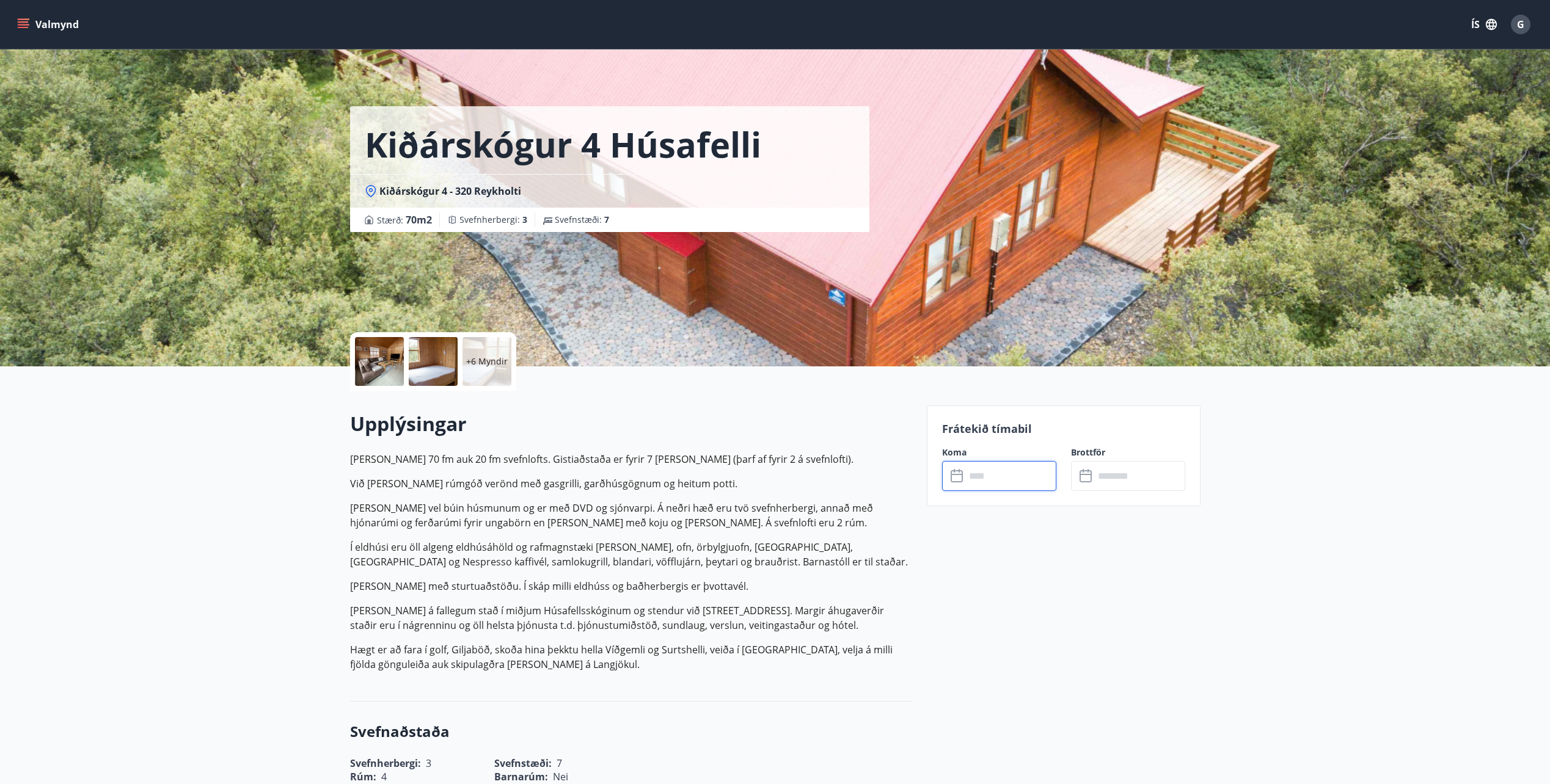
click at [1001, 487] on input "text" at bounding box center [1011, 476] width 91 height 30
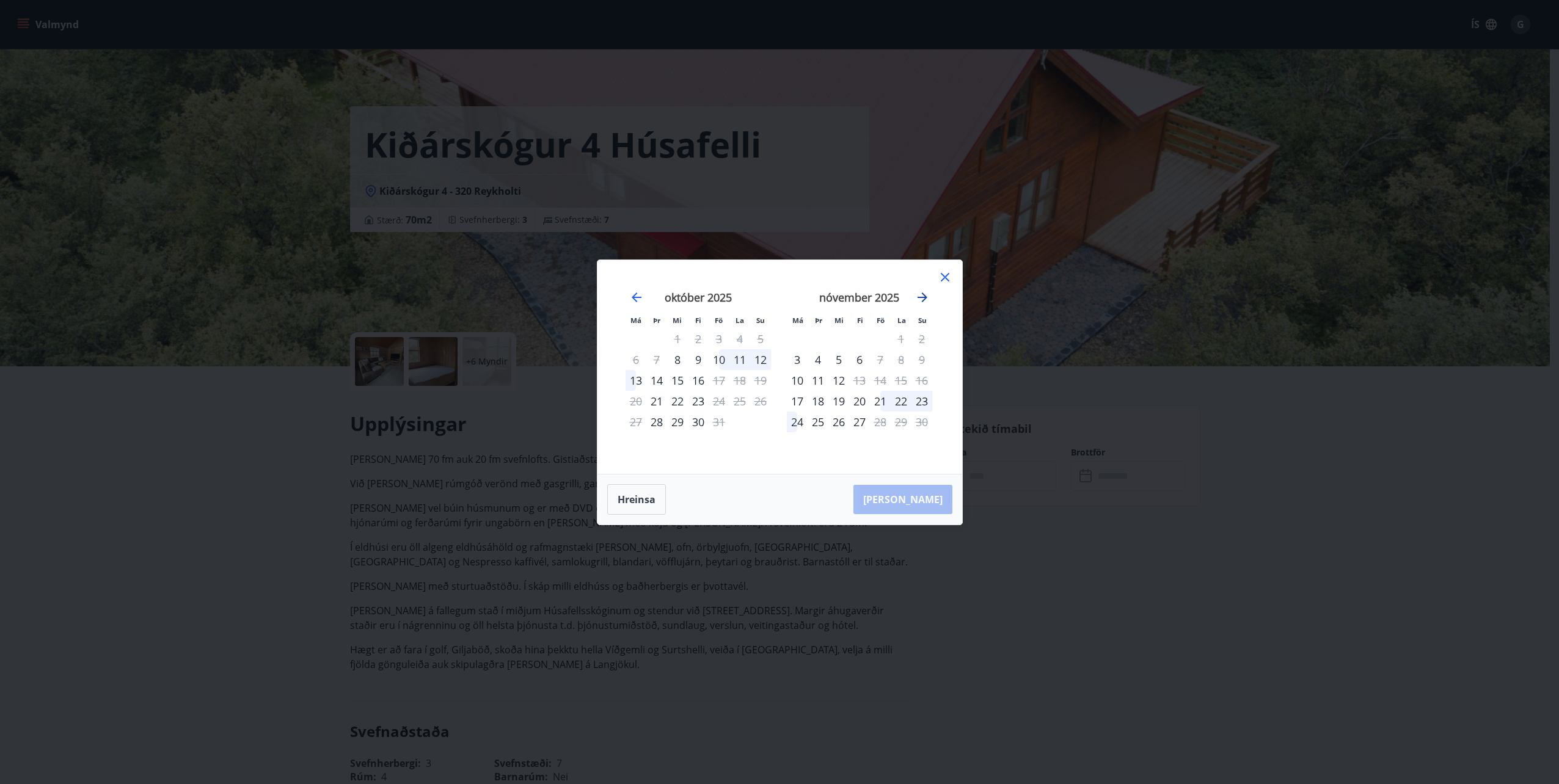
click at [928, 298] on icon "Move forward to switch to the next month." at bounding box center [922, 297] width 14 height 14
click at [949, 278] on icon at bounding box center [945, 277] width 14 height 14
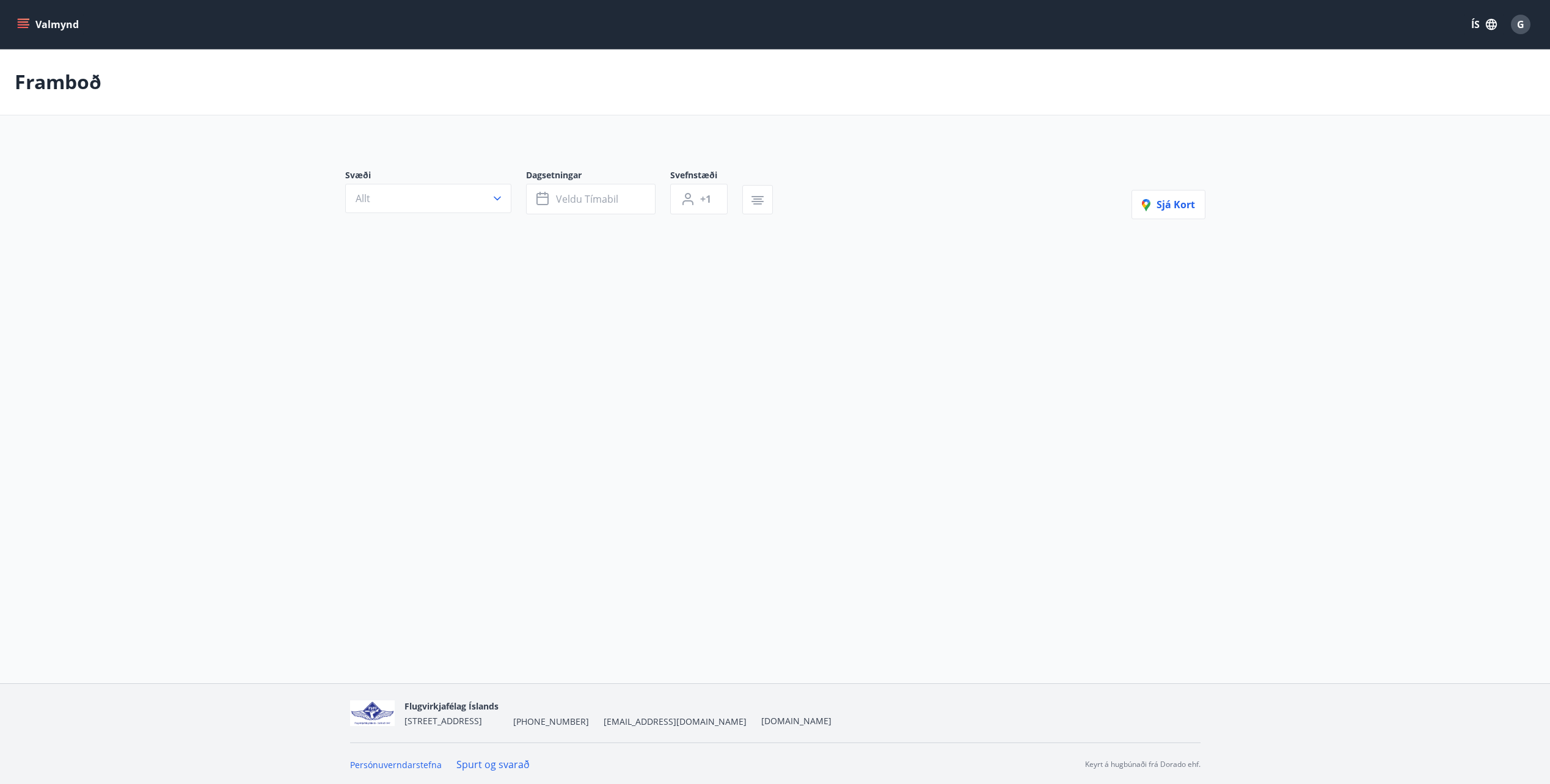
type input "*"
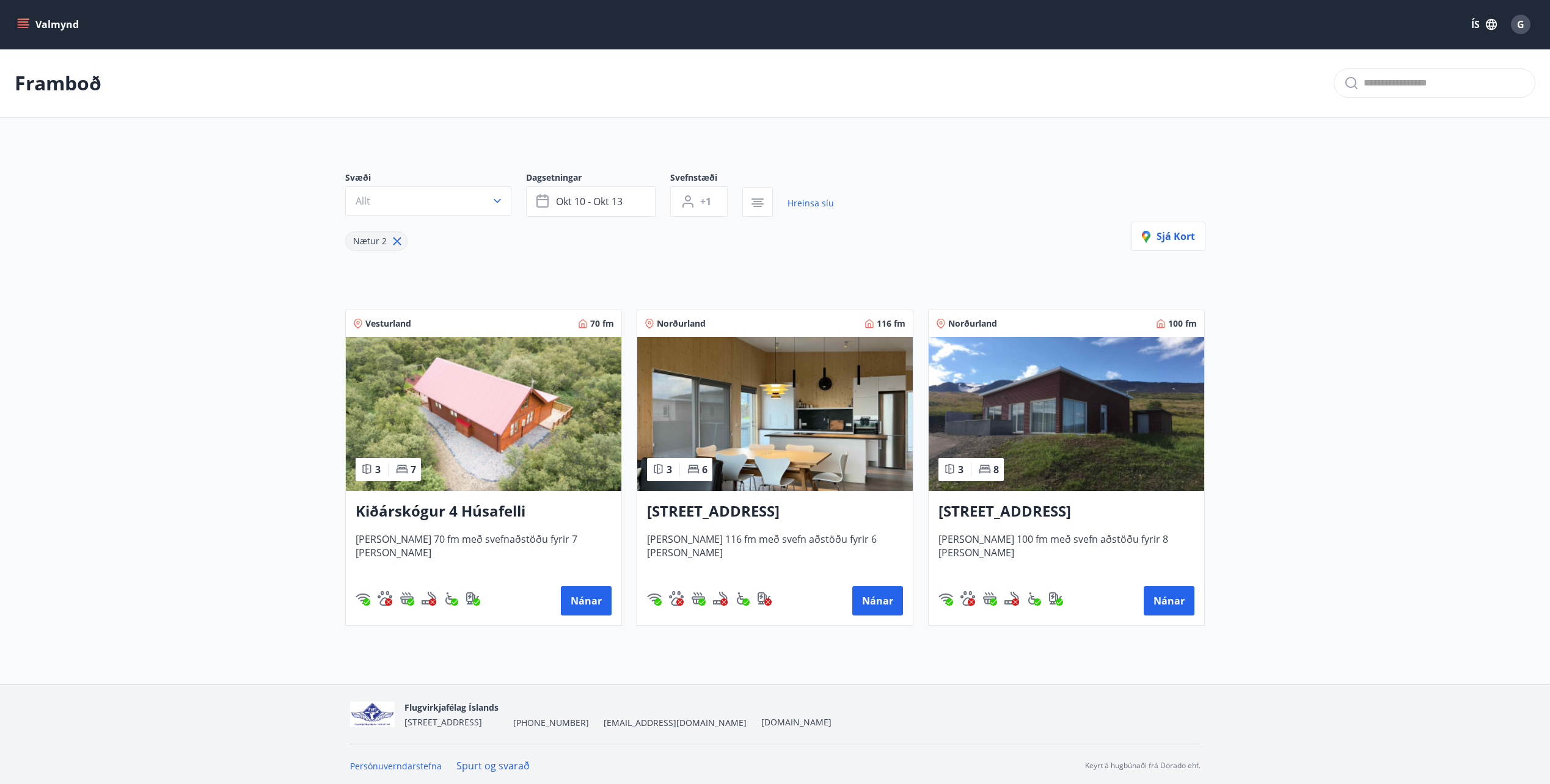
click at [729, 398] on img at bounding box center [775, 414] width 276 height 154
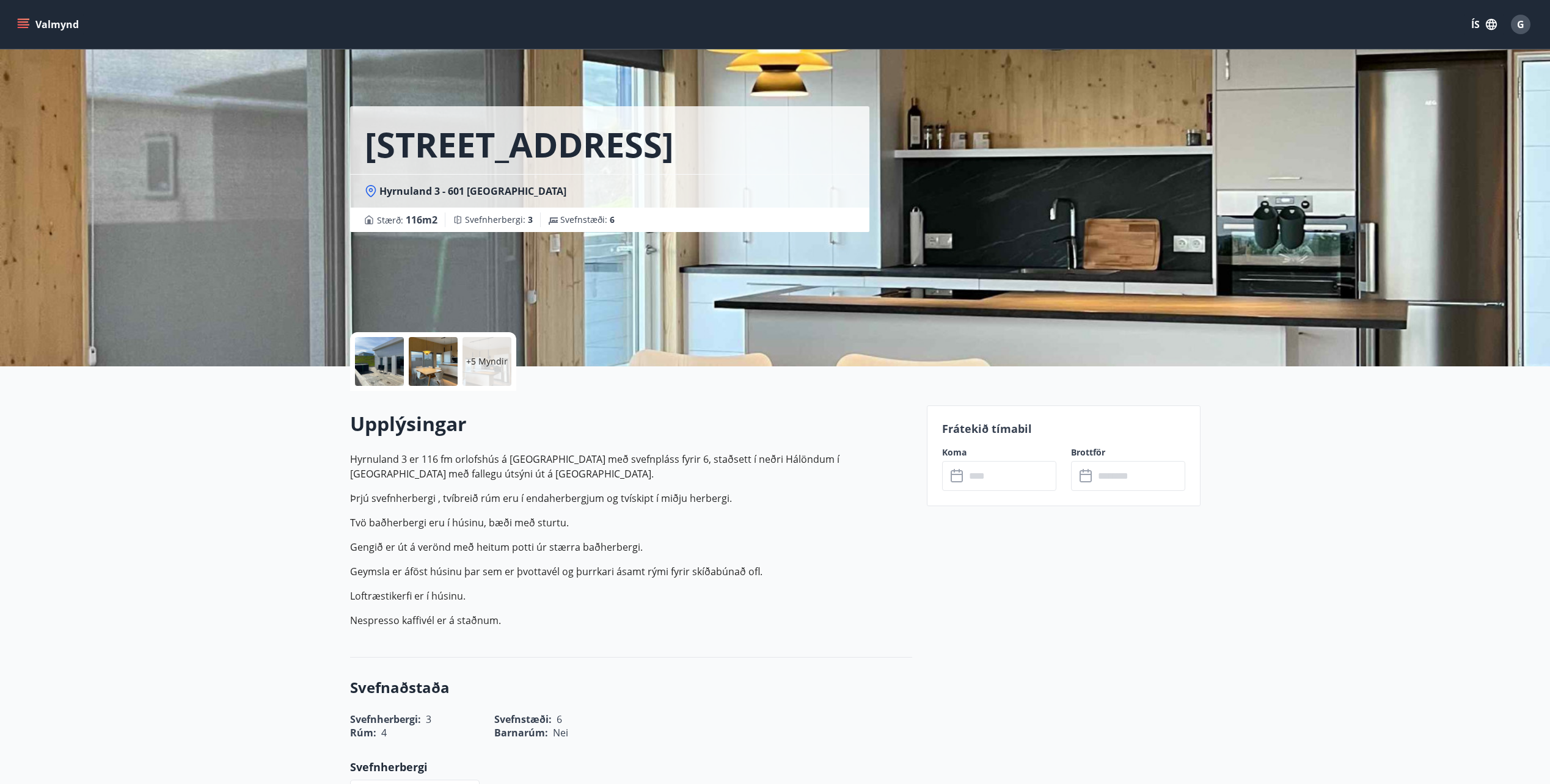
click at [978, 485] on input "text" at bounding box center [1011, 476] width 91 height 30
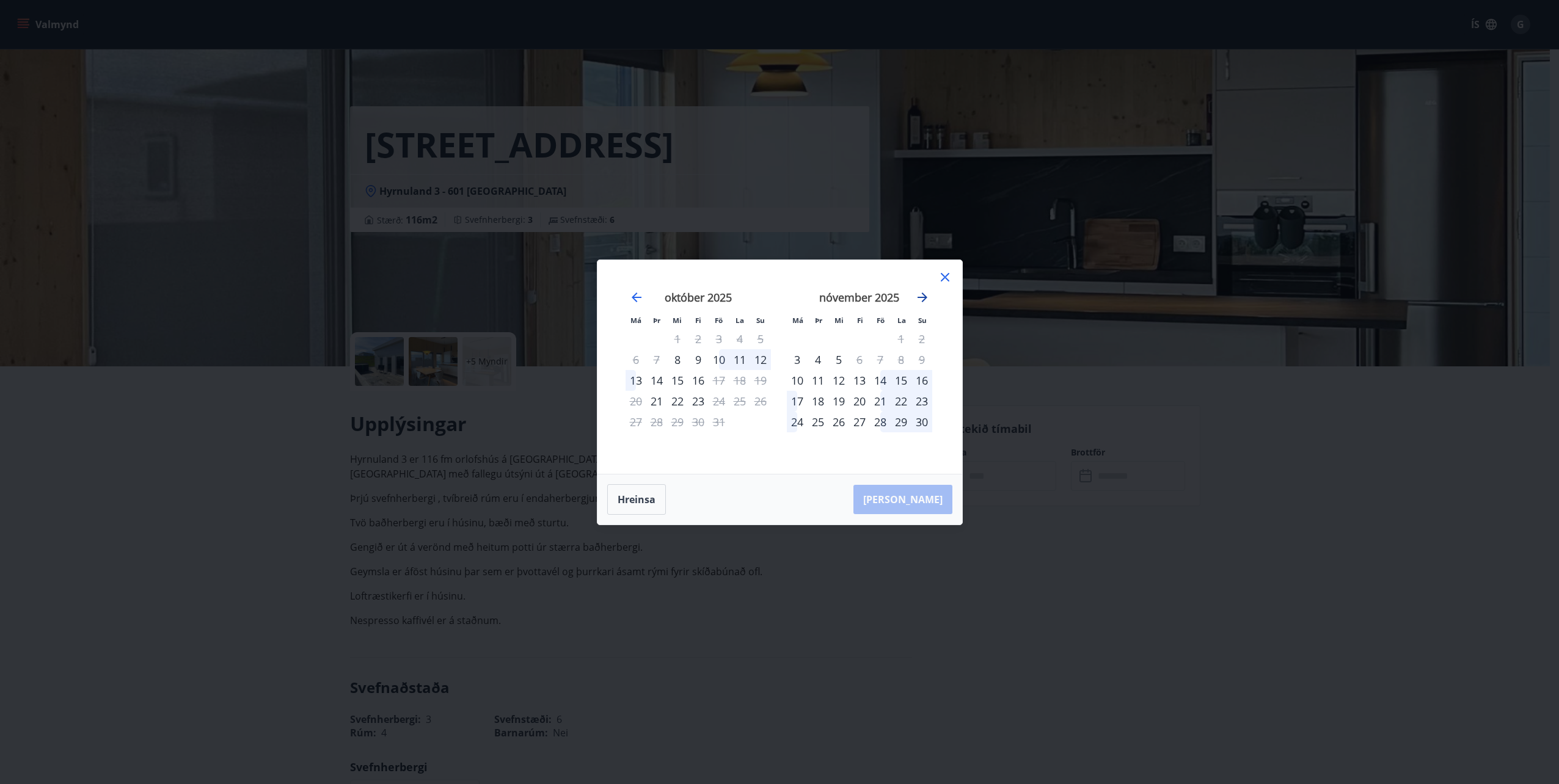
click at [925, 296] on icon "Move forward to switch to the next month." at bounding box center [922, 298] width 10 height 10
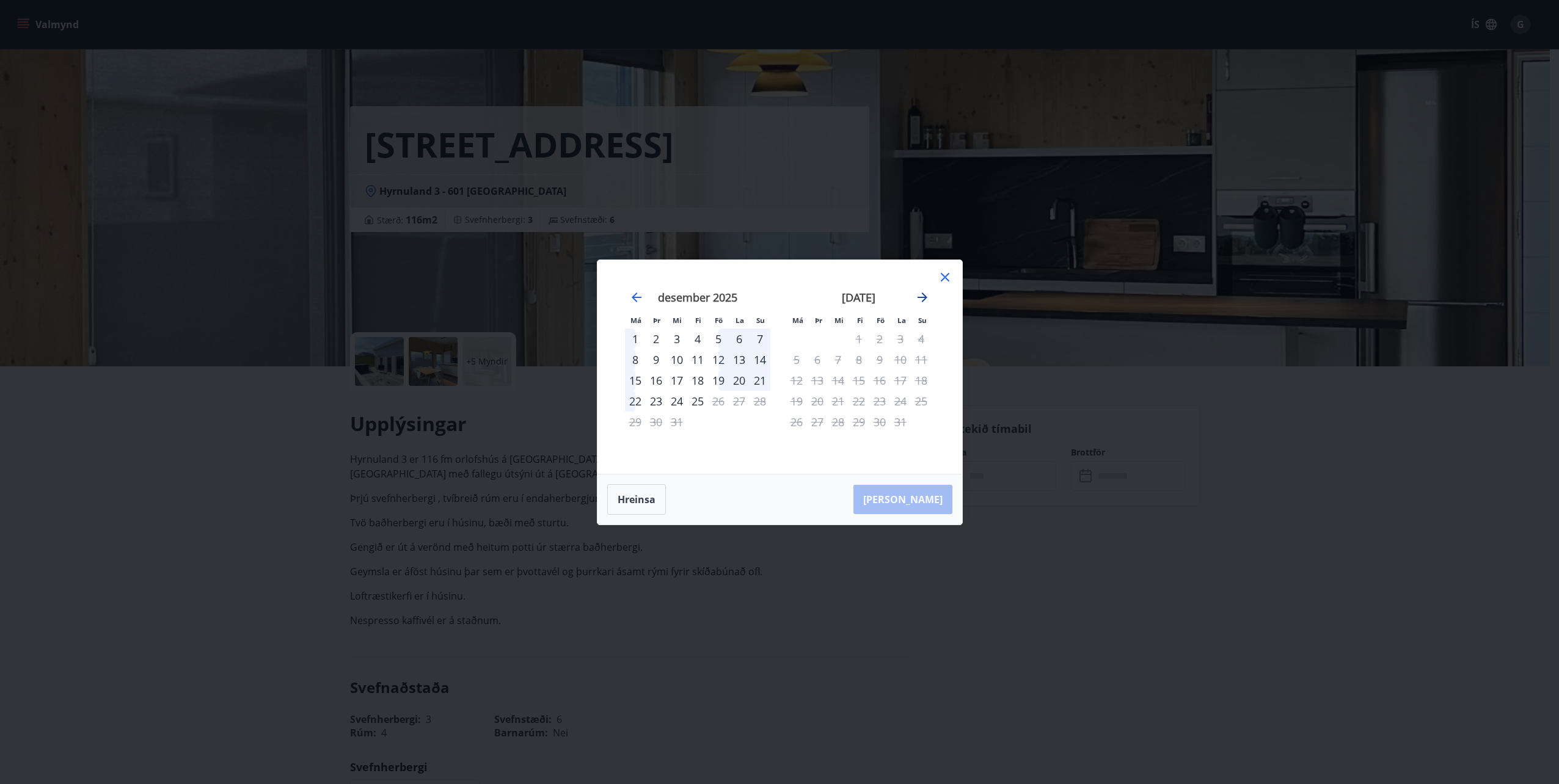
click at [919, 298] on icon "Move forward to switch to the next month." at bounding box center [922, 298] width 10 height 10
click at [919, 296] on icon "Move forward to switch to the next month." at bounding box center [922, 297] width 14 height 14
click at [948, 274] on icon at bounding box center [945, 277] width 8 height 8
